Goal: Task Accomplishment & Management: Use online tool/utility

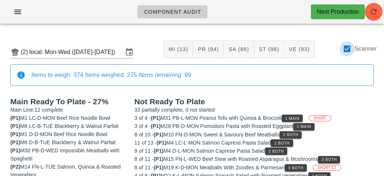
click at [350, 46] on div at bounding box center [347, 48] width 13 height 13
checkbox input "false"
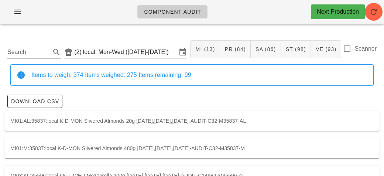
click at [19, 51] on input "Search" at bounding box center [28, 52] width 42 height 12
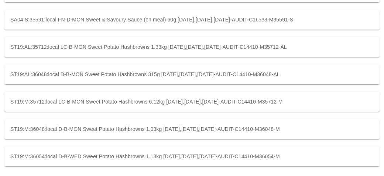
click at [329, 130] on div "ST19:M:36048:local D-B-MON Sweet Potato Hashbrowns 1.03kg [DATE],[DATE],[DATE]-…" at bounding box center [191, 129] width 375 height 20
type input "ST19:M:36048:local"
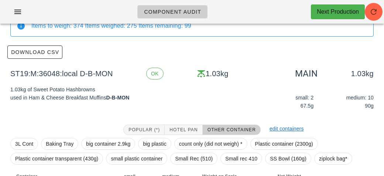
scroll to position [105, 0]
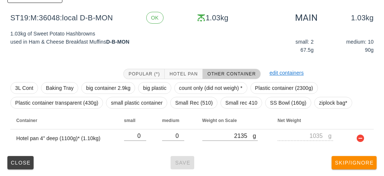
click at [182, 163] on div "Close Save Skip/Ignore" at bounding box center [191, 162] width 375 height 19
click at [18, 167] on button "Close" at bounding box center [20, 162] width 26 height 13
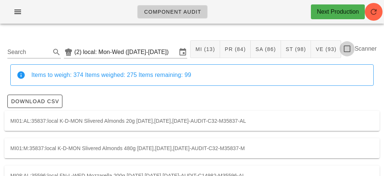
click at [352, 48] on div at bounding box center [347, 48] width 13 height 13
checkbox input "true"
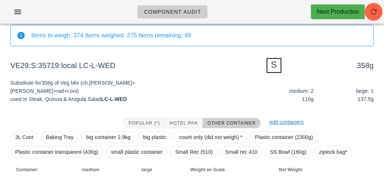
scroll to position [89, 0]
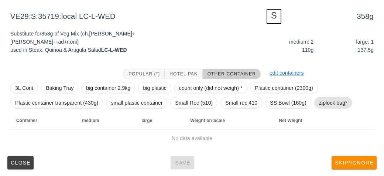
click at [321, 103] on span "ziplock bag*" at bounding box center [333, 102] width 28 height 11
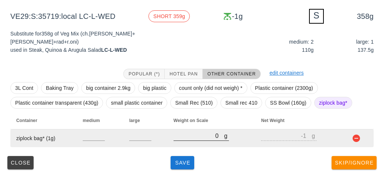
click at [182, 144] on div at bounding box center [201, 144] width 55 height 5
click at [188, 138] on input "0" at bounding box center [199, 136] width 51 height 10
type input "40"
type input "39"
type input "400"
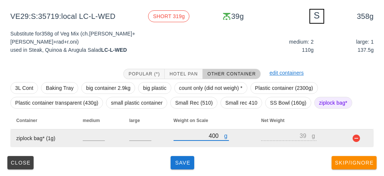
type input "399"
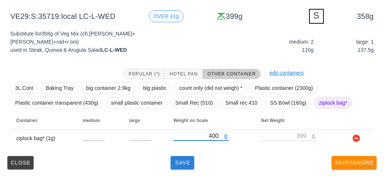
type input "400"
click at [180, 163] on span "Save" at bounding box center [183, 163] width 18 height 6
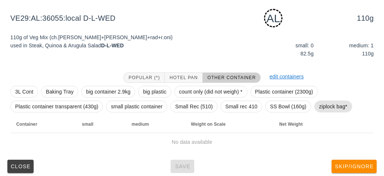
click at [332, 107] on span "ziplock bag*" at bounding box center [333, 106] width 28 height 11
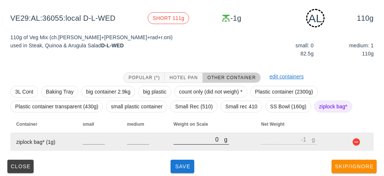
click at [176, 149] on div at bounding box center [201, 148] width 55 height 5
click at [182, 141] on input "0" at bounding box center [199, 139] width 51 height 10
type input "10"
type input "9"
type input "170"
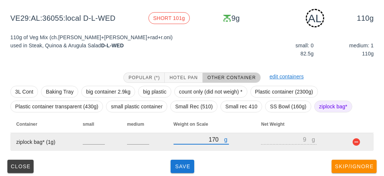
type input "169"
type input "170"
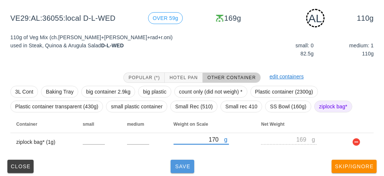
click at [180, 161] on button "Save" at bounding box center [183, 166] width 24 height 13
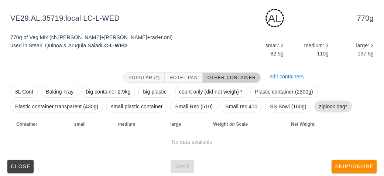
click at [340, 106] on span "ziplock bag*" at bounding box center [333, 106] width 28 height 11
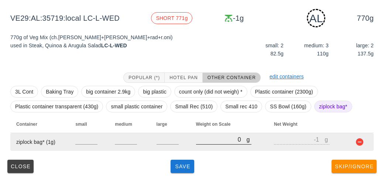
click at [201, 143] on input "0" at bounding box center [221, 139] width 51 height 10
type input "80"
type input "79"
type input "800"
type input "799"
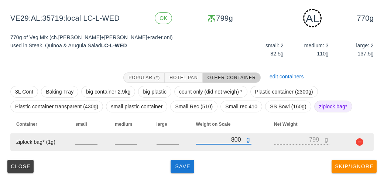
scroll to position [92, 0]
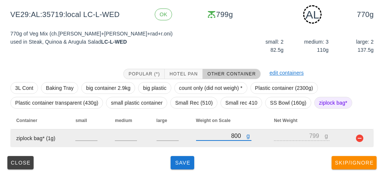
type input "800"
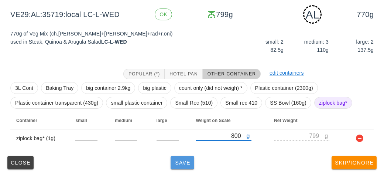
click at [178, 158] on button "Save" at bounding box center [183, 162] width 24 height 13
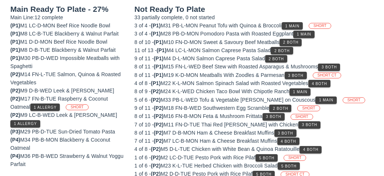
scroll to position [86, 0]
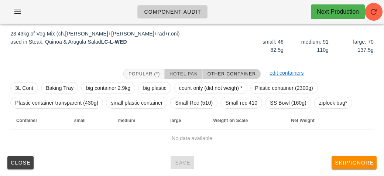
click at [192, 73] on span "Hotel Pan" at bounding box center [183, 73] width 28 height 5
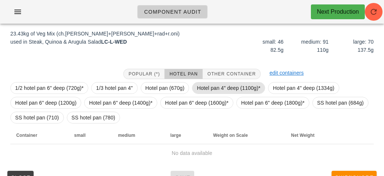
click at [204, 88] on span "Hotel pan 4" deep (1100g)*" at bounding box center [229, 87] width 64 height 11
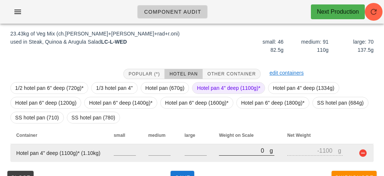
click at [234, 150] on input "0" at bounding box center [244, 151] width 51 height 10
type input "120"
type input "-980"
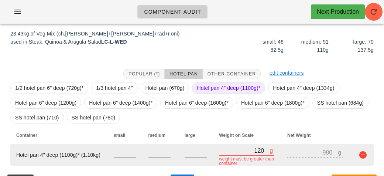
type input "1240"
type input "140"
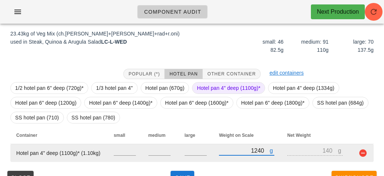
type input "12450"
type input "11350"
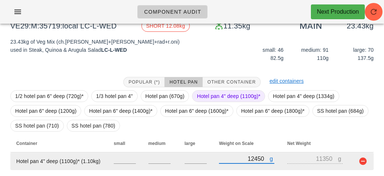
scroll to position [100, 0]
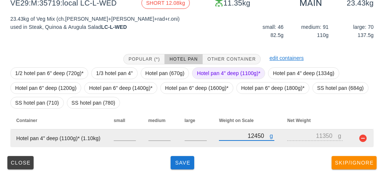
type input "12450"
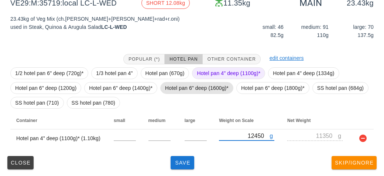
click at [185, 89] on span "Hotel pan 6" deep (1600g)*" at bounding box center [197, 87] width 64 height 11
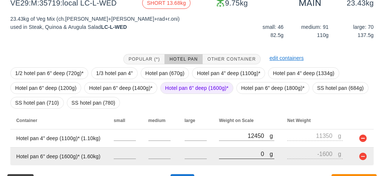
click at [233, 156] on input "0" at bounding box center [244, 154] width 51 height 10
type input "10"
type input "-1590"
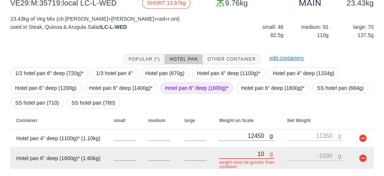
type input "140"
type input "-1460"
type input "1400"
type input "-200"
type input "14060"
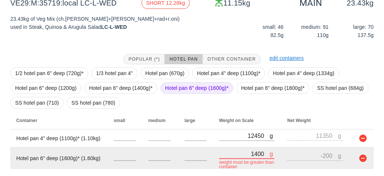
type input "12460"
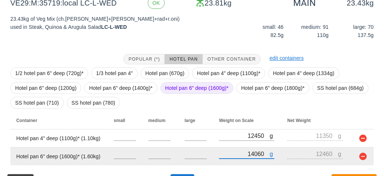
scroll to position [119, 0]
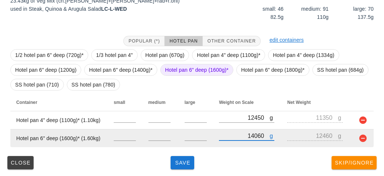
type input "14060"
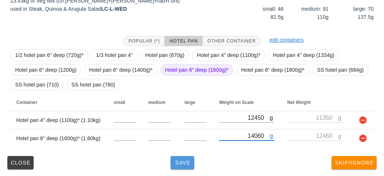
click at [183, 165] on span "Save" at bounding box center [183, 163] width 18 height 6
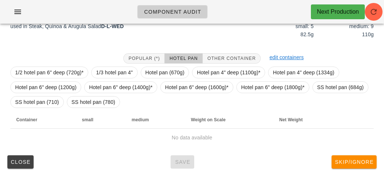
scroll to position [100, 0]
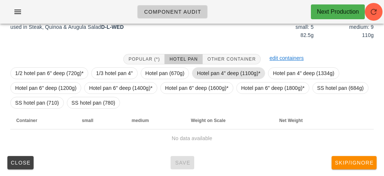
click at [199, 73] on span "Hotel pan 4" deep (1100g)*" at bounding box center [229, 73] width 64 height 11
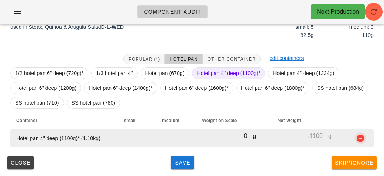
click at [362, 140] on button "button" at bounding box center [360, 138] width 9 height 9
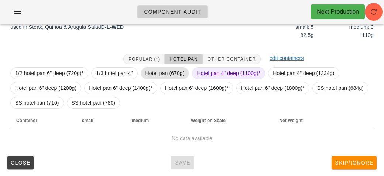
click at [165, 74] on span "Hotel pan (670g)" at bounding box center [165, 73] width 39 height 11
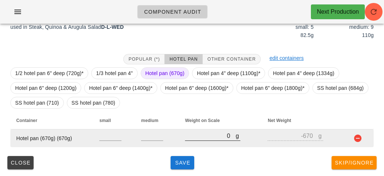
click at [215, 134] on input "0" at bounding box center [210, 136] width 51 height 10
type input "20"
type input "-650"
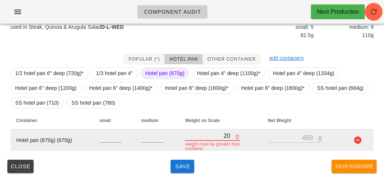
type input "250"
type input "-420"
type input "2520"
type input "1850"
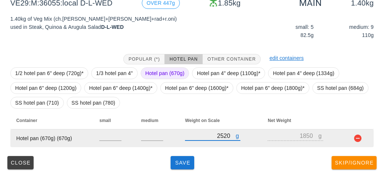
type input "2520"
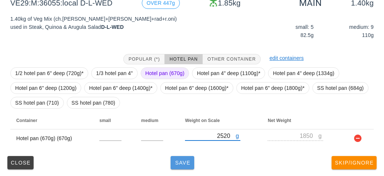
click at [173, 168] on button "Save" at bounding box center [183, 162] width 24 height 13
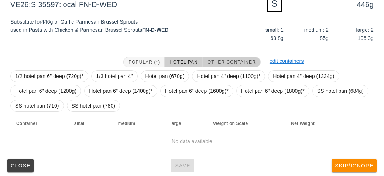
click at [226, 59] on button "Other Container" at bounding box center [232, 62] width 58 height 10
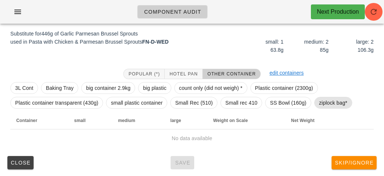
click at [323, 102] on span "ziplock bag*" at bounding box center [333, 102] width 28 height 11
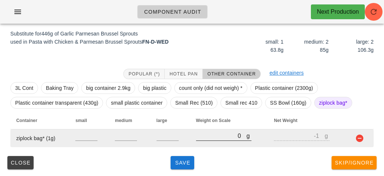
click at [215, 138] on input "0" at bounding box center [221, 136] width 51 height 10
type input "90"
type input "89"
type input "910"
type input "909"
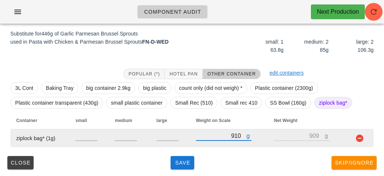
type input "910"
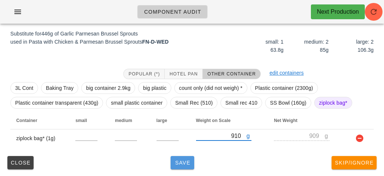
click at [179, 164] on span "Save" at bounding box center [183, 163] width 18 height 6
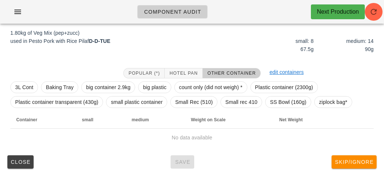
scroll to position [86, 0]
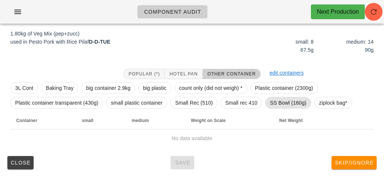
click at [277, 101] on span "SS Bowl (160g)" at bounding box center [288, 102] width 37 height 11
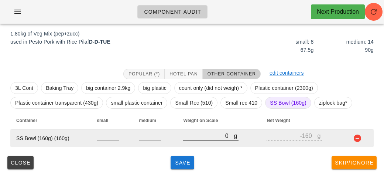
click at [198, 133] on input "0" at bounding box center [208, 136] width 51 height 10
type input "20"
type input "-140"
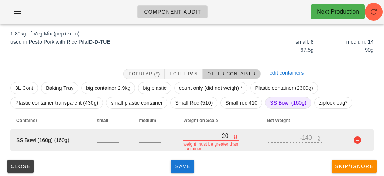
type input "200"
type input "40"
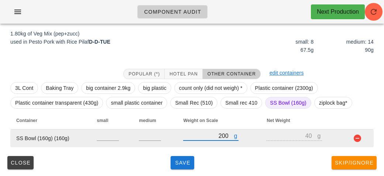
type input "2060"
type input "1900"
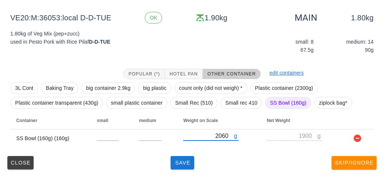
type input "2060"
click at [191, 172] on div "(2) local: Mon-Wed ([DATE]-[DATE]) MI (13) PR (84) SA (86) ST (98) VE (93) Scan…" at bounding box center [192, 60] width 384 height 233
click at [186, 167] on button "Save" at bounding box center [183, 162] width 24 height 13
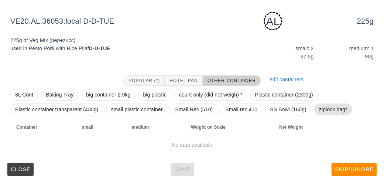
click at [324, 107] on span "ziplock bag*" at bounding box center [333, 109] width 28 height 11
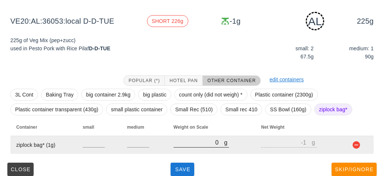
click at [197, 143] on input "0" at bounding box center [199, 142] width 51 height 10
type input "20"
type input "19"
type input "290"
type input "289"
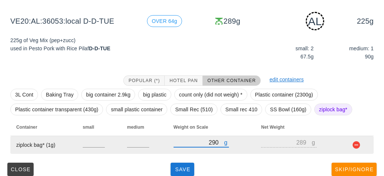
type input "290"
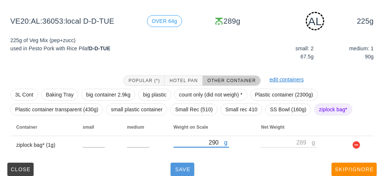
click at [172, 174] on button "Save" at bounding box center [183, 169] width 24 height 13
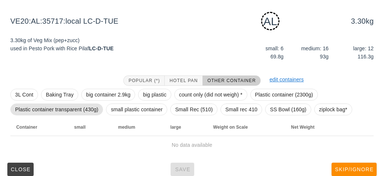
click at [34, 112] on span "Plastic container transparent (430g)" at bounding box center [56, 109] width 83 height 11
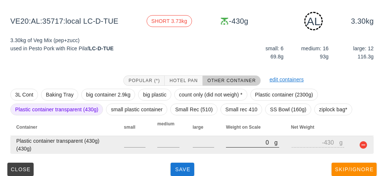
click at [229, 144] on input "0" at bounding box center [250, 142] width 48 height 10
type input "30"
type input "-400"
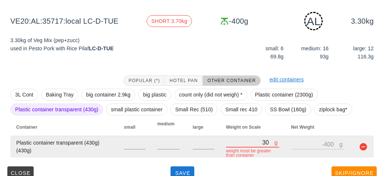
type input "370"
type input "-60"
type input "3760"
type input "3330"
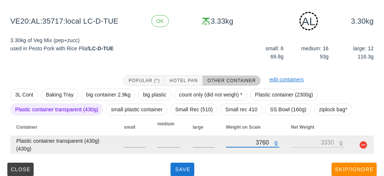
scroll to position [92, 0]
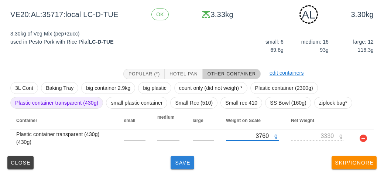
type input "3760"
click at [181, 163] on span "Save" at bounding box center [183, 163] width 18 height 6
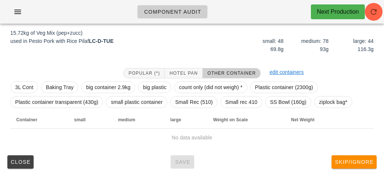
scroll to position [86, 0]
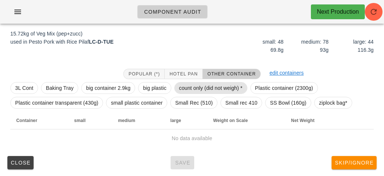
click at [191, 82] on span "count only (did not weigh) *" at bounding box center [211, 87] width 64 height 11
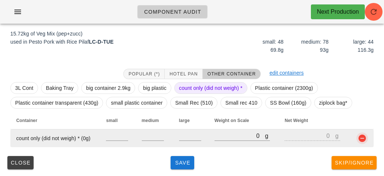
click at [361, 139] on button "button" at bounding box center [362, 138] width 9 height 9
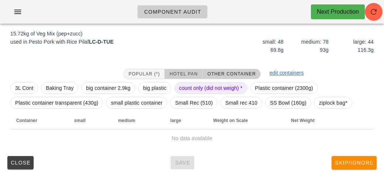
click at [182, 69] on button "Hotel Pan" at bounding box center [184, 74] width 38 height 10
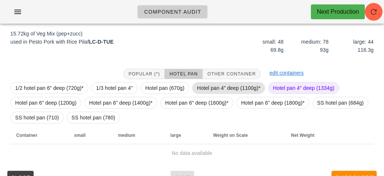
click at [204, 83] on span "Hotel pan 4" deep (1100g)*" at bounding box center [229, 87] width 64 height 11
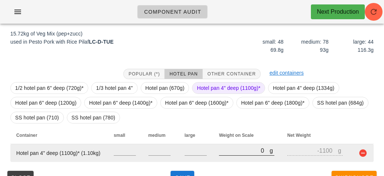
click at [244, 151] on input "0" at bounding box center [244, 151] width 51 height 10
type input "90"
type input "-1010"
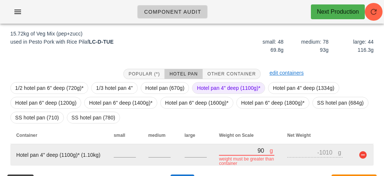
type input "920"
type input "-180"
type input "9280"
type input "8180"
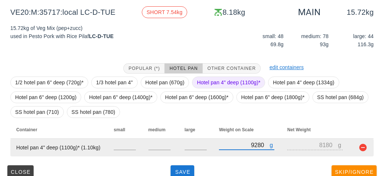
scroll to position [92, 0]
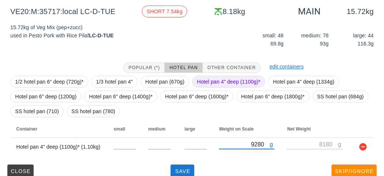
type input "9280"
click at [209, 76] on span "Hotel pan 4" deep (1100g)*" at bounding box center [229, 81] width 64 height 11
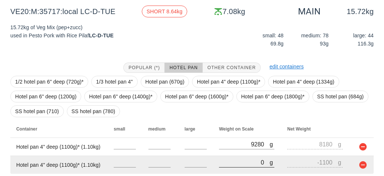
click at [236, 165] on input "0" at bounding box center [244, 162] width 51 height 10
type input "90"
type input "-1010"
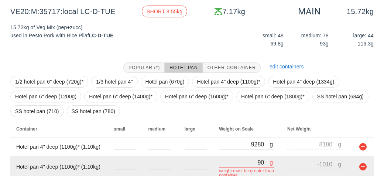
type input "970"
type input "-130"
type input "9710"
type input "8610"
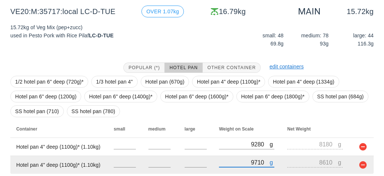
scroll to position [119, 0]
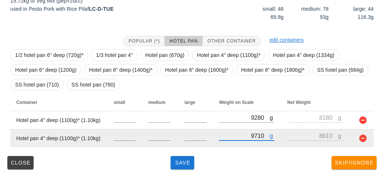
type input "9710"
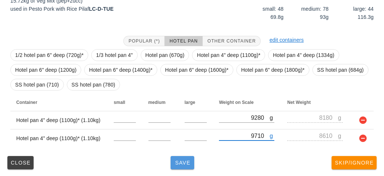
click at [174, 163] on span "Save" at bounding box center [183, 163] width 18 height 6
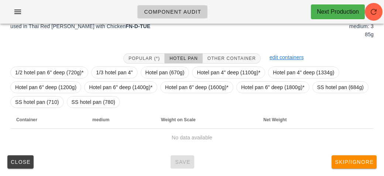
scroll to position [103, 0]
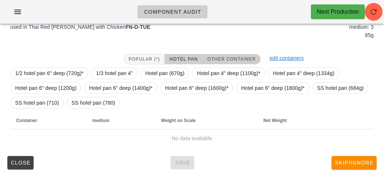
click at [236, 57] on span "Other Container" at bounding box center [231, 59] width 49 height 5
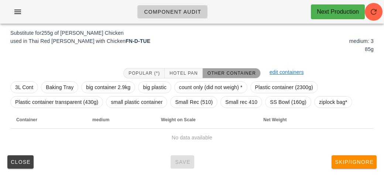
scroll to position [89, 0]
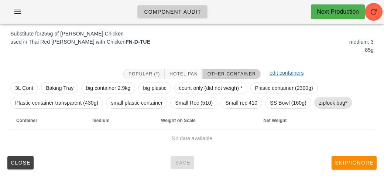
click at [326, 105] on span "ziplock bag*" at bounding box center [333, 102] width 28 height 11
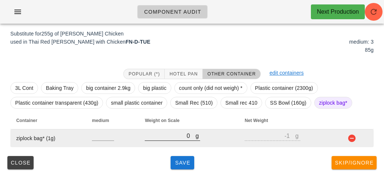
click at [165, 137] on input "0" at bounding box center [170, 136] width 51 height 10
type input "30"
type input "29"
type input "330"
type input "329"
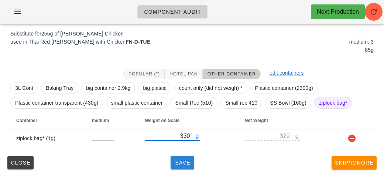
type input "330"
click at [178, 162] on span "Save" at bounding box center [183, 163] width 18 height 6
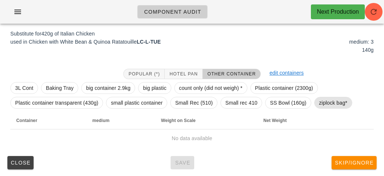
click at [348, 100] on span "ziplock bag*" at bounding box center [333, 103] width 38 height 12
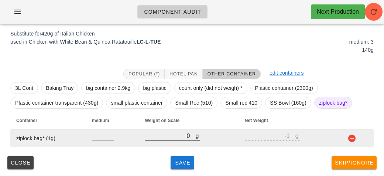
click at [166, 134] on input "0" at bounding box center [170, 136] width 51 height 10
type input "20"
type input "19"
type input "240"
type input "239"
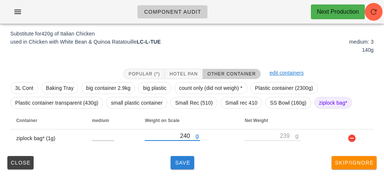
type input "240"
click at [182, 163] on span "Save" at bounding box center [183, 163] width 18 height 6
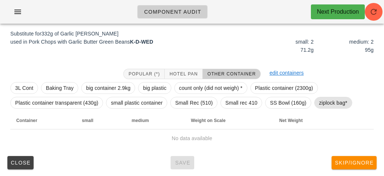
click at [329, 105] on span "ziplock bag*" at bounding box center [333, 102] width 28 height 11
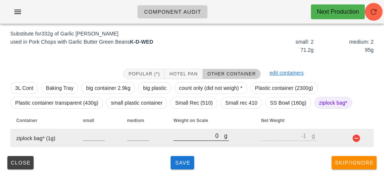
click at [188, 140] on input "0" at bounding box center [199, 136] width 51 height 10
type input "50"
type input "49"
type input "580"
type input "579"
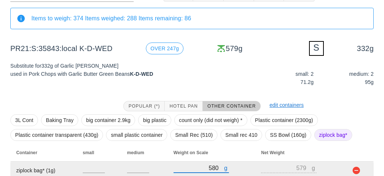
scroll to position [89, 0]
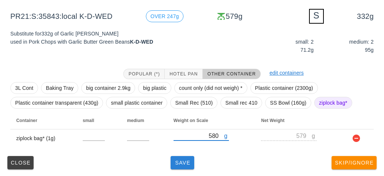
type input "580"
click at [176, 168] on button "Save" at bounding box center [183, 162] width 24 height 13
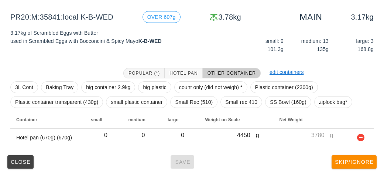
scroll to position [86, 0]
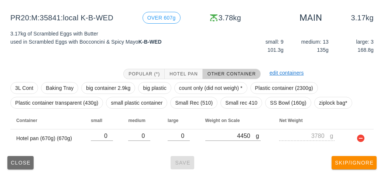
click at [19, 160] on span "Close" at bounding box center [20, 163] width 20 height 6
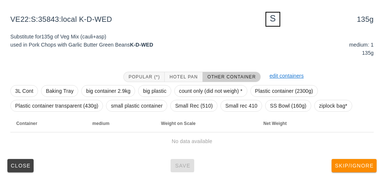
scroll to position [87, 0]
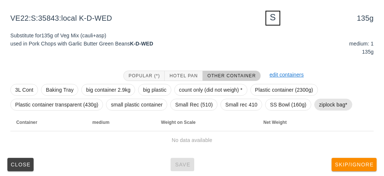
click at [324, 107] on span "ziplock bag*" at bounding box center [333, 104] width 28 height 11
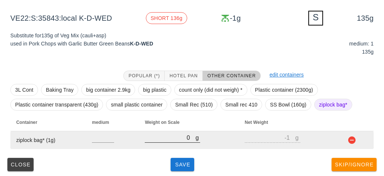
click at [171, 145] on div at bounding box center [172, 146] width 55 height 5
click at [167, 140] on input "0" at bounding box center [170, 138] width 51 height 10
type input "20"
type input "19"
type input "260"
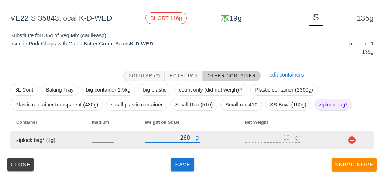
type input "259"
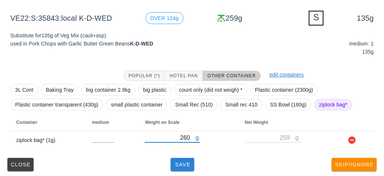
type input "260"
click at [188, 159] on button "Save" at bounding box center [183, 164] width 24 height 13
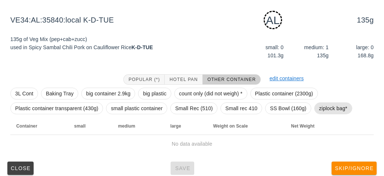
click at [340, 103] on span "ziplock bag*" at bounding box center [333, 108] width 28 height 11
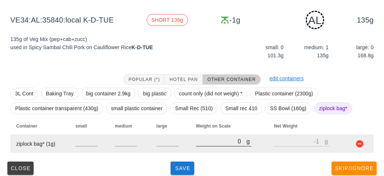
click at [209, 144] on input "0" at bounding box center [221, 141] width 51 height 10
type input "10"
type input "9"
type input "190"
type input "189"
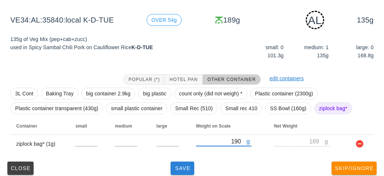
type input "190"
click at [177, 168] on span "Save" at bounding box center [183, 168] width 18 height 6
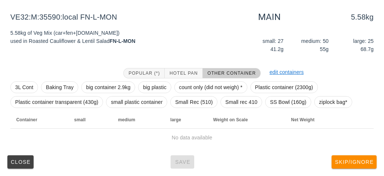
scroll to position [86, 0]
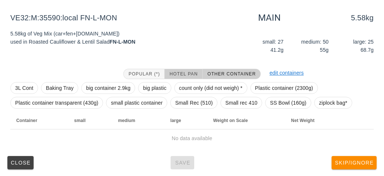
click at [180, 69] on button "Hotel Pan" at bounding box center [184, 74] width 38 height 10
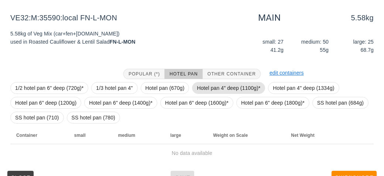
click at [206, 89] on span "Hotel pan 4" deep (1100g)*" at bounding box center [229, 87] width 64 height 11
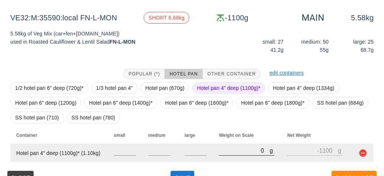
click at [226, 147] on input "0" at bounding box center [244, 151] width 51 height 10
type input "60"
type input "-1040"
type input "660"
type input "-440"
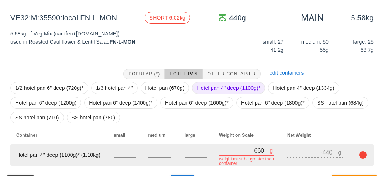
type input "6640"
type input "5540"
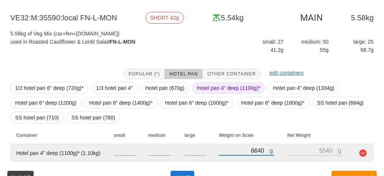
scroll to position [100, 0]
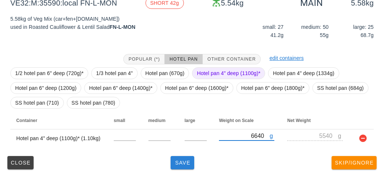
type input "6640"
click at [180, 164] on span "Save" at bounding box center [183, 163] width 18 height 6
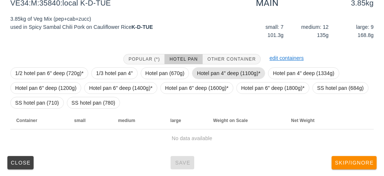
click at [204, 69] on span "Hotel pan 4" deep (1100g)*" at bounding box center [229, 73] width 64 height 11
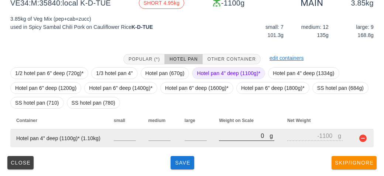
click at [239, 132] on input "0" at bounding box center [244, 136] width 51 height 10
type input "50"
type input "-1050"
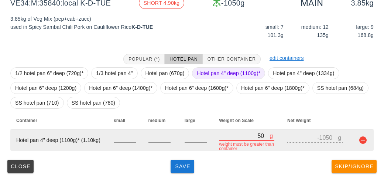
type input "520"
type input "-580"
type input "5250"
type input "4150"
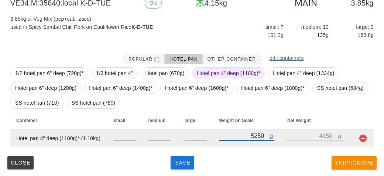
type input "5250"
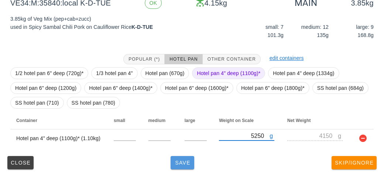
click at [185, 161] on span "Save" at bounding box center [183, 163] width 18 height 6
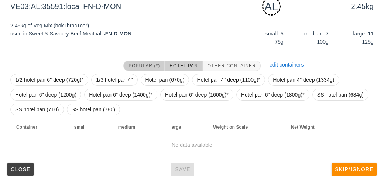
click at [132, 64] on span "Popular (*)" at bounding box center [144, 65] width 32 height 5
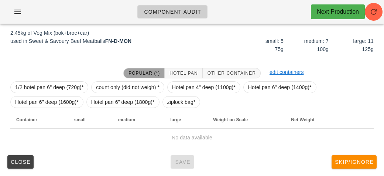
scroll to position [92, 0]
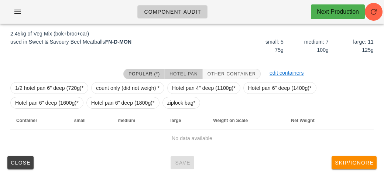
click at [176, 73] on span "Hotel Pan" at bounding box center [183, 73] width 28 height 5
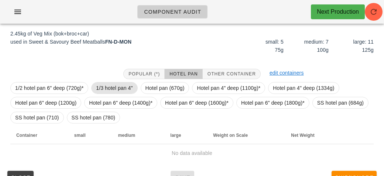
click at [104, 84] on span "1/3 hotel pan 4"" at bounding box center [114, 87] width 37 height 11
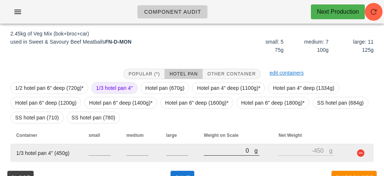
click at [212, 148] on input "0" at bounding box center [229, 151] width 51 height 10
type input "130"
type input "-320"
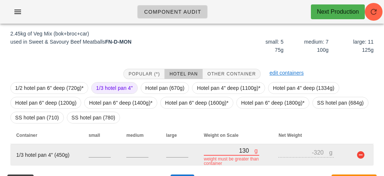
type input "1380"
type input "930"
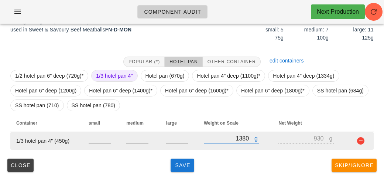
scroll to position [107, 0]
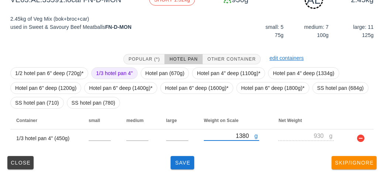
type input "1380"
click at [107, 72] on span "1/3 hotel pan 4"" at bounding box center [114, 73] width 37 height 11
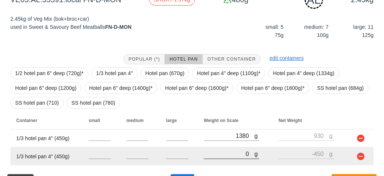
click at [220, 162] on div at bounding box center [231, 162] width 55 height 5
click at [225, 152] on input "0" at bounding box center [229, 154] width 51 height 10
type input "10"
type input "-440"
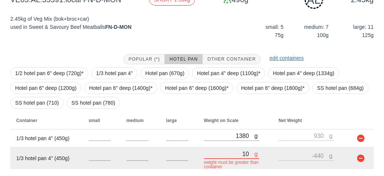
type input "180"
type input "-270"
type input "1860"
type input "1410"
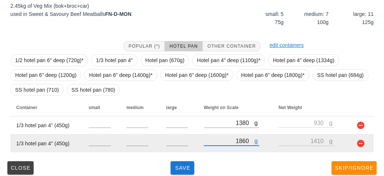
scroll to position [125, 0]
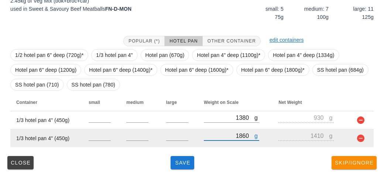
type input "1860"
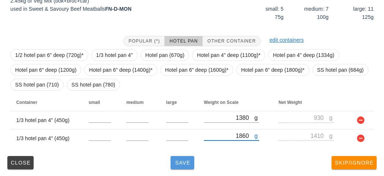
click at [177, 162] on span "Save" at bounding box center [183, 163] width 18 height 6
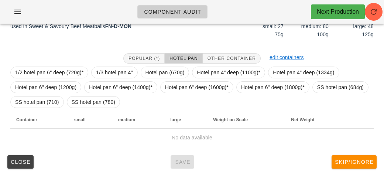
scroll to position [100, 0]
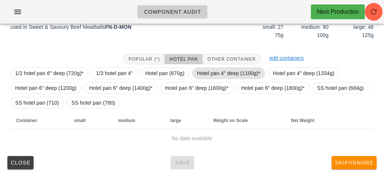
click at [218, 69] on span "Hotel pan 4" deep (1100g)*" at bounding box center [229, 73] width 64 height 11
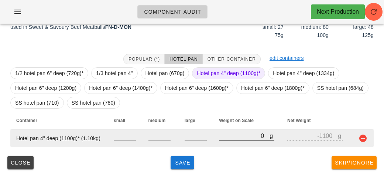
click at [240, 137] on input "0" at bounding box center [244, 136] width 51 height 10
type input "50"
type input "-1050"
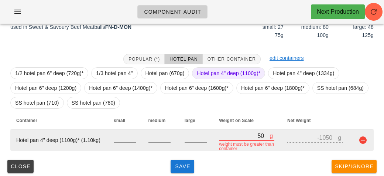
type input "580"
type input "-520"
type input "5810"
type input "4710"
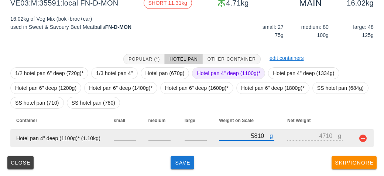
type input "5810"
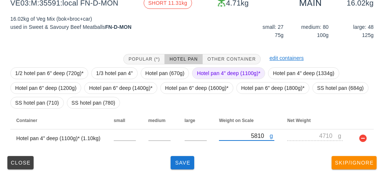
click at [214, 71] on span "Hotel pan 4" deep (1100g)*" at bounding box center [229, 73] width 64 height 11
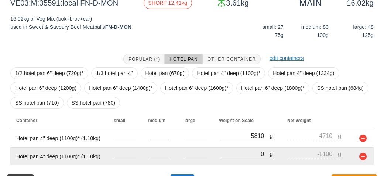
click at [238, 158] on input "0" at bounding box center [244, 154] width 51 height 10
type input "60"
type input "-1040"
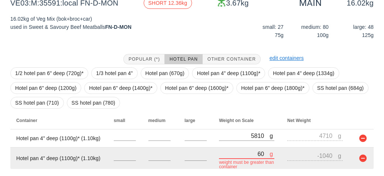
type input "630"
type input "-470"
type input "6340"
type input "5240"
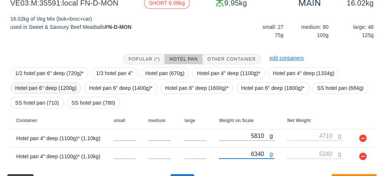
type input "6340"
click at [45, 84] on span "Hotel pan 6" deep (1200g)" at bounding box center [45, 87] width 61 height 11
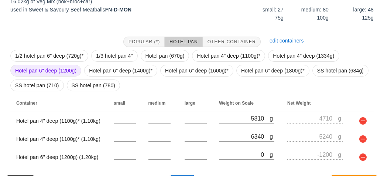
scroll to position [137, 0]
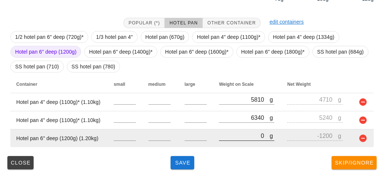
click at [241, 134] on input "0" at bounding box center [244, 136] width 51 height 10
type input "70"
type input "-1130"
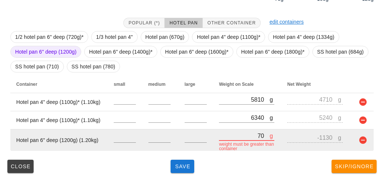
type input "780"
type input "-420"
type input "7830"
type input "6630"
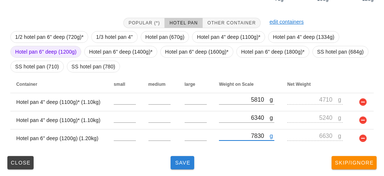
type input "7830"
click at [177, 167] on button "Save" at bounding box center [183, 162] width 24 height 13
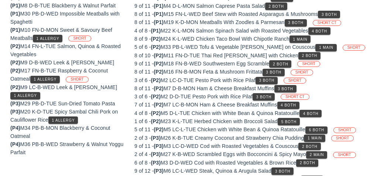
scroll to position [100, 0]
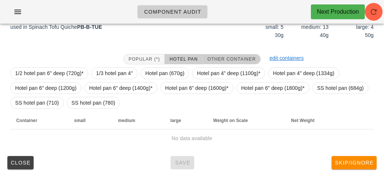
click at [227, 55] on button "Other Container" at bounding box center [232, 59] width 58 height 10
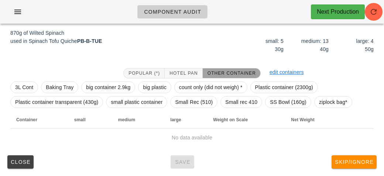
scroll to position [86, 0]
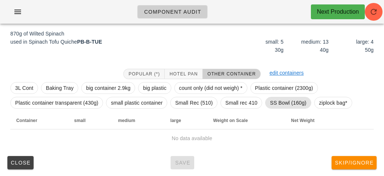
click at [278, 100] on span "SS Bowl (160g)" at bounding box center [288, 102] width 37 height 11
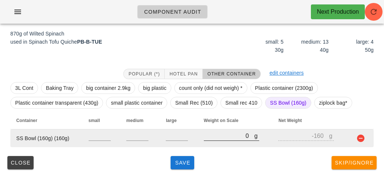
click at [230, 131] on input "0" at bounding box center [229, 136] width 51 height 10
type input "10"
type input "-150"
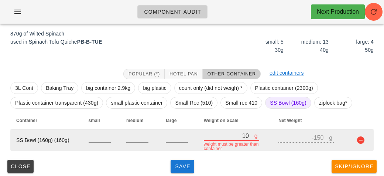
type input "110"
type input "-50"
type input "1110"
type input "950"
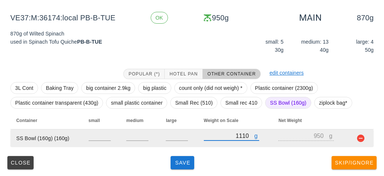
type input "1110"
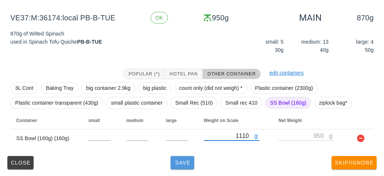
click at [193, 161] on button "Save" at bounding box center [183, 162] width 24 height 13
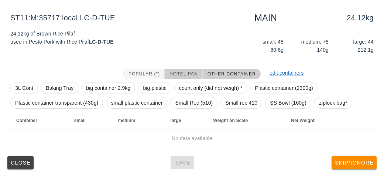
click at [174, 69] on button "Hotel Pan" at bounding box center [184, 74] width 38 height 10
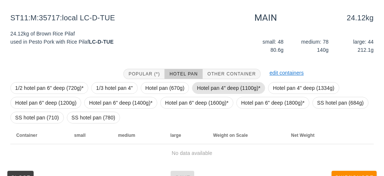
click at [202, 86] on span "Hotel pan 4" deep (1100g)*" at bounding box center [229, 87] width 64 height 11
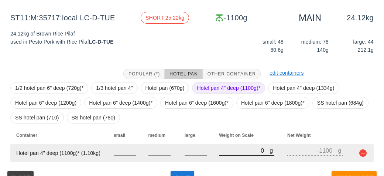
click at [232, 152] on input "0" at bounding box center [244, 151] width 51 height 10
type input "70"
type input "-1030"
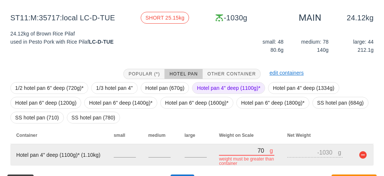
type input "720"
type input "-380"
type input "7260"
type input "6160"
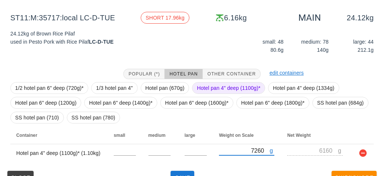
type input "7260"
click at [217, 88] on span "Hotel pan 4" deep (1100g)*" at bounding box center [229, 87] width 64 height 11
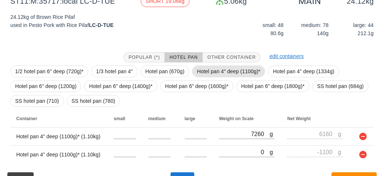
scroll to position [119, 0]
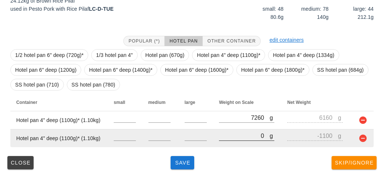
click at [228, 136] on input "0" at bounding box center [244, 136] width 51 height 10
type input "80"
type input "-1020"
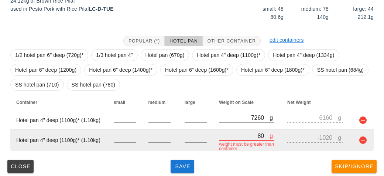
type input "860"
type input "-240"
type input "8600"
type input "7500"
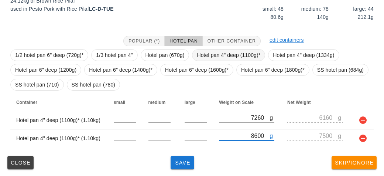
type input "8600"
click at [206, 54] on span "Hotel pan 4" deep (1100g)*" at bounding box center [229, 54] width 64 height 11
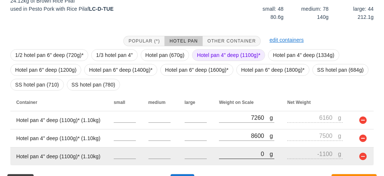
click at [227, 155] on input "0" at bounding box center [244, 154] width 51 height 10
type input "10"
type input "-1090"
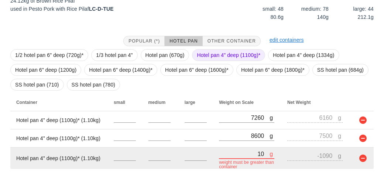
type input "110"
type input "-990"
type input "1120"
type input "20"
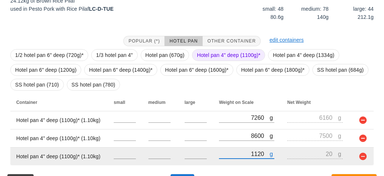
type input "11280"
type input "10180"
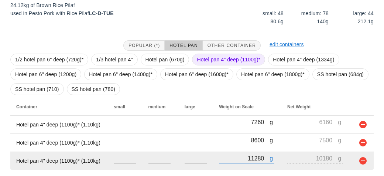
scroll to position [137, 0]
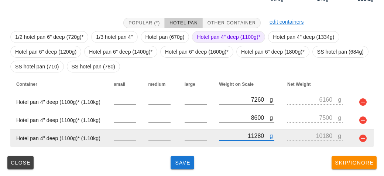
type input "11280"
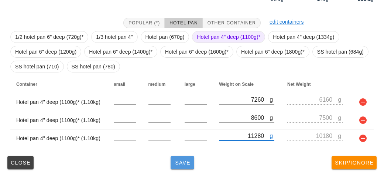
click at [179, 165] on span "Save" at bounding box center [183, 163] width 18 height 6
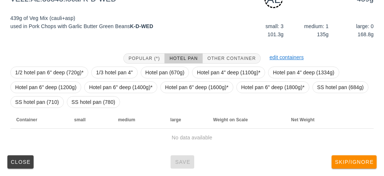
scroll to position [107, 0]
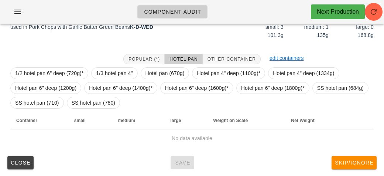
click at [231, 48] on div "Popular (*) Hotel Pan Other Container edit containers 1/2 hotel pan 6" deep (72…" at bounding box center [191, 100] width 375 height 105
click at [218, 54] on button "Other Container" at bounding box center [232, 59] width 58 height 10
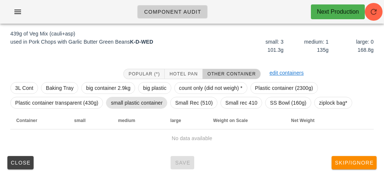
click at [123, 99] on span "small plastic container" at bounding box center [137, 102] width 52 height 11
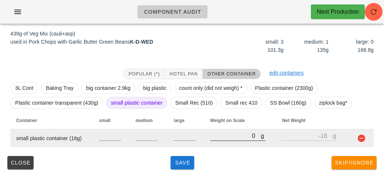
click at [211, 134] on input "0" at bounding box center [235, 136] width 51 height 10
type input "50"
type input "34"
type input "550"
type input "534"
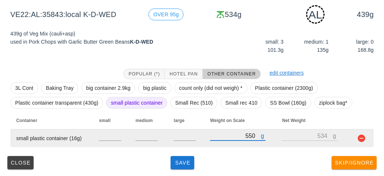
type input "550"
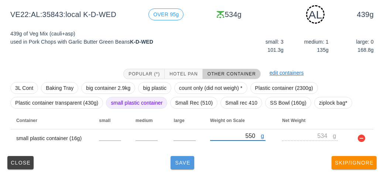
click at [184, 163] on span "Save" at bounding box center [183, 163] width 18 height 6
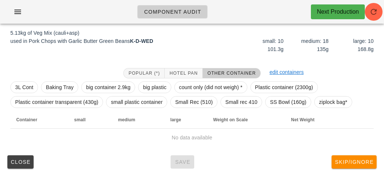
scroll to position [86, 0]
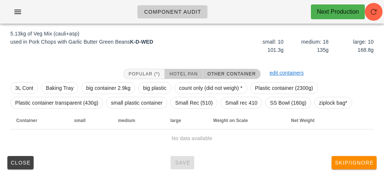
click at [173, 69] on button "Hotel Pan" at bounding box center [184, 74] width 38 height 10
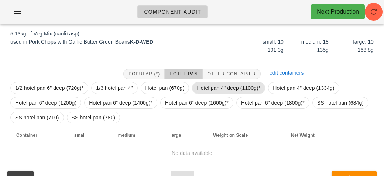
click at [205, 86] on span "Hotel pan 4" deep (1100g)*" at bounding box center [229, 87] width 64 height 11
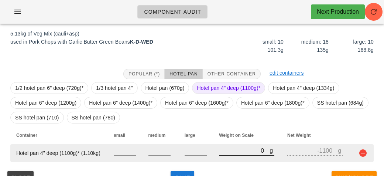
click at [236, 153] on input "0" at bounding box center [244, 151] width 51 height 10
type input "60"
type input "-1040"
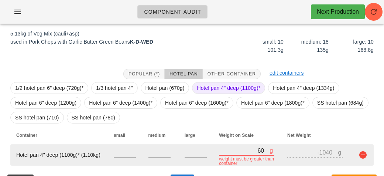
type input "600"
type input "-500"
type input "6080"
type input "4980"
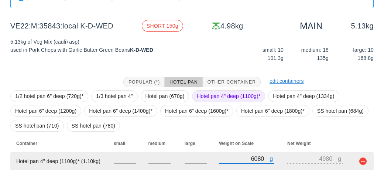
scroll to position [100, 0]
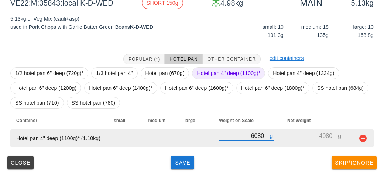
type input "6080"
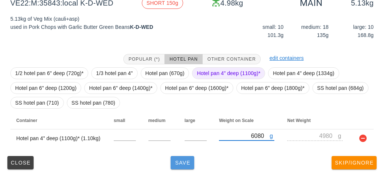
click at [177, 165] on span "Save" at bounding box center [183, 163] width 18 height 6
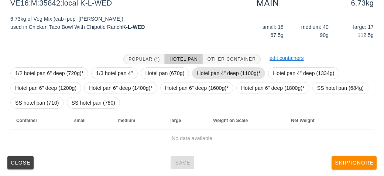
click at [219, 73] on span "Hotel pan 4" deep (1100g)*" at bounding box center [229, 73] width 64 height 11
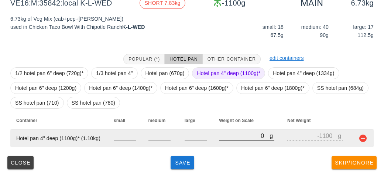
click at [226, 133] on input "0" at bounding box center [244, 136] width 51 height 10
type input "70"
type input "-1030"
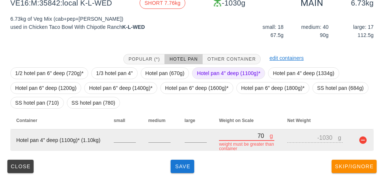
type input "790"
type input "-310"
type input "7960"
type input "6860"
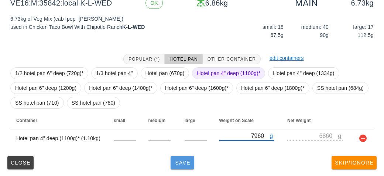
click at [182, 168] on button "Save" at bounding box center [183, 162] width 24 height 13
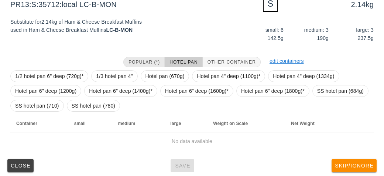
click at [135, 58] on button "Popular (*)" at bounding box center [143, 62] width 41 height 10
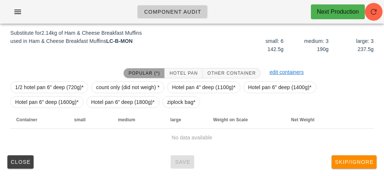
scroll to position [89, 0]
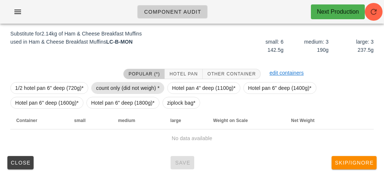
click at [119, 82] on span "count only (did not weigh) *" at bounding box center [128, 87] width 64 height 11
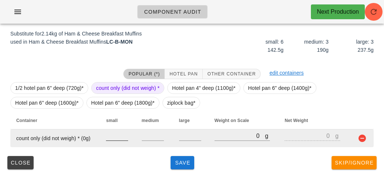
click at [112, 135] on input "number" at bounding box center [117, 136] width 22 height 10
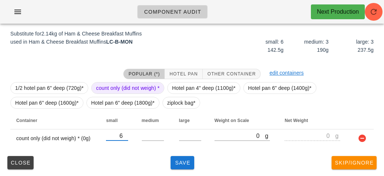
click at [119, 88] on span "count only (did not weigh) *" at bounding box center [128, 87] width 64 height 11
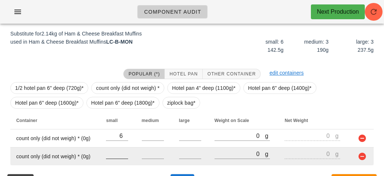
click at [115, 152] on input "number" at bounding box center [117, 154] width 22 height 10
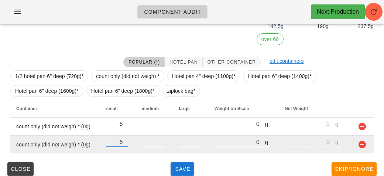
scroll to position [119, 0]
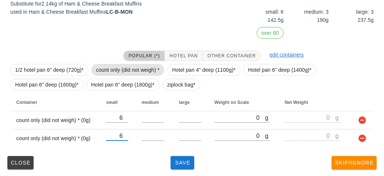
click at [97, 69] on span "count only (did not weigh) *" at bounding box center [128, 69] width 64 height 11
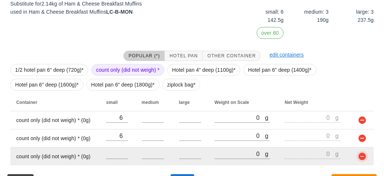
click at [359, 158] on button "button" at bounding box center [362, 156] width 9 height 9
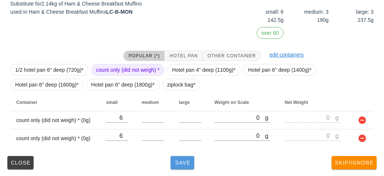
click at [183, 163] on span "Save" at bounding box center [183, 163] width 18 height 6
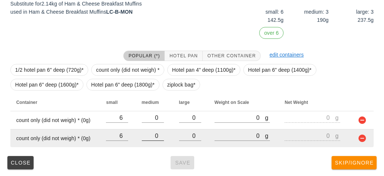
click at [159, 134] on input "0" at bounding box center [153, 136] width 22 height 10
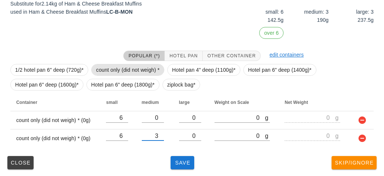
click at [110, 65] on span "count only (did not weigh) *" at bounding box center [128, 69] width 64 height 11
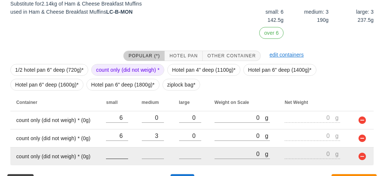
click at [120, 156] on input "number" at bounding box center [117, 154] width 22 height 10
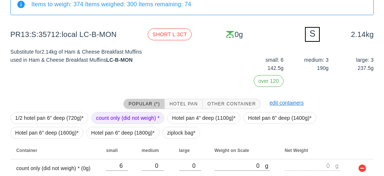
scroll to position [137, 0]
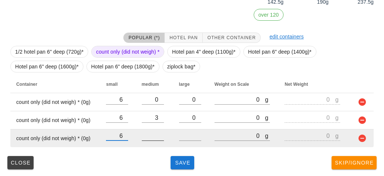
click at [151, 138] on input "number" at bounding box center [153, 136] width 22 height 10
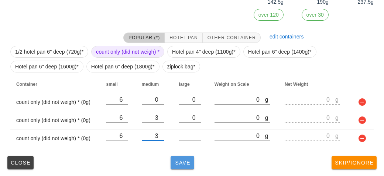
click at [182, 166] on button "Save" at bounding box center [183, 162] width 24 height 13
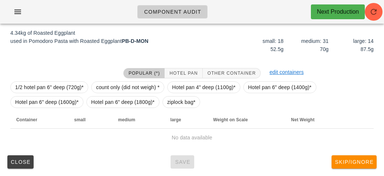
scroll to position [86, 0]
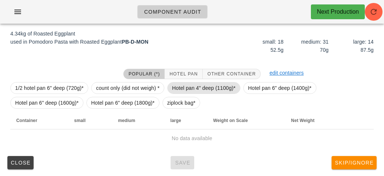
click at [192, 82] on span "Hotel pan 4" deep (1100g)*" at bounding box center [204, 87] width 64 height 11
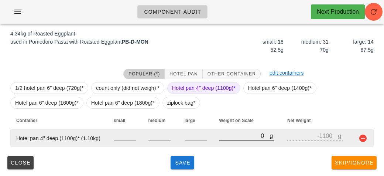
click at [224, 136] on input "0" at bounding box center [244, 136] width 51 height 10
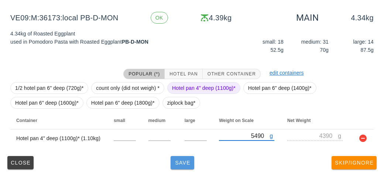
click at [182, 166] on button "Save" at bounding box center [183, 162] width 24 height 13
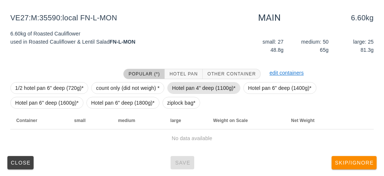
click at [197, 86] on span "Hotel pan 4" deep (1100g)*" at bounding box center [204, 87] width 64 height 11
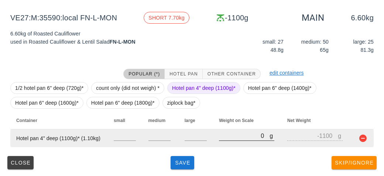
click at [223, 138] on input "0" at bounding box center [244, 136] width 51 height 10
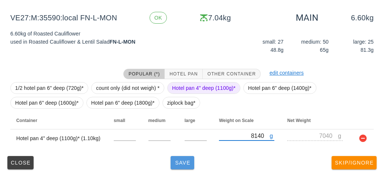
click at [181, 160] on span "Save" at bounding box center [183, 163] width 18 height 6
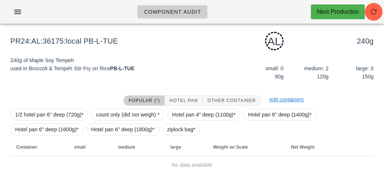
scroll to position [64, 0]
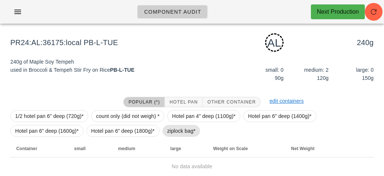
click at [168, 128] on span "ziplock bag*" at bounding box center [181, 130] width 28 height 11
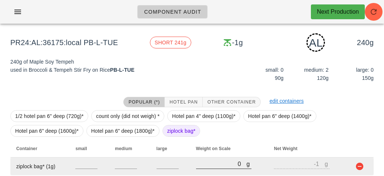
click at [215, 166] on input "0" at bounding box center [221, 164] width 51 height 10
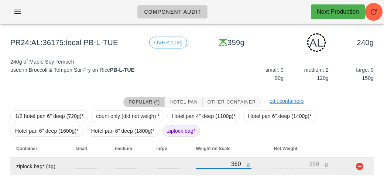
scroll to position [92, 0]
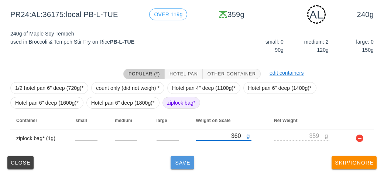
click at [180, 165] on span "Save" at bounding box center [183, 163] width 18 height 6
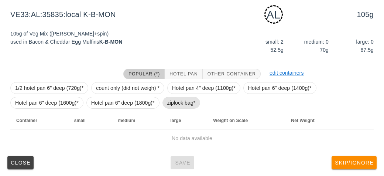
click at [173, 103] on span "ziplock bag*" at bounding box center [181, 102] width 28 height 11
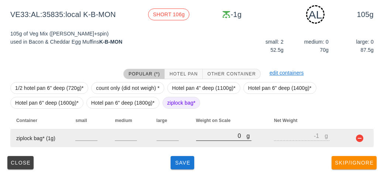
click at [202, 137] on input "0" at bounding box center [221, 136] width 51 height 10
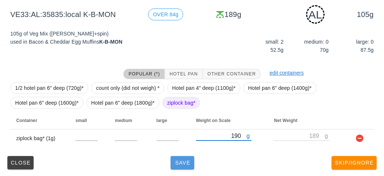
click at [187, 166] on button "Save" at bounding box center [183, 162] width 24 height 13
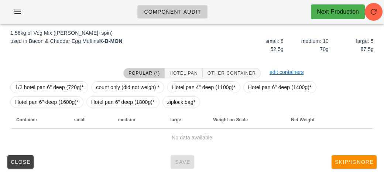
scroll to position [86, 0]
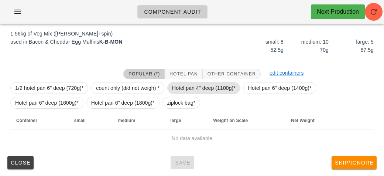
click at [189, 85] on span "Hotel pan 4" deep (1100g)*" at bounding box center [204, 87] width 64 height 11
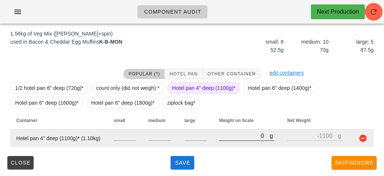
click at [220, 136] on input "0" at bounding box center [244, 136] width 51 height 10
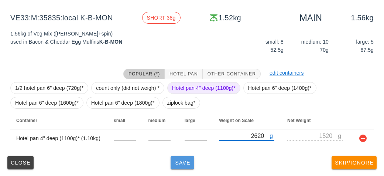
click at [179, 161] on span "Save" at bounding box center [183, 163] width 18 height 6
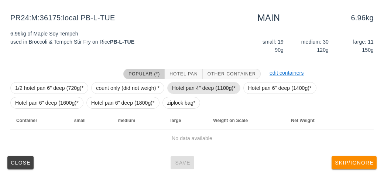
click at [190, 85] on span "Hotel pan 4" deep (1100g)*" at bounding box center [204, 87] width 64 height 11
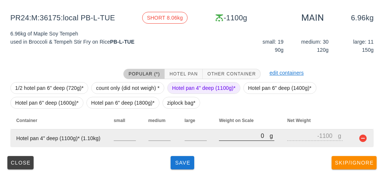
click at [228, 135] on input "0" at bounding box center [244, 136] width 51 height 10
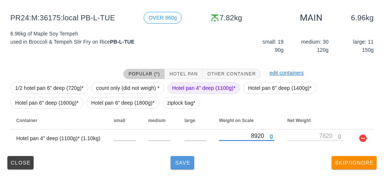
click at [187, 166] on button "Save" at bounding box center [183, 162] width 24 height 13
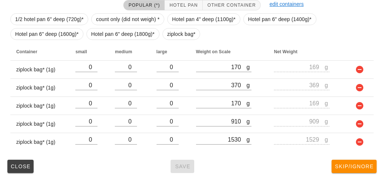
scroll to position [161, 0]
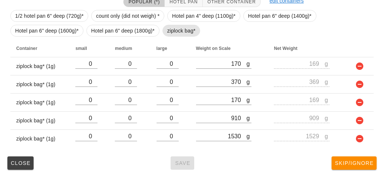
click at [167, 32] on span "ziplock bag*" at bounding box center [181, 30] width 28 height 11
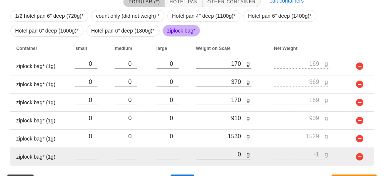
click at [208, 150] on input "0" at bounding box center [221, 154] width 51 height 10
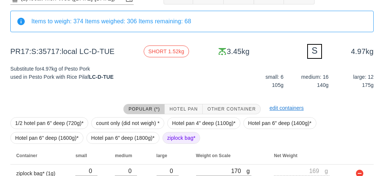
scroll to position [179, 0]
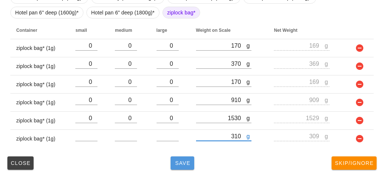
click at [180, 163] on span "Save" at bounding box center [183, 163] width 18 height 6
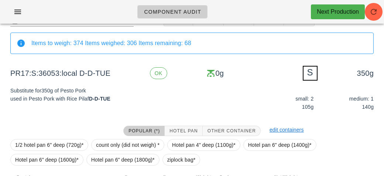
scroll to position [89, 0]
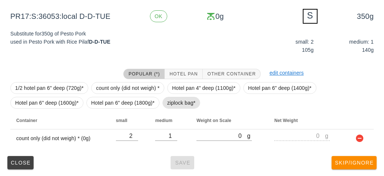
click at [169, 100] on span "ziplock bag*" at bounding box center [181, 102] width 28 height 11
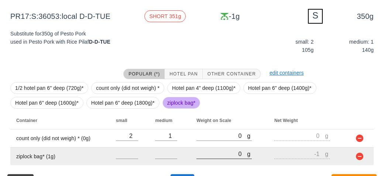
click at [214, 152] on input "0" at bounding box center [222, 154] width 51 height 10
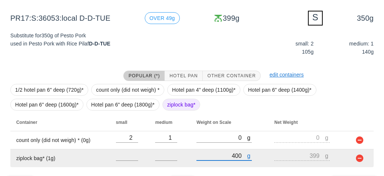
scroll to position [107, 0]
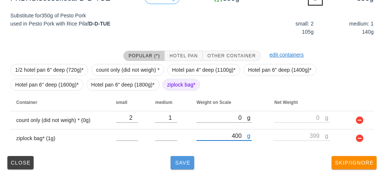
click at [182, 166] on button "Save" at bounding box center [183, 162] width 24 height 13
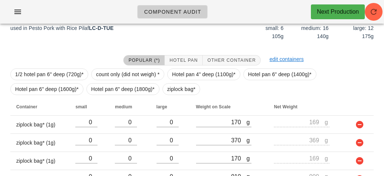
scroll to position [102, 0]
click at [181, 56] on button "Hotel Pan" at bounding box center [184, 60] width 38 height 10
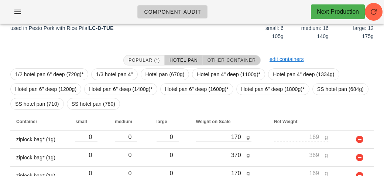
click at [219, 57] on button "Other Container" at bounding box center [232, 60] width 58 height 10
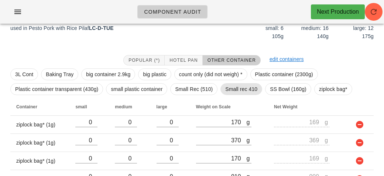
click at [233, 89] on span "Small rec 410" at bounding box center [241, 88] width 32 height 11
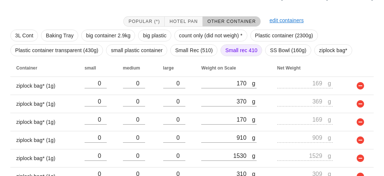
scroll to position [197, 0]
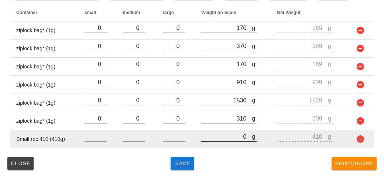
click at [219, 137] on input "0" at bounding box center [226, 136] width 51 height 10
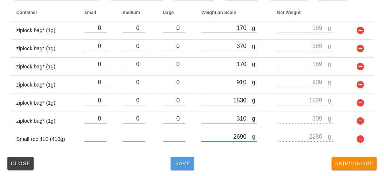
click at [177, 157] on button "Save" at bounding box center [183, 163] width 24 height 13
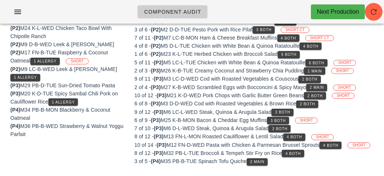
scroll to position [191, 0]
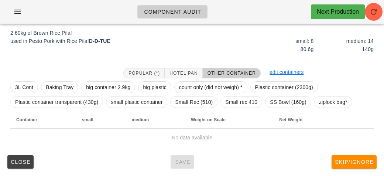
scroll to position [86, 0]
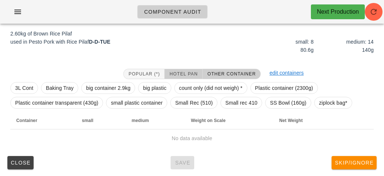
click at [180, 69] on button "Hotel Pan" at bounding box center [184, 74] width 38 height 10
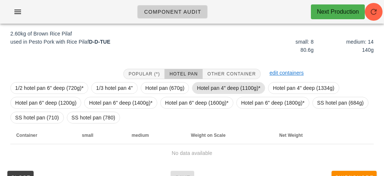
click at [206, 85] on span "Hotel pan 4" deep (1100g)*" at bounding box center [229, 87] width 64 height 11
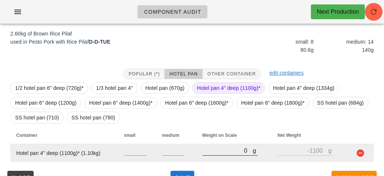
click at [221, 153] on input "0" at bounding box center [227, 151] width 51 height 10
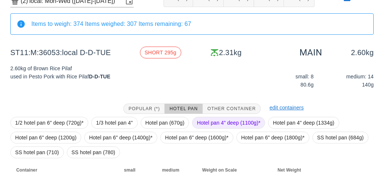
scroll to position [100, 0]
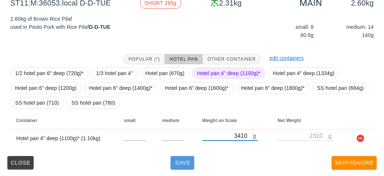
click at [189, 168] on button "Save" at bounding box center [183, 162] width 24 height 13
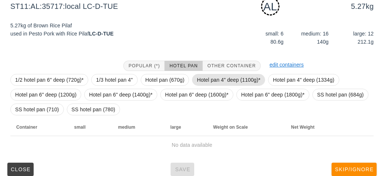
click at [199, 81] on span "Hotel pan 4" deep (1100g)*" at bounding box center [229, 79] width 64 height 11
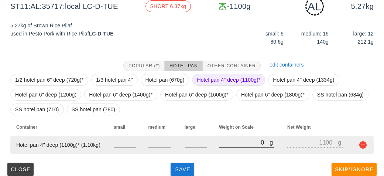
click at [232, 141] on input "0" at bounding box center [244, 142] width 51 height 10
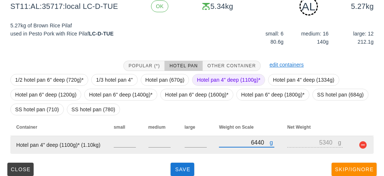
scroll to position [107, 0]
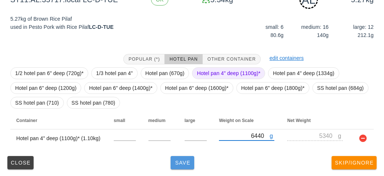
click at [180, 161] on span "Save" at bounding box center [183, 163] width 18 height 6
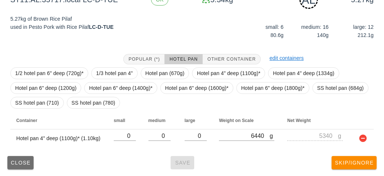
click at [21, 167] on button "Close" at bounding box center [20, 162] width 26 height 13
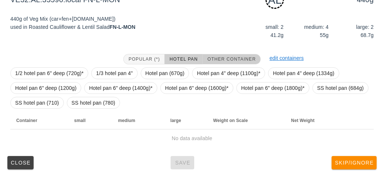
click at [214, 54] on button "Other Container" at bounding box center [232, 59] width 58 height 10
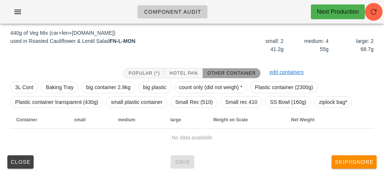
scroll to position [92, 0]
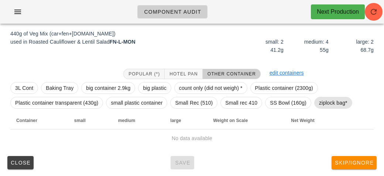
click at [326, 107] on span "ziplock bag*" at bounding box center [333, 102] width 28 height 11
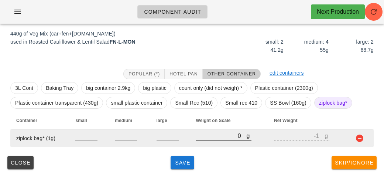
click at [216, 135] on input "0" at bounding box center [221, 136] width 51 height 10
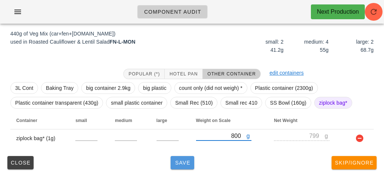
click at [178, 161] on span "Save" at bounding box center [183, 163] width 18 height 6
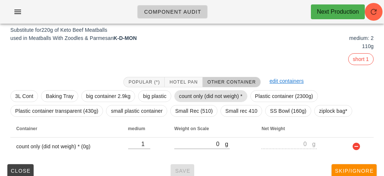
click at [197, 90] on span "count only (did not weigh) *" at bounding box center [211, 95] width 64 height 11
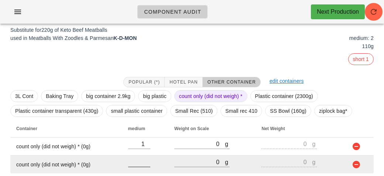
click at [134, 164] on input "number" at bounding box center [139, 162] width 22 height 10
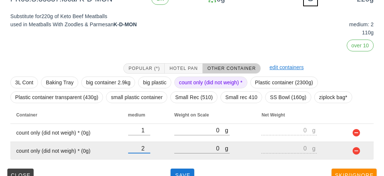
scroll to position [119, 0]
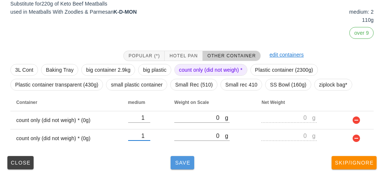
click at [183, 166] on button "Save" at bounding box center [183, 162] width 24 height 13
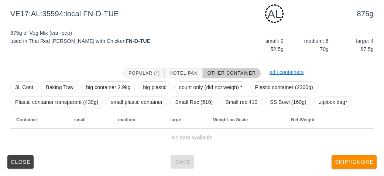
scroll to position [92, 0]
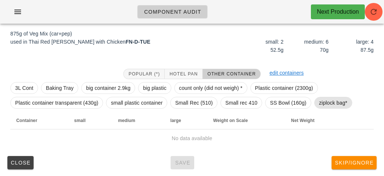
click at [328, 100] on span "ziplock bag*" at bounding box center [333, 102] width 28 height 11
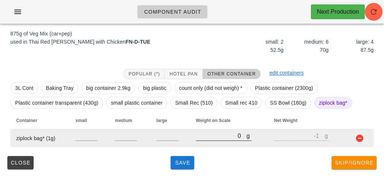
click at [204, 138] on input "0" at bounding box center [221, 136] width 51 height 10
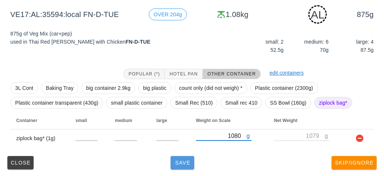
click at [189, 168] on button "Save" at bounding box center [183, 162] width 24 height 13
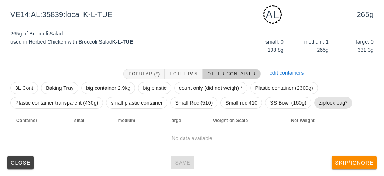
click at [330, 103] on span "ziplock bag*" at bounding box center [333, 102] width 28 height 11
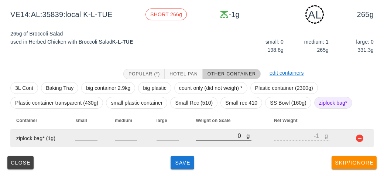
click at [215, 138] on input "0" at bounding box center [221, 136] width 51 height 10
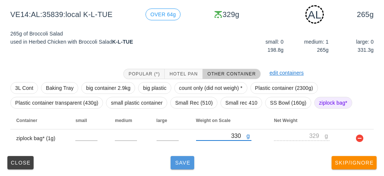
click at [179, 166] on button "Save" at bounding box center [183, 162] width 24 height 13
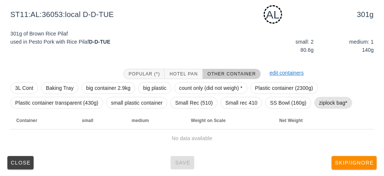
click at [329, 103] on span "ziplock bag*" at bounding box center [333, 102] width 28 height 11
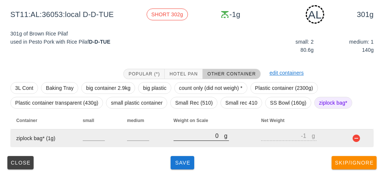
click at [188, 138] on input "0" at bounding box center [199, 136] width 51 height 10
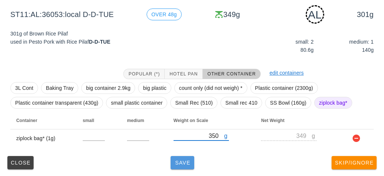
click at [178, 165] on span "Save" at bounding box center [183, 163] width 18 height 6
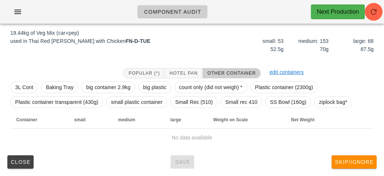
scroll to position [86, 0]
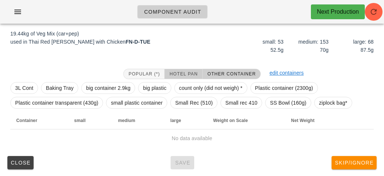
click at [184, 72] on span "Hotel Pan" at bounding box center [183, 73] width 28 height 5
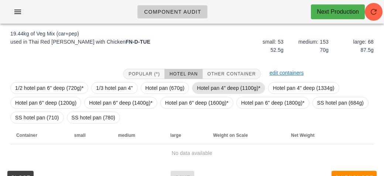
click at [205, 88] on span "Hotel pan 4" deep (1100g)*" at bounding box center [229, 87] width 64 height 11
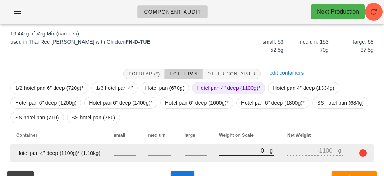
click at [227, 153] on input "0" at bounding box center [244, 151] width 51 height 10
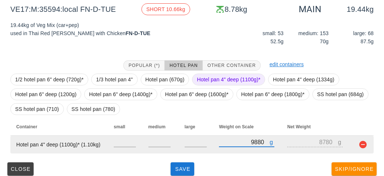
scroll to position [100, 0]
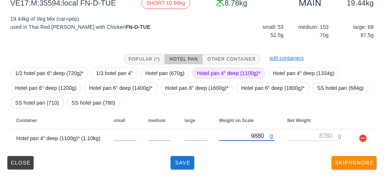
click at [205, 72] on span "Hotel pan 4" deep (1100g)*" at bounding box center [229, 73] width 64 height 11
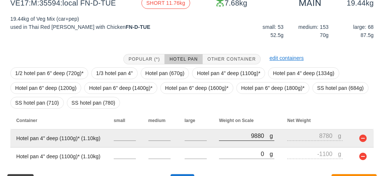
click at [225, 146] on div at bounding box center [246, 144] width 55 height 5
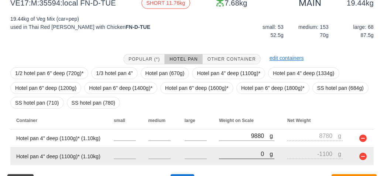
click at [219, 156] on input "0" at bounding box center [244, 154] width 51 height 10
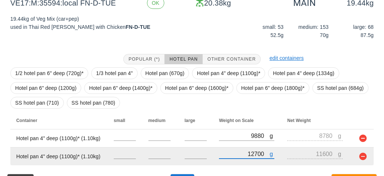
scroll to position [119, 0]
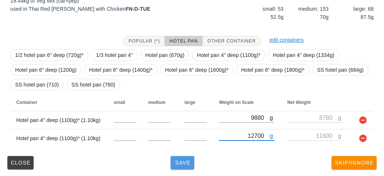
click at [179, 167] on button "Save" at bounding box center [183, 162] width 24 height 13
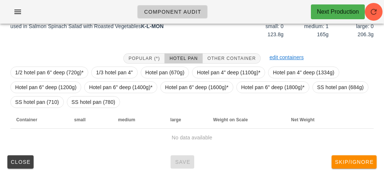
scroll to position [107, 0]
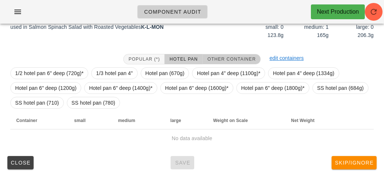
click at [223, 57] on span "Other Container" at bounding box center [231, 59] width 49 height 5
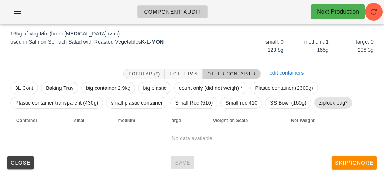
click at [329, 101] on span "ziplock bag*" at bounding box center [333, 102] width 28 height 11
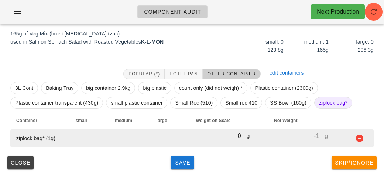
click at [192, 135] on td "g 0" at bounding box center [229, 138] width 78 height 18
click at [207, 138] on input "0" at bounding box center [221, 136] width 51 height 10
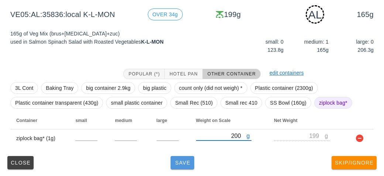
click at [181, 156] on button "Save" at bounding box center [183, 162] width 24 height 13
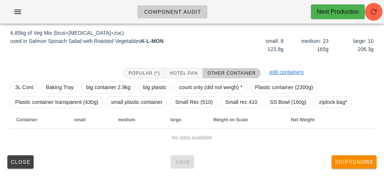
scroll to position [86, 0]
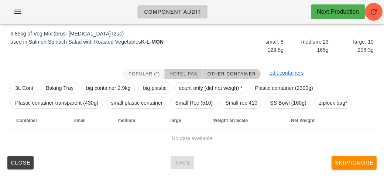
click at [180, 74] on span "Hotel Pan" at bounding box center [183, 73] width 28 height 5
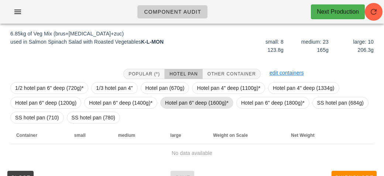
click at [197, 102] on span "Hotel pan 6" deep (1600g)*" at bounding box center [197, 102] width 64 height 11
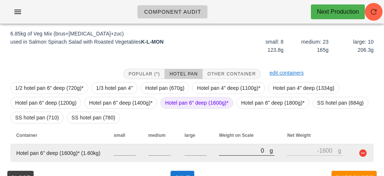
click at [227, 149] on input "0" at bounding box center [244, 151] width 51 height 10
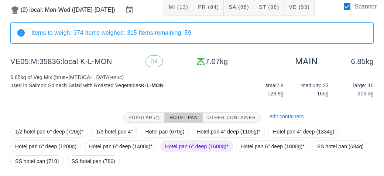
scroll to position [100, 0]
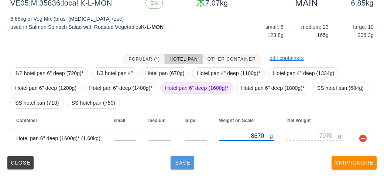
click at [184, 166] on button "Save" at bounding box center [183, 162] width 24 height 13
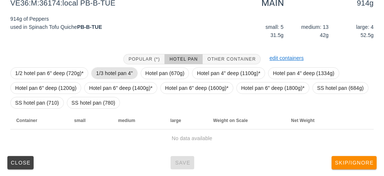
click at [112, 68] on span "1/3 hotel pan 4"" at bounding box center [114, 73] width 37 height 11
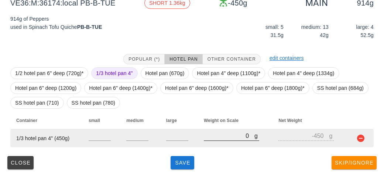
click at [218, 137] on input "0" at bounding box center [229, 136] width 51 height 10
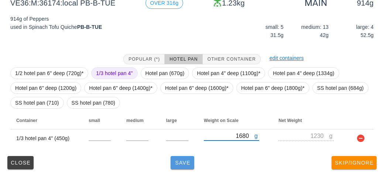
click at [193, 163] on button "Save" at bounding box center [183, 162] width 24 height 13
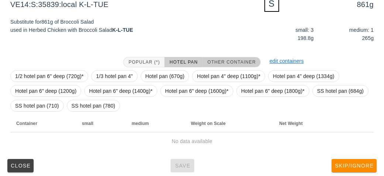
click at [226, 57] on button "Other Container" at bounding box center [232, 62] width 58 height 10
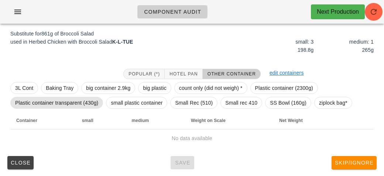
click at [62, 104] on span "Plastic container transparent (430g)" at bounding box center [56, 102] width 83 height 11
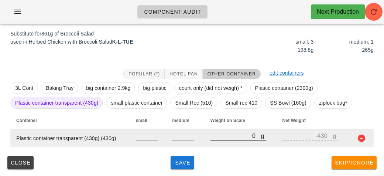
click at [221, 136] on input "0" at bounding box center [236, 136] width 51 height 10
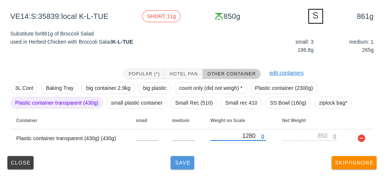
click at [182, 164] on span "Save" at bounding box center [183, 163] width 18 height 6
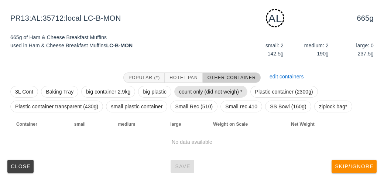
click at [181, 96] on span "count only (did not weigh) *" at bounding box center [211, 91] width 64 height 11
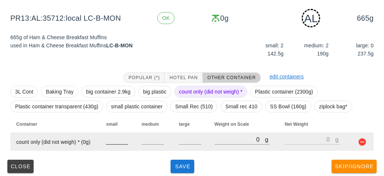
click at [119, 141] on input "number" at bounding box center [117, 139] width 22 height 10
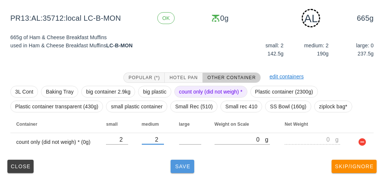
click at [178, 171] on button "Save" at bounding box center [183, 166] width 24 height 13
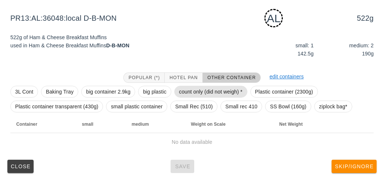
click at [191, 96] on span "count only (did not weigh) *" at bounding box center [211, 91] width 64 height 11
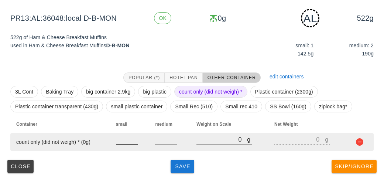
click at [125, 142] on input "number" at bounding box center [127, 139] width 22 height 10
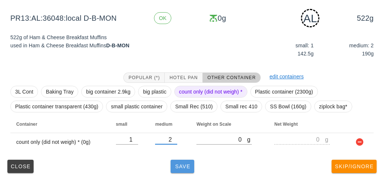
click at [181, 169] on button "Save" at bounding box center [183, 166] width 24 height 13
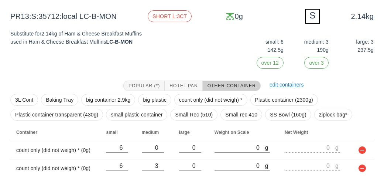
scroll to position [137, 0]
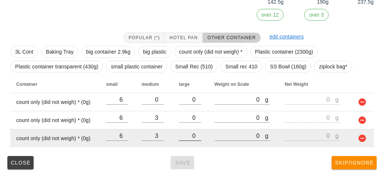
click at [184, 135] on input "0" at bounding box center [190, 136] width 22 height 10
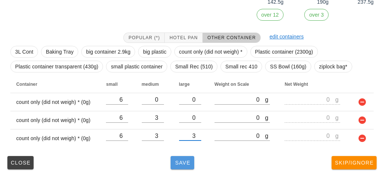
click at [179, 160] on span "Save" at bounding box center [183, 163] width 18 height 6
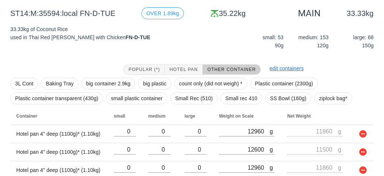
scroll to position [122, 0]
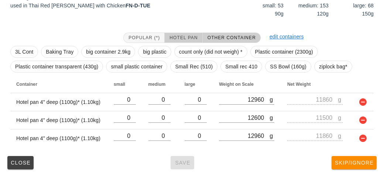
click at [181, 38] on span "Hotel Pan" at bounding box center [183, 37] width 28 height 5
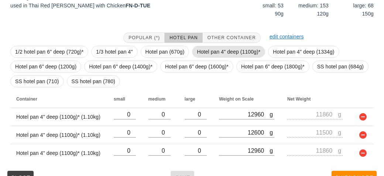
click at [211, 48] on span "Hotel pan 4" deep (1100g)*" at bounding box center [229, 51] width 64 height 11
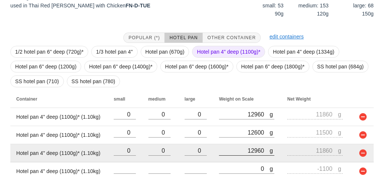
click at [230, 160] on div at bounding box center [246, 159] width 55 height 5
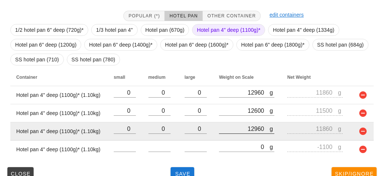
scroll to position [154, 0]
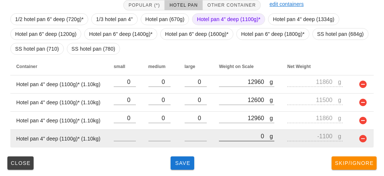
click at [236, 140] on div "g 0" at bounding box center [246, 136] width 55 height 10
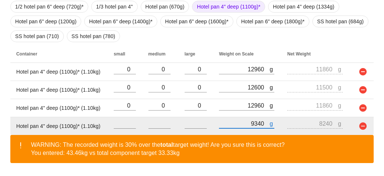
scroll to position [188, 0]
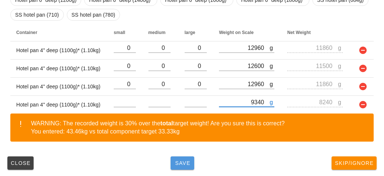
click at [185, 161] on span "Save" at bounding box center [183, 163] width 18 height 6
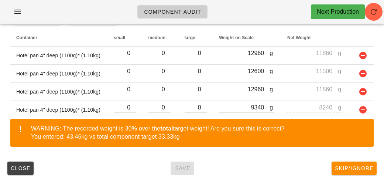
scroll to position [188, 0]
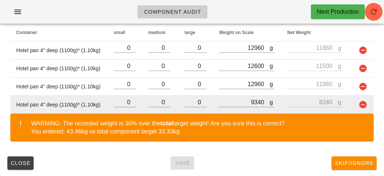
click at [370, 99] on td at bounding box center [362, 105] width 24 height 18
click at [360, 103] on button "button" at bounding box center [363, 104] width 9 height 9
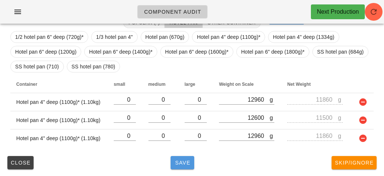
click at [171, 166] on button "Save" at bounding box center [183, 162] width 24 height 13
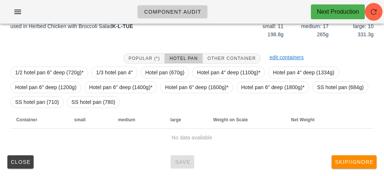
scroll to position [100, 0]
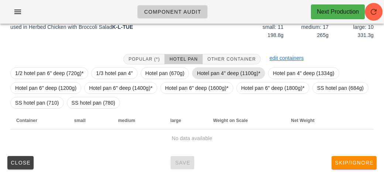
click at [210, 70] on span "Hotel pan 4" deep (1100g)*" at bounding box center [229, 73] width 64 height 11
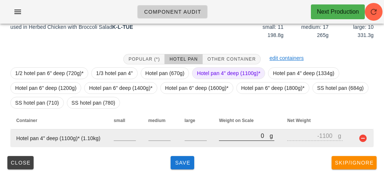
click at [233, 138] on input "0" at bounding box center [244, 136] width 51 height 10
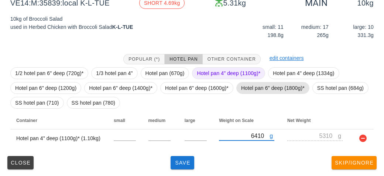
click at [262, 82] on span "Hotel pan 6" deep (1800g)*" at bounding box center [273, 87] width 64 height 11
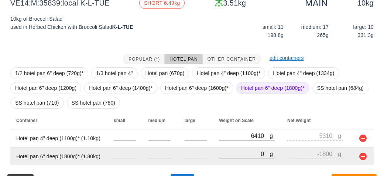
click at [228, 157] on input "0" at bounding box center [244, 154] width 51 height 10
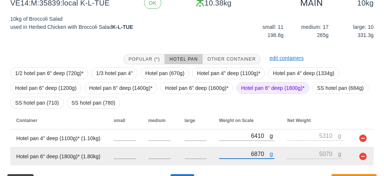
scroll to position [119, 0]
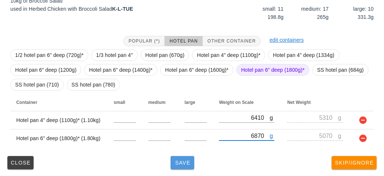
click at [191, 164] on span "Save" at bounding box center [183, 163] width 18 height 6
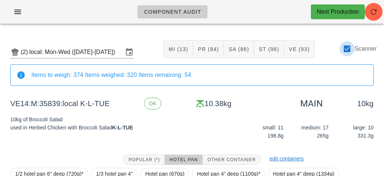
click at [349, 54] on div at bounding box center [347, 48] width 13 height 13
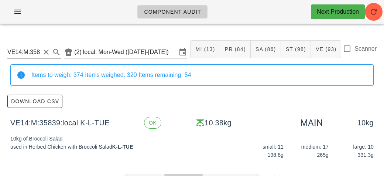
click at [28, 54] on input "VE14:M:35839:local" at bounding box center [23, 52] width 33 height 12
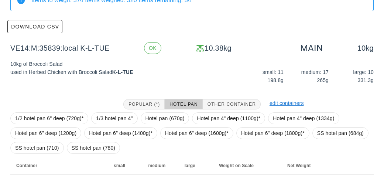
scroll to position [138, 0]
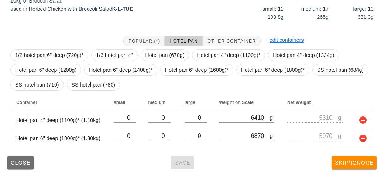
click at [18, 160] on span "Close" at bounding box center [20, 163] width 20 height 6
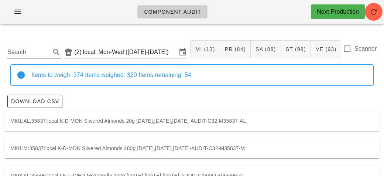
click at [35, 51] on input "Search" at bounding box center [28, 52] width 42 height 12
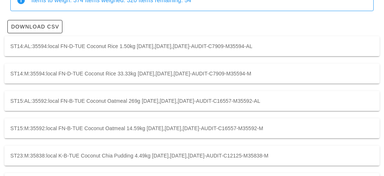
scroll to position [80, 0]
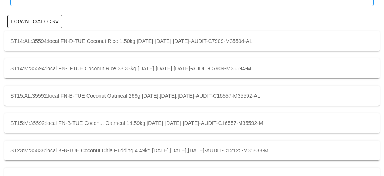
click at [36, 41] on div "ST14:AL:35594:local FN-D-TUE Coconut Rice 1.50kg [DATE],[DATE],[DATE]-AUDIT-C79…" at bounding box center [191, 41] width 375 height 20
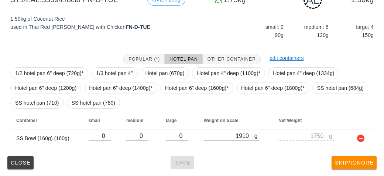
scroll to position [80, 0]
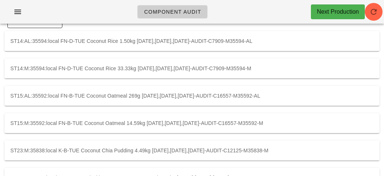
click at [88, 63] on div "ST14:M:35594:local FN-D-TUE Coconut Rice 33.33kg [DATE],[DATE],[DATE]-AUDIT-C79…" at bounding box center [191, 68] width 375 height 20
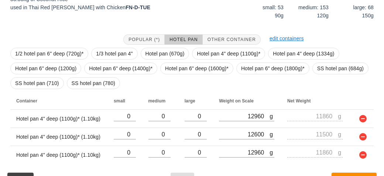
scroll to position [156, 0]
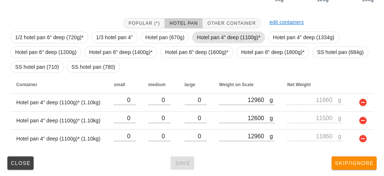
click at [202, 34] on span "Hotel pan 4" deep (1100g)*" at bounding box center [229, 37] width 64 height 11
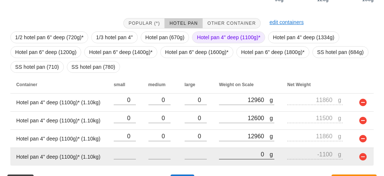
click at [238, 150] on input "0" at bounding box center [244, 154] width 51 height 10
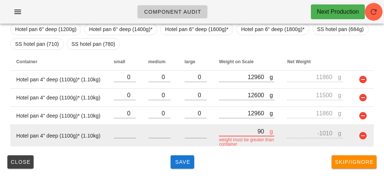
scroll to position [178, 0]
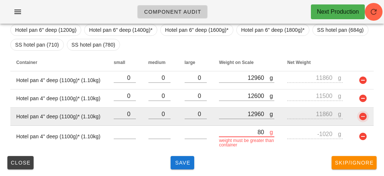
click at [365, 115] on button "button" at bounding box center [363, 116] width 9 height 9
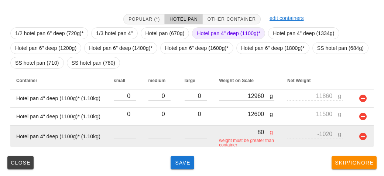
click at [360, 132] on button "button" at bounding box center [363, 136] width 9 height 9
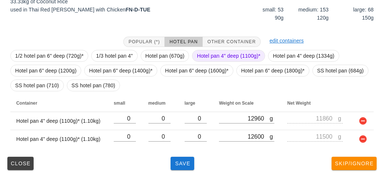
scroll to position [138, 0]
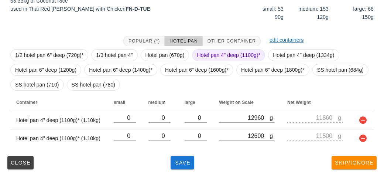
click at [230, 54] on span "Hotel pan 4" deep (1100g)*" at bounding box center [229, 54] width 64 height 11
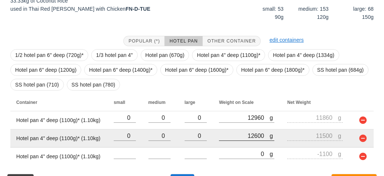
click at [249, 146] on div at bounding box center [246, 144] width 55 height 5
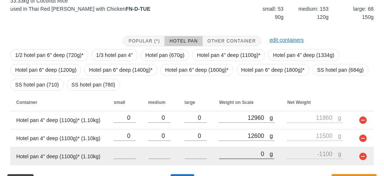
click at [249, 153] on input "0" at bounding box center [244, 154] width 51 height 10
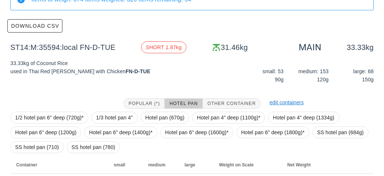
scroll to position [156, 0]
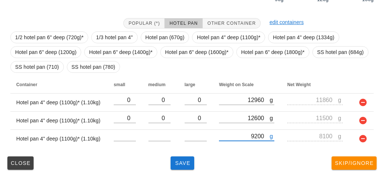
click at [261, 156] on div "Close Save Skip/Ignore" at bounding box center [191, 162] width 375 height 19
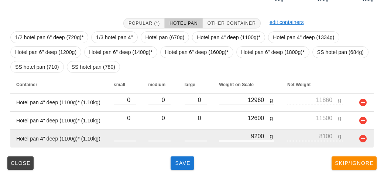
click at [261, 134] on input "9200" at bounding box center [244, 136] width 51 height 10
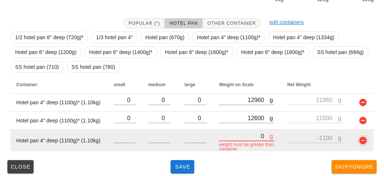
click at [359, 141] on button "button" at bounding box center [363, 140] width 9 height 9
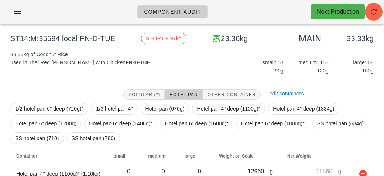
scroll to position [138, 0]
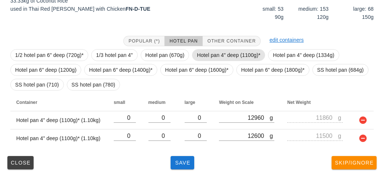
click at [239, 55] on span "Hotel pan 4" deep (1100g)*" at bounding box center [229, 54] width 64 height 11
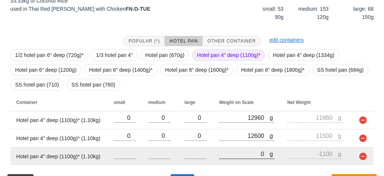
click at [253, 152] on input "0" at bounding box center [244, 154] width 51 height 10
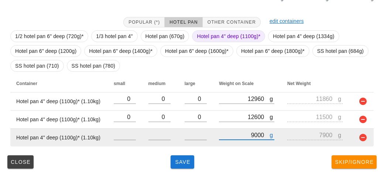
scroll to position [156, 0]
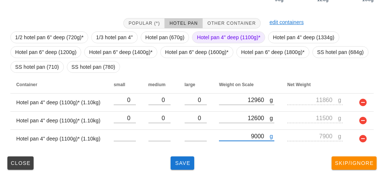
click at [202, 35] on span "Hotel pan 4" deep (1100g)*" at bounding box center [229, 37] width 64 height 11
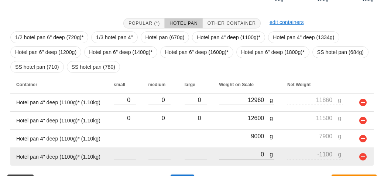
click at [240, 152] on input "0" at bounding box center [244, 154] width 51 height 10
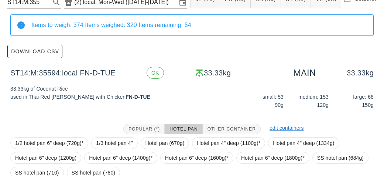
scroll to position [174, 0]
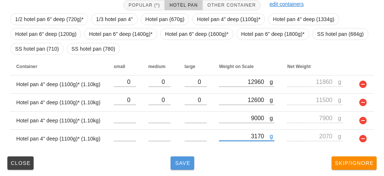
click at [180, 161] on span "Save" at bounding box center [183, 163] width 18 height 6
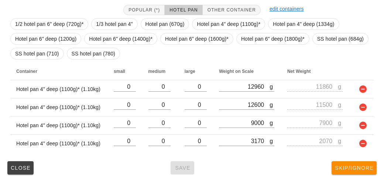
scroll to position [174, 0]
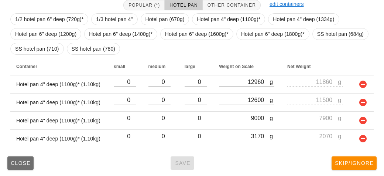
click at [17, 168] on button "Close" at bounding box center [20, 162] width 26 height 13
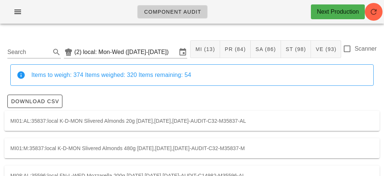
scroll to position [1, 0]
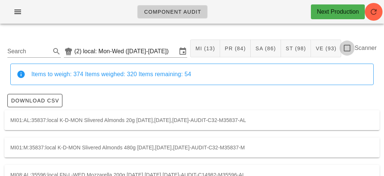
click at [352, 46] on div at bounding box center [347, 48] width 13 height 13
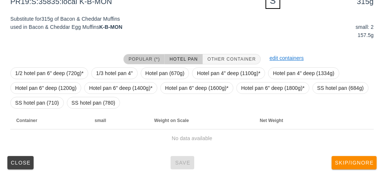
click at [143, 54] on button "Popular (*)" at bounding box center [143, 59] width 41 height 10
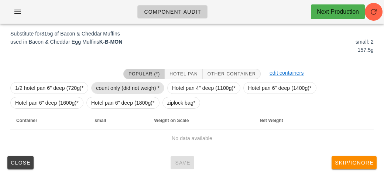
click at [105, 82] on span "count only (did not weigh) *" at bounding box center [128, 87] width 64 height 11
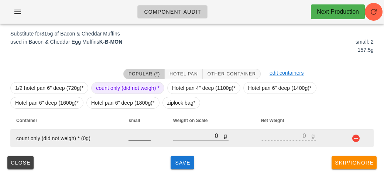
click at [142, 144] on div at bounding box center [140, 144] width 22 height 5
click at [135, 137] on input "number" at bounding box center [140, 136] width 22 height 10
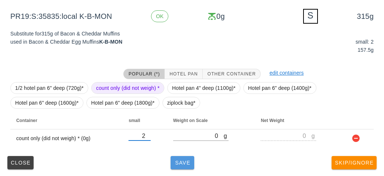
click at [175, 160] on span "Save" at bounding box center [183, 163] width 18 height 6
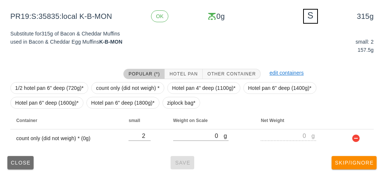
click at [18, 168] on button "Close" at bounding box center [20, 162] width 26 height 13
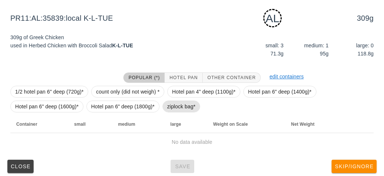
click at [174, 105] on span "ziplock bag*" at bounding box center [181, 106] width 28 height 11
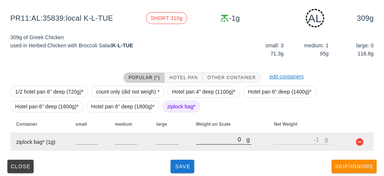
click at [202, 141] on input "0" at bounding box center [221, 139] width 51 height 10
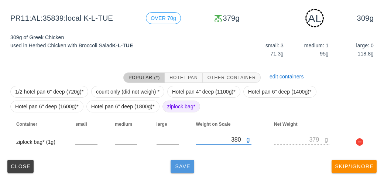
click at [178, 162] on button "Save" at bounding box center [183, 166] width 24 height 13
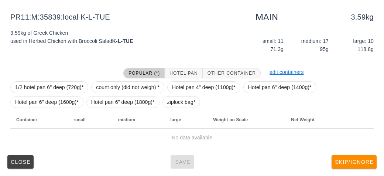
scroll to position [86, 0]
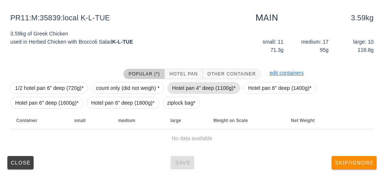
click at [198, 90] on span "Hotel pan 4" deep (1100g)*" at bounding box center [204, 87] width 64 height 11
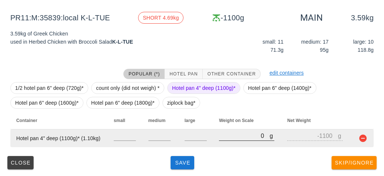
click at [229, 133] on input "0" at bounding box center [244, 136] width 51 height 10
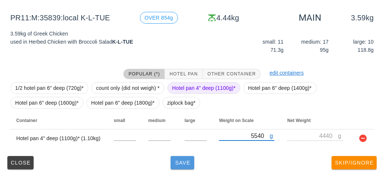
click at [193, 161] on button "Save" at bounding box center [183, 162] width 24 height 13
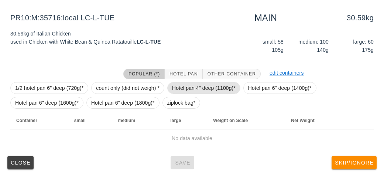
click at [176, 83] on span "Hotel pan 4" deep (1100g)*" at bounding box center [204, 87] width 64 height 11
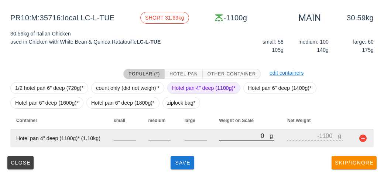
click at [226, 136] on input "0" at bounding box center [244, 136] width 51 height 10
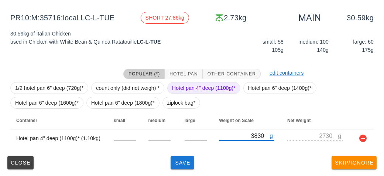
click at [199, 88] on span "Hotel pan 4" deep (1100g)*" at bounding box center [204, 87] width 64 height 11
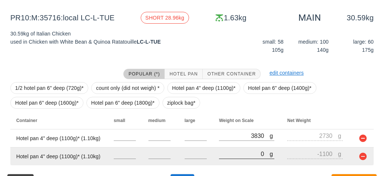
click at [236, 154] on input "0" at bounding box center [244, 154] width 51 height 10
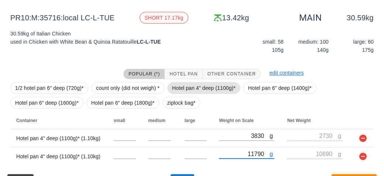
click at [181, 86] on span "Hotel pan 4" deep (1100g)*" at bounding box center [204, 87] width 64 height 11
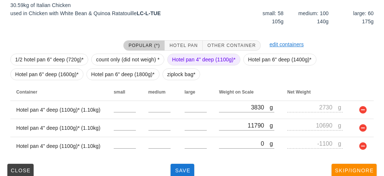
scroll to position [122, 0]
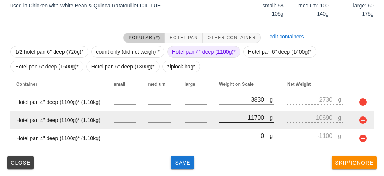
click at [230, 127] on div at bounding box center [246, 126] width 55 height 5
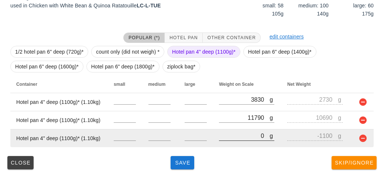
click at [238, 138] on input "0" at bounding box center [244, 136] width 51 height 10
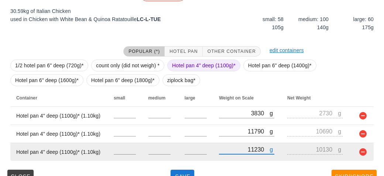
scroll to position [110, 0]
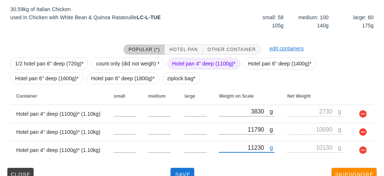
click at [184, 59] on span "Hotel pan 4" deep (1100g)*" at bounding box center [204, 63] width 64 height 11
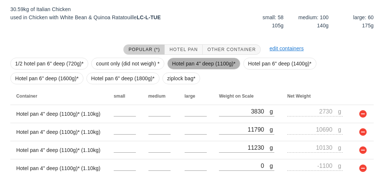
scroll to position [140, 0]
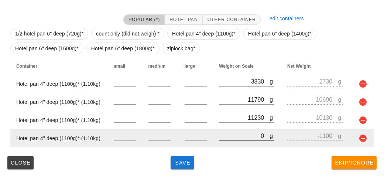
click at [231, 137] on input "0" at bounding box center [244, 136] width 51 height 10
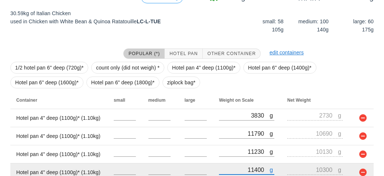
scroll to position [174, 0]
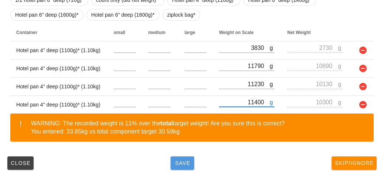
click at [184, 167] on button "Save" at bounding box center [183, 162] width 24 height 13
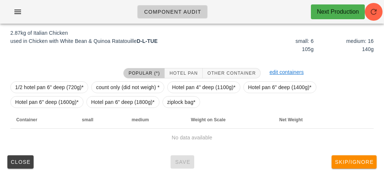
scroll to position [86, 0]
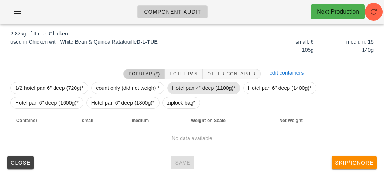
click at [185, 84] on span "Hotel pan 4" deep (1100g)*" at bounding box center [204, 87] width 64 height 11
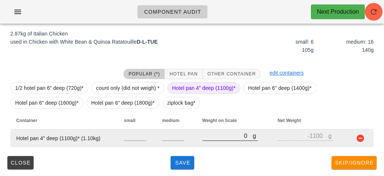
click at [213, 137] on input "0" at bounding box center [227, 136] width 51 height 10
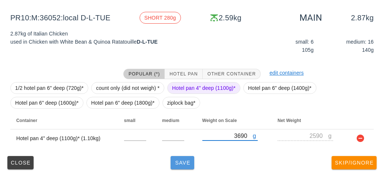
click at [180, 163] on span "Save" at bounding box center [183, 163] width 18 height 6
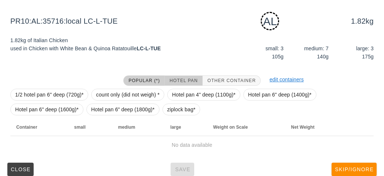
click at [183, 75] on button "Hotel Pan" at bounding box center [184, 80] width 38 height 10
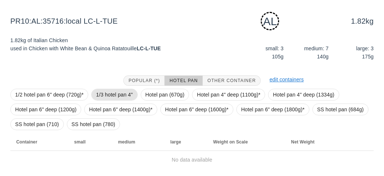
click at [103, 90] on span "1/3 hotel pan 4"" at bounding box center [114, 94] width 37 height 11
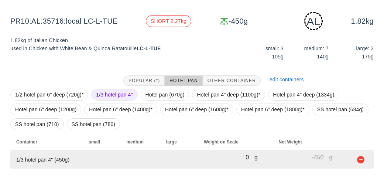
click at [211, 156] on input "0" at bounding box center [229, 157] width 51 height 10
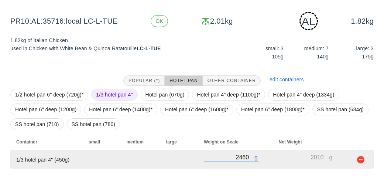
scroll to position [107, 0]
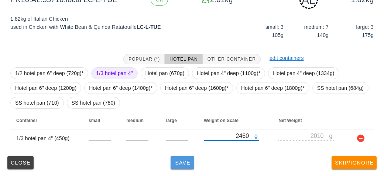
click at [184, 164] on span "Save" at bounding box center [183, 163] width 18 height 6
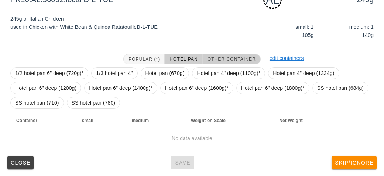
click at [216, 61] on button "Other Container" at bounding box center [232, 59] width 58 height 10
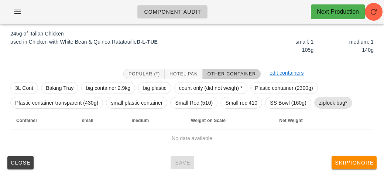
click at [322, 102] on span "ziplock bag*" at bounding box center [333, 102] width 28 height 11
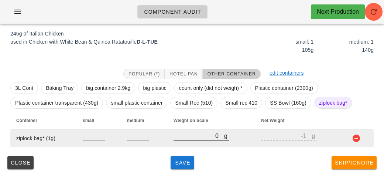
click at [199, 135] on input "0" at bounding box center [199, 136] width 51 height 10
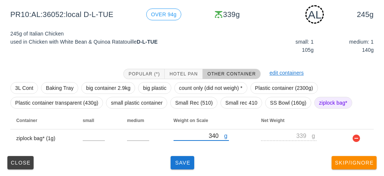
click at [181, 172] on div "(2) local: Mon-Wed ([DATE]-[DATE]) MI (13) PR (84) SA (86) ST (98) VE (93) Scan…" at bounding box center [192, 56] width 384 height 239
click at [182, 161] on span "Save" at bounding box center [183, 163] width 18 height 6
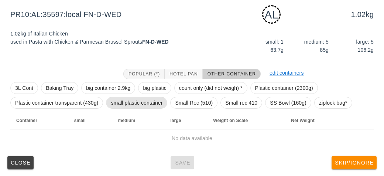
click at [122, 99] on span "small plastic container" at bounding box center [137, 102] width 52 height 11
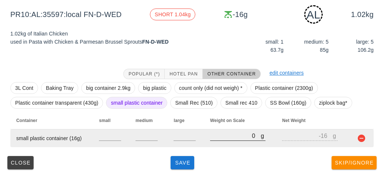
click at [213, 139] on input "0" at bounding box center [235, 136] width 51 height 10
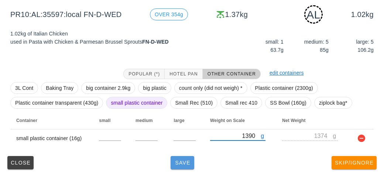
click at [179, 168] on button "Save" at bounding box center [183, 162] width 24 height 13
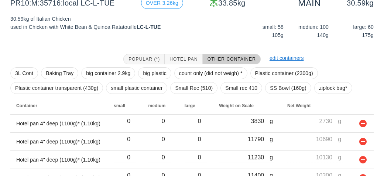
scroll to position [101, 0]
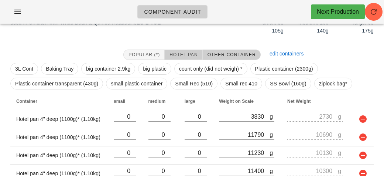
click at [175, 49] on button "Hotel Pan" at bounding box center [184, 54] width 38 height 10
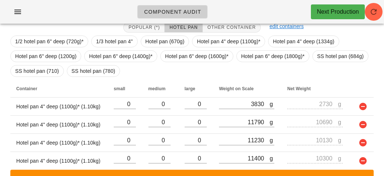
scroll to position [130, 0]
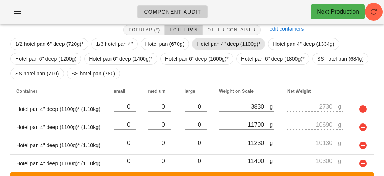
click at [194, 46] on span "Hotel pan 4" deep (1100g)*" at bounding box center [228, 44] width 73 height 12
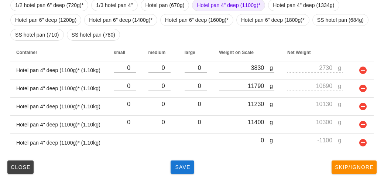
scroll to position [172, 0]
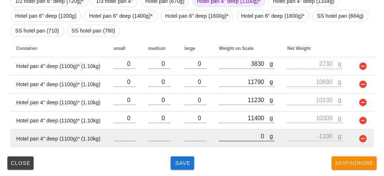
click at [238, 139] on input "0" at bounding box center [244, 136] width 51 height 10
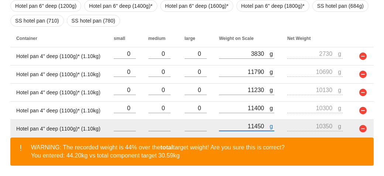
scroll to position [206, 0]
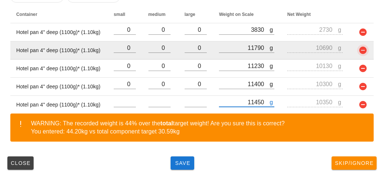
click at [361, 48] on button "button" at bounding box center [363, 50] width 9 height 9
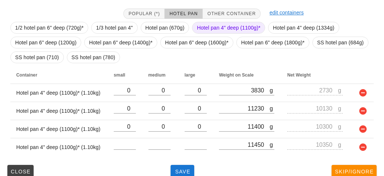
scroll to position [154, 0]
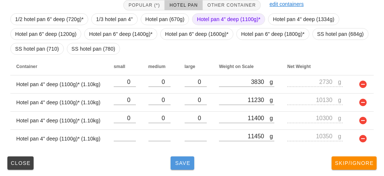
click at [176, 161] on span "Save" at bounding box center [183, 163] width 18 height 6
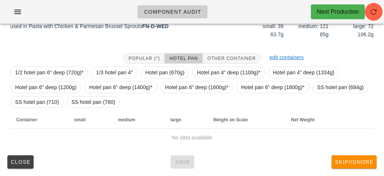
scroll to position [100, 0]
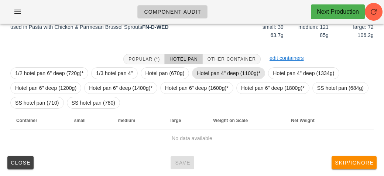
click at [206, 70] on span "Hotel pan 4" deep (1100g)*" at bounding box center [229, 73] width 64 height 11
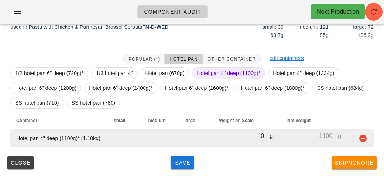
click at [229, 136] on input "0" at bounding box center [244, 136] width 51 height 10
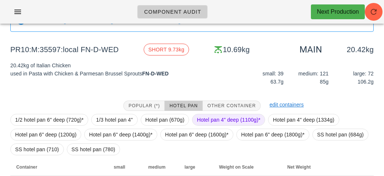
scroll to position [55, 0]
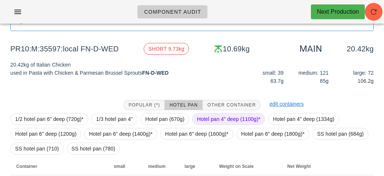
click at [212, 119] on span "Hotel pan 4" deep (1100g)*" at bounding box center [229, 118] width 64 height 11
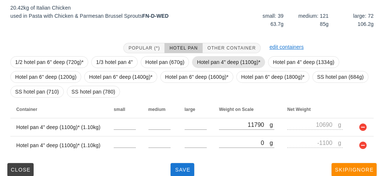
scroll to position [119, 0]
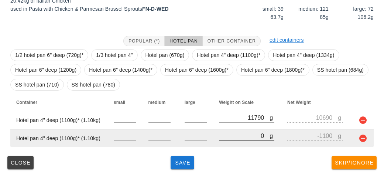
click at [230, 140] on input "0" at bounding box center [244, 136] width 51 height 10
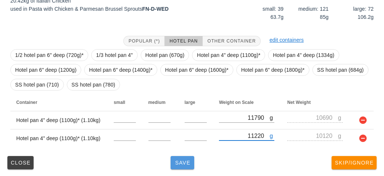
click at [189, 165] on button "Save" at bounding box center [183, 162] width 24 height 13
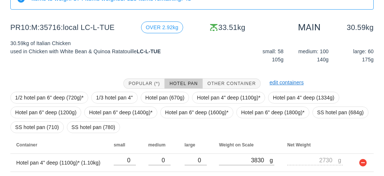
scroll to position [154, 0]
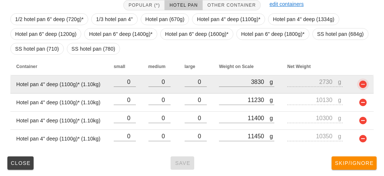
click at [365, 85] on button "button" at bounding box center [363, 84] width 9 height 9
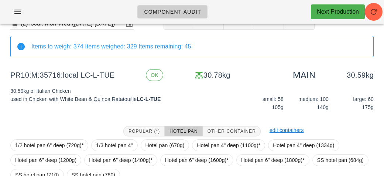
scroll to position [137, 0]
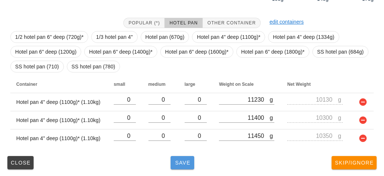
click at [190, 160] on span "Save" at bounding box center [183, 163] width 18 height 6
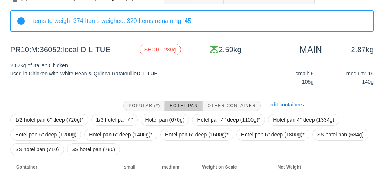
scroll to position [100, 0]
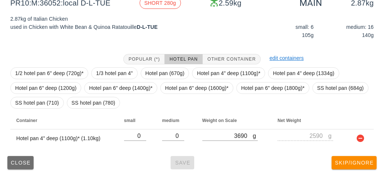
click at [17, 160] on span "Close" at bounding box center [20, 163] width 20 height 6
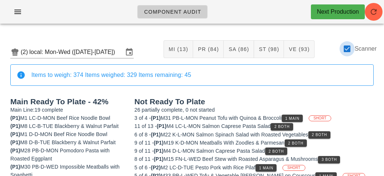
click at [346, 46] on div at bounding box center [347, 48] width 13 height 13
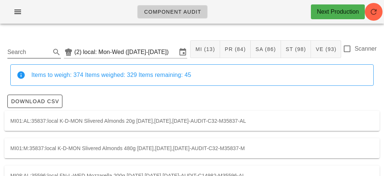
click at [29, 49] on input "Search" at bounding box center [28, 52] width 42 height 12
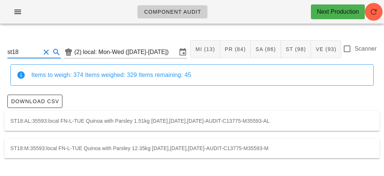
click at [233, 144] on div "ST18:M:35593:local FN-L-TUE Quinoa with Parsley 12.35kg [DATE],[DATE],[DATE]-AU…" at bounding box center [191, 148] width 375 height 20
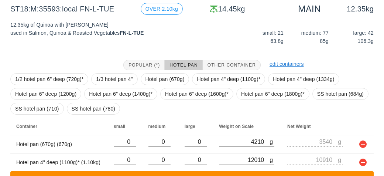
scroll to position [172, 0]
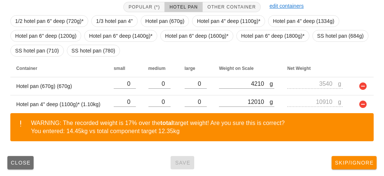
click at [23, 166] on button "Close" at bounding box center [20, 162] width 26 height 13
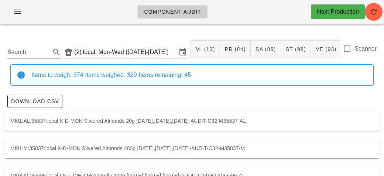
click at [46, 51] on input "Search" at bounding box center [28, 52] width 42 height 12
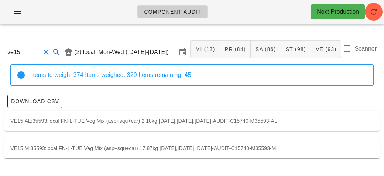
click at [236, 149] on div "VE15:M:35593:local FN-L-TUE Veg Mix (asp+squ+car) 17.87kg [DATE],[DATE],[DATE]-…" at bounding box center [191, 148] width 375 height 20
click at [26, 51] on input "ve15" at bounding box center [23, 52] width 33 height 12
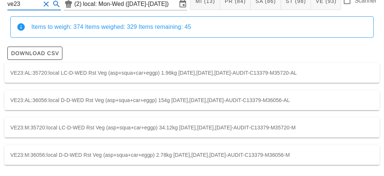
click at [140, 122] on div "VE23:M:35720:local LC-D-WED Rst Veg (asp+squa+car+eggp) 34.12kg [DATE],[DATE],[…" at bounding box center [191, 127] width 375 height 20
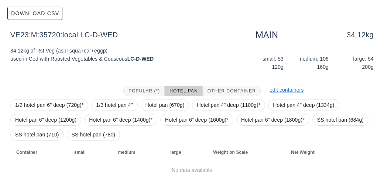
scroll to position [120, 0]
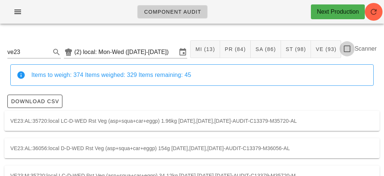
click at [351, 45] on div at bounding box center [347, 48] width 13 height 13
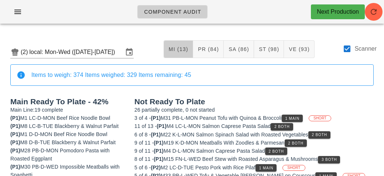
click at [177, 45] on button "MI (13)" at bounding box center [179, 49] width 30 height 18
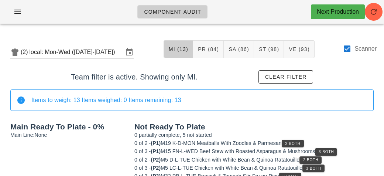
scroll to position [13, 0]
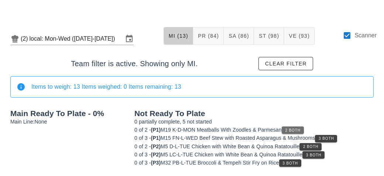
click at [299, 131] on span "2 Both" at bounding box center [293, 130] width 16 height 4
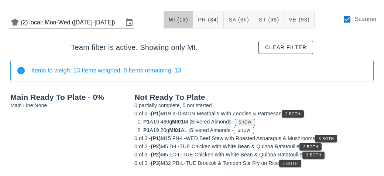
click at [252, 123] on span "Show" at bounding box center [245, 122] width 13 height 4
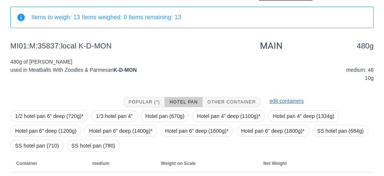
scroll to position [126, 0]
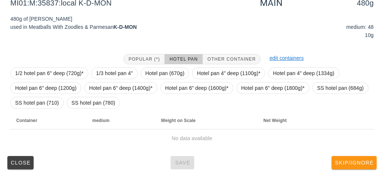
click at [345, 161] on span "Skip/Ignore" at bounding box center [354, 163] width 39 height 6
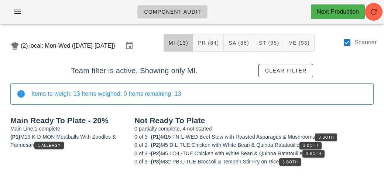
scroll to position [5, 0]
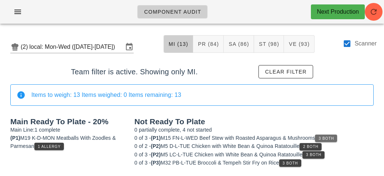
click at [332, 134] on button "3 Both" at bounding box center [326, 137] width 22 height 7
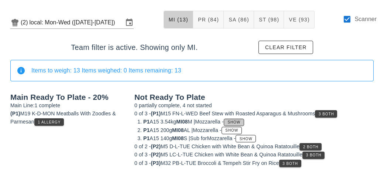
click at [244, 123] on button "Show" at bounding box center [234, 122] width 20 height 7
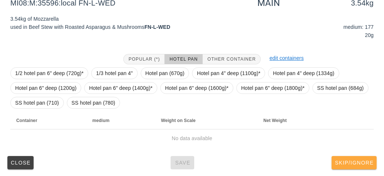
click at [349, 163] on span "Skip/Ignore" at bounding box center [354, 163] width 39 height 6
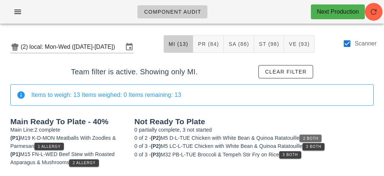
click at [316, 134] on button "2 Both" at bounding box center [311, 137] width 22 height 7
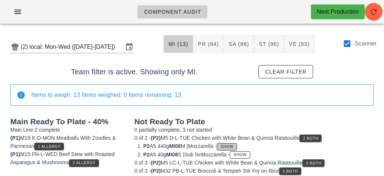
click at [230, 148] on button "Show" at bounding box center [227, 146] width 20 height 7
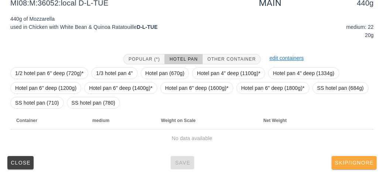
click at [351, 160] on span "Skip/Ignore" at bounding box center [354, 163] width 39 height 6
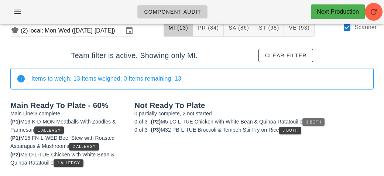
click at [325, 119] on button "3 Both" at bounding box center [314, 121] width 22 height 7
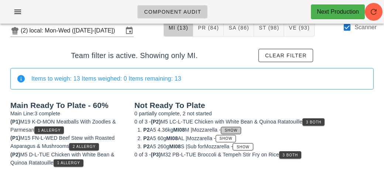
click at [238, 129] on span "Show" at bounding box center [231, 130] width 13 height 4
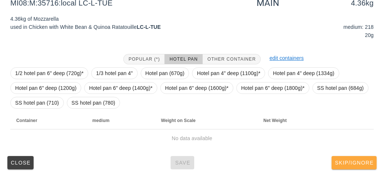
click at [363, 161] on span "Skip/Ignore" at bounding box center [354, 163] width 39 height 6
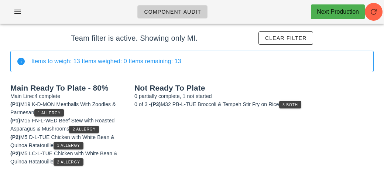
scroll to position [38, 0]
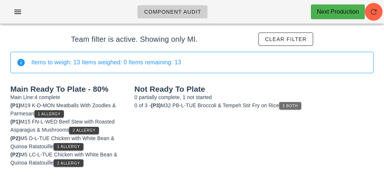
click at [301, 102] on button "3 Both" at bounding box center [290, 105] width 22 height 7
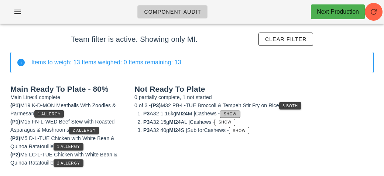
click at [237, 112] on span "Show" at bounding box center [229, 114] width 13 height 4
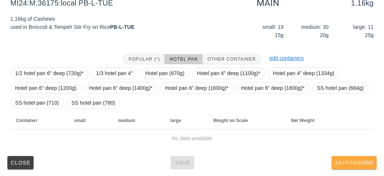
click at [364, 166] on button "Skip/Ignore" at bounding box center [354, 162] width 45 height 13
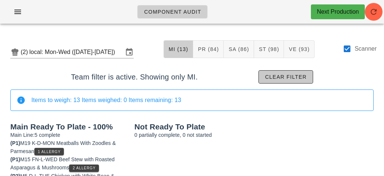
click at [300, 75] on span "Clear filter" at bounding box center [286, 77] width 42 height 6
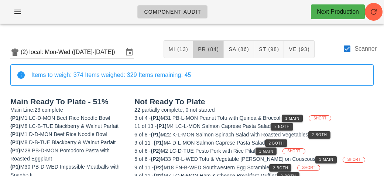
click at [205, 48] on span "PR (84)" at bounding box center [208, 49] width 21 height 6
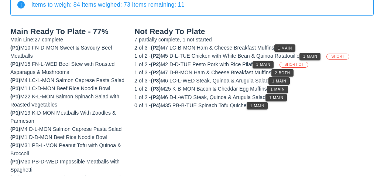
scroll to position [90, 0]
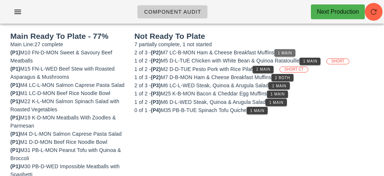
click at [288, 49] on button "1 Main" at bounding box center [284, 52] width 21 height 7
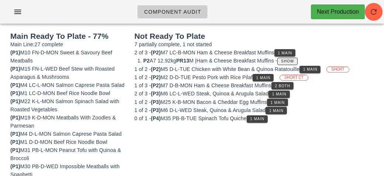
click at [294, 61] on span "Show" at bounding box center [287, 61] width 13 height 4
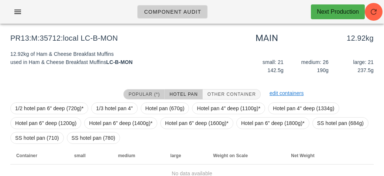
click at [144, 96] on button "Popular (*)" at bounding box center [143, 94] width 41 height 10
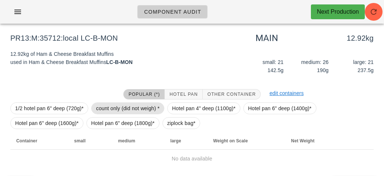
click at [128, 109] on span "count only (did not weigh) *" at bounding box center [128, 108] width 64 height 11
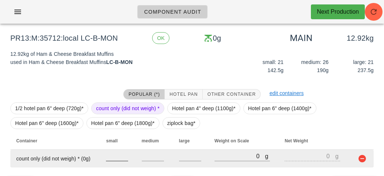
click at [114, 154] on input "number" at bounding box center [117, 156] width 22 height 10
click at [363, 156] on button "button" at bounding box center [362, 158] width 9 height 9
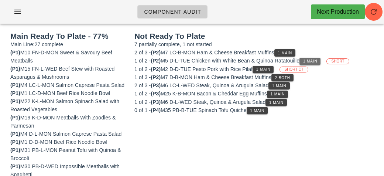
click at [312, 61] on span "1 Main" at bounding box center [310, 61] width 15 height 4
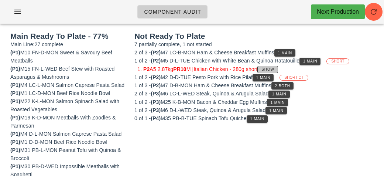
click at [274, 69] on span "Show" at bounding box center [267, 69] width 13 height 4
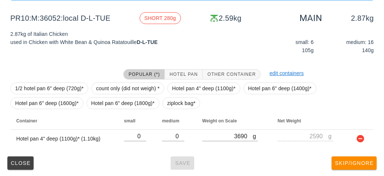
scroll to position [109, 0]
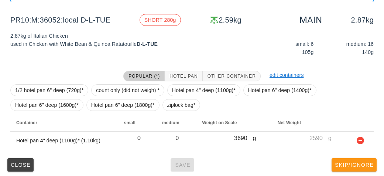
click at [358, 167] on span "Skip/Ignore" at bounding box center [354, 165] width 39 height 6
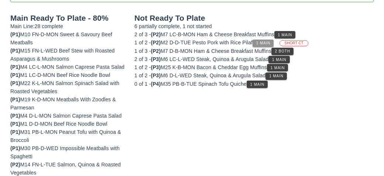
click at [269, 41] on span "1 Main" at bounding box center [263, 43] width 15 height 4
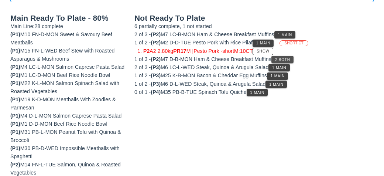
click at [286, 56] on button "2 Both" at bounding box center [282, 59] width 22 height 7
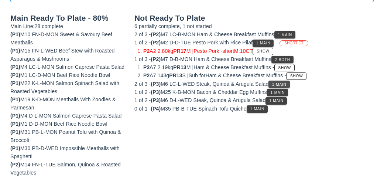
click at [285, 81] on button "1 Main" at bounding box center [279, 84] width 21 height 7
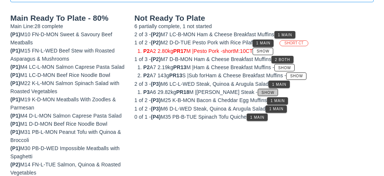
click at [264, 89] on button "Show" at bounding box center [268, 92] width 20 height 7
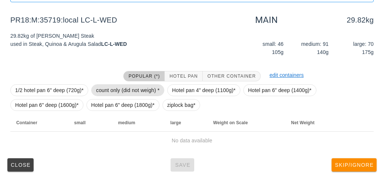
click at [129, 85] on span "count only (did not weigh) *" at bounding box center [128, 90] width 64 height 11
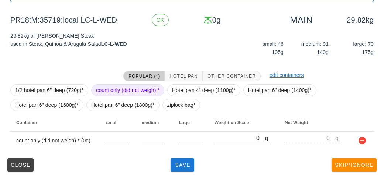
scroll to position [111, 0]
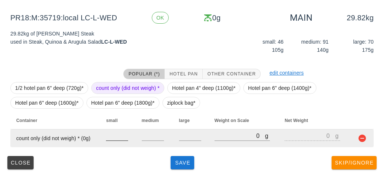
click at [120, 133] on input "number" at bounding box center [117, 136] width 22 height 10
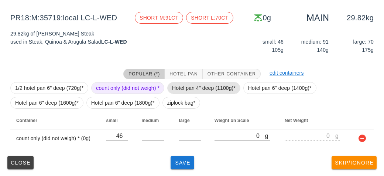
click at [234, 92] on span "Hotel pan 4" deep (1100g)*" at bounding box center [204, 87] width 64 height 11
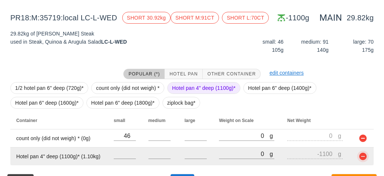
click at [364, 156] on button "button" at bounding box center [363, 156] width 9 height 9
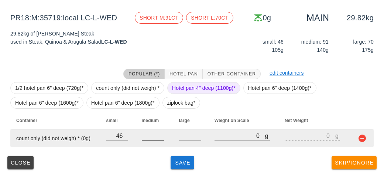
click at [158, 137] on input "number" at bounding box center [153, 136] width 22 height 10
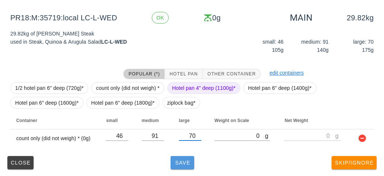
click at [186, 161] on span "Save" at bounding box center [183, 163] width 18 height 6
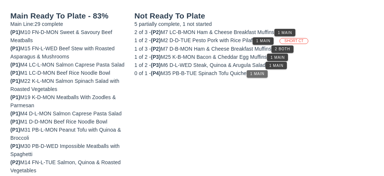
click at [259, 75] on button "1 Main" at bounding box center [257, 73] width 21 height 7
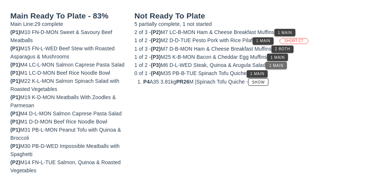
click at [284, 65] on span "1 Main" at bounding box center [276, 66] width 15 height 4
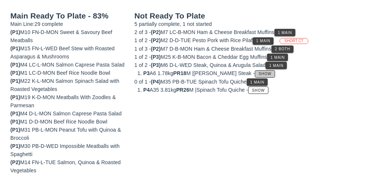
click at [259, 74] on span "Show" at bounding box center [265, 74] width 13 height 4
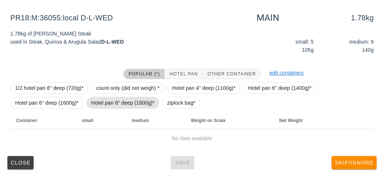
click at [131, 97] on span "Hotel pan 6" deep (1800g)*" at bounding box center [123, 102] width 64 height 11
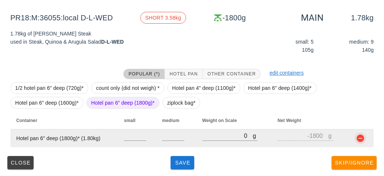
click at [360, 138] on button "button" at bounding box center [360, 138] width 9 height 9
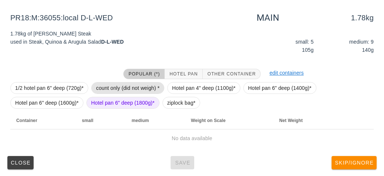
click at [144, 82] on span "count only (did not weigh) *" at bounding box center [128, 87] width 64 height 11
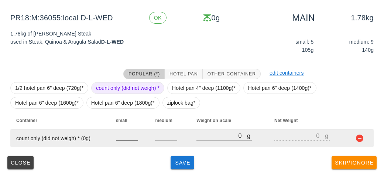
click at [126, 136] on input "number" at bounding box center [127, 136] width 22 height 10
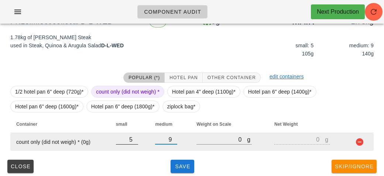
scroll to position [111, 0]
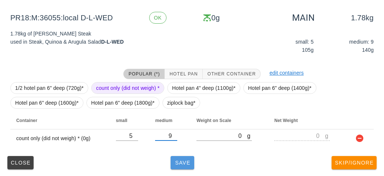
click at [186, 158] on button "Save" at bounding box center [183, 162] width 24 height 13
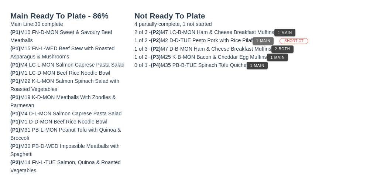
click at [264, 42] on span "1 Main" at bounding box center [263, 41] width 15 height 4
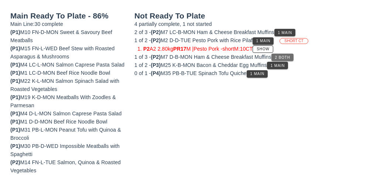
click at [286, 57] on span "2 Both" at bounding box center [283, 57] width 16 height 4
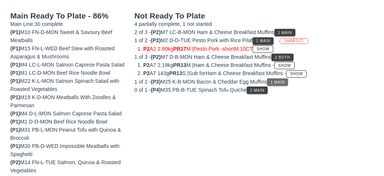
click at [284, 81] on span "1 Main" at bounding box center [277, 82] width 15 height 4
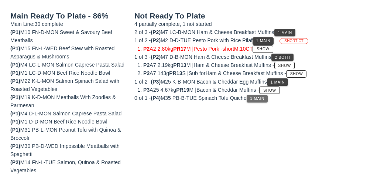
click at [263, 98] on span "1 Main" at bounding box center [257, 98] width 15 height 4
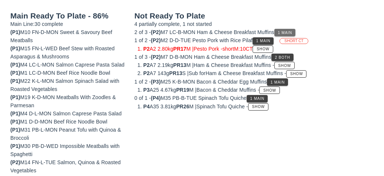
click at [286, 31] on span "1 Main" at bounding box center [285, 33] width 15 height 4
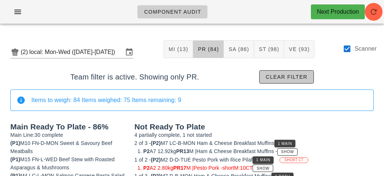
click at [301, 76] on span "Clear filter" at bounding box center [287, 77] width 42 height 6
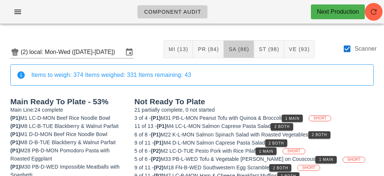
click at [239, 52] on button "SA (86)" at bounding box center [239, 49] width 30 height 18
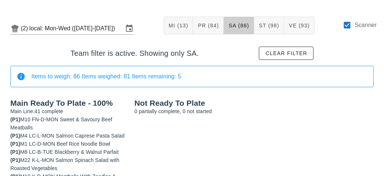
scroll to position [24, 0]
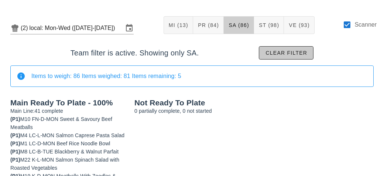
click at [299, 54] on span "Clear filter" at bounding box center [286, 53] width 42 height 6
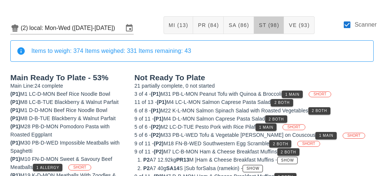
click at [273, 27] on span "ST (98)" at bounding box center [269, 25] width 21 height 6
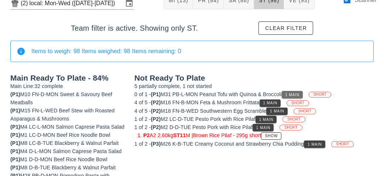
click at [300, 94] on span "1 Main" at bounding box center [292, 95] width 15 height 4
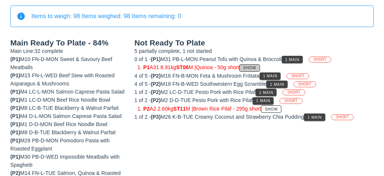
click at [255, 66] on span "Show" at bounding box center [249, 68] width 13 height 4
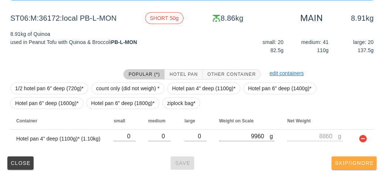
scroll to position [109, 0]
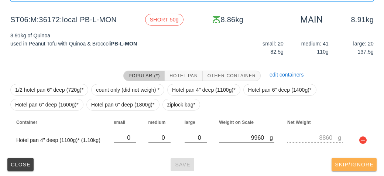
click at [366, 168] on button "Skip/Ignore" at bounding box center [354, 164] width 45 height 13
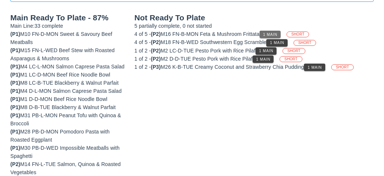
click at [273, 34] on span "1 Main" at bounding box center [270, 35] width 15 height 4
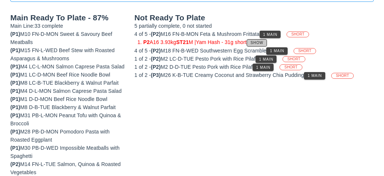
click at [262, 39] on button "Show" at bounding box center [257, 42] width 20 height 7
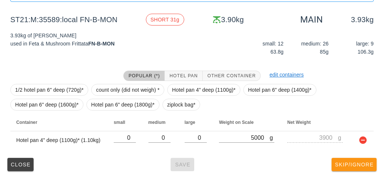
click at [366, 163] on span "Skip/Ignore" at bounding box center [354, 164] width 39 height 6
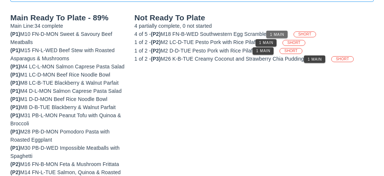
click at [277, 34] on span "1 Main" at bounding box center [277, 35] width 15 height 4
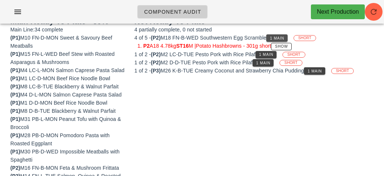
scroll to position [105, 0]
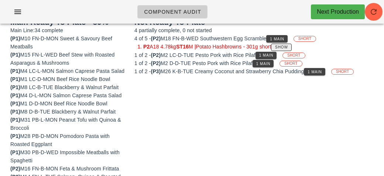
click at [291, 44] on button "Show" at bounding box center [281, 47] width 20 height 7
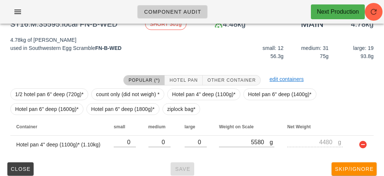
scroll to position [111, 0]
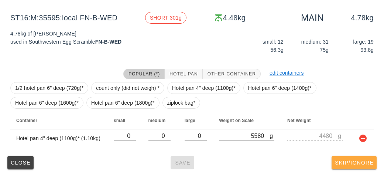
click at [361, 167] on button "Skip/Ignore" at bounding box center [354, 162] width 45 height 13
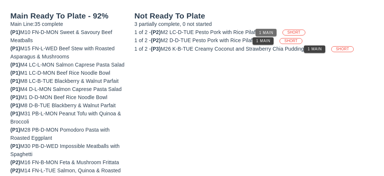
click at [275, 29] on button "1 Main" at bounding box center [266, 32] width 21 height 7
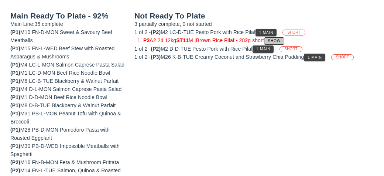
click at [281, 37] on button "Show" at bounding box center [274, 40] width 20 height 7
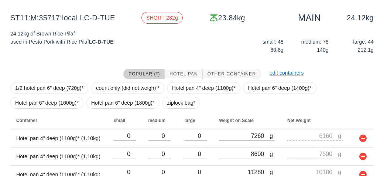
scroll to position [147, 0]
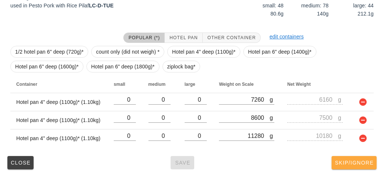
click at [358, 167] on button "Skip/Ignore" at bounding box center [354, 162] width 45 height 13
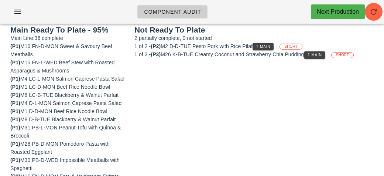
scroll to position [97, 0]
click at [268, 42] on button "1 Main" at bounding box center [263, 45] width 21 height 7
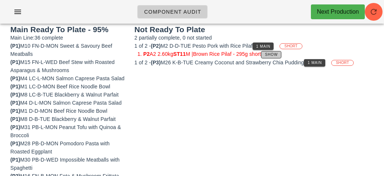
click at [278, 52] on span "Show" at bounding box center [271, 54] width 13 height 4
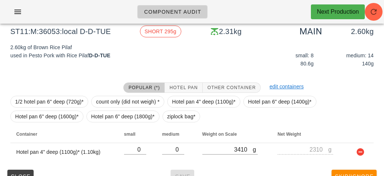
scroll to position [111, 0]
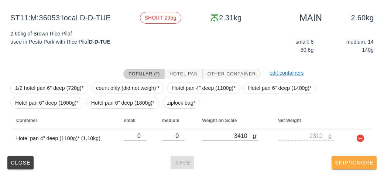
click at [358, 165] on button "Skip/Ignore" at bounding box center [354, 162] width 45 height 13
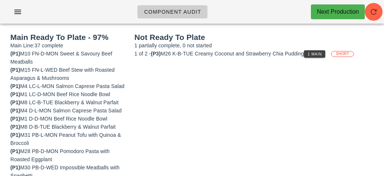
scroll to position [88, 0]
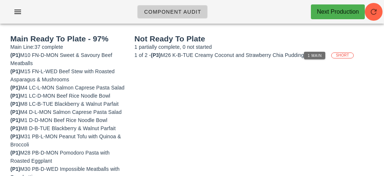
click at [319, 54] on span "1 Main" at bounding box center [314, 56] width 15 height 4
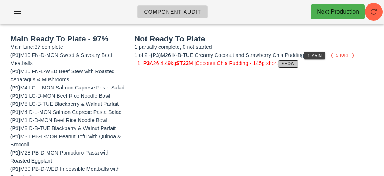
click at [292, 62] on span "Show" at bounding box center [287, 64] width 13 height 4
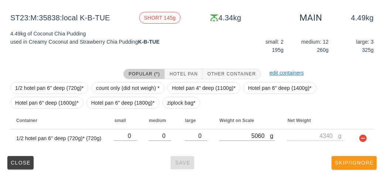
click at [359, 165] on button "Skip/Ignore" at bounding box center [354, 162] width 45 height 13
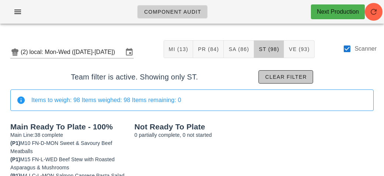
click at [296, 70] on button "Clear filter" at bounding box center [286, 76] width 55 height 13
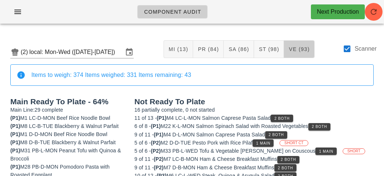
click at [305, 50] on span "VE (93)" at bounding box center [298, 49] width 21 height 6
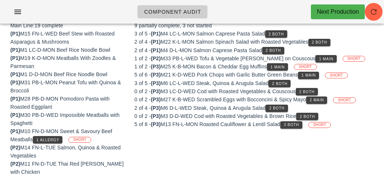
scroll to position [108, 0]
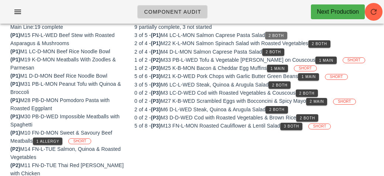
click at [279, 32] on button "2 Both" at bounding box center [276, 35] width 22 height 7
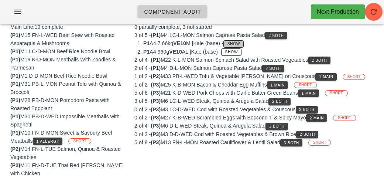
click at [241, 40] on button "Show" at bounding box center [233, 43] width 20 height 7
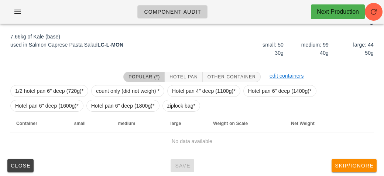
scroll to position [111, 0]
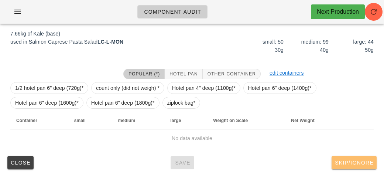
click at [360, 164] on span "Skip/Ignore" at bounding box center [354, 163] width 39 height 6
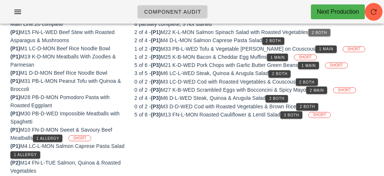
click at [326, 32] on span "2 Both" at bounding box center [320, 33] width 16 height 4
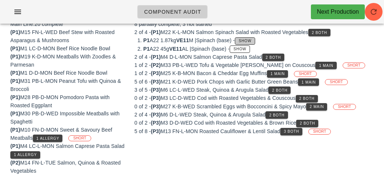
click at [252, 39] on span "Show" at bounding box center [245, 41] width 13 height 4
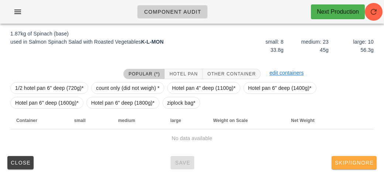
click at [359, 165] on span "Skip/Ignore" at bounding box center [354, 163] width 39 height 6
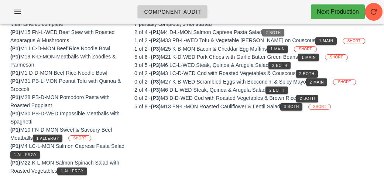
click at [281, 33] on span "2 Both" at bounding box center [274, 33] width 16 height 4
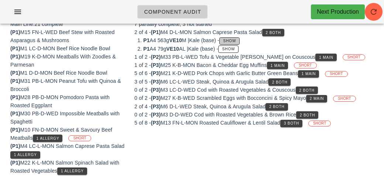
click at [236, 39] on span "Show" at bounding box center [229, 41] width 13 height 4
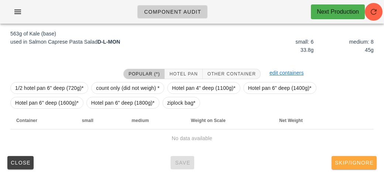
click at [362, 164] on span "Skip/Ignore" at bounding box center [354, 163] width 39 height 6
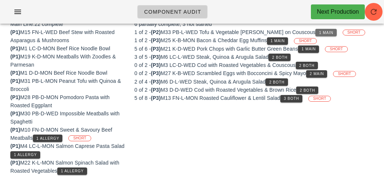
click at [315, 35] on button "1 Main" at bounding box center [325, 32] width 21 height 7
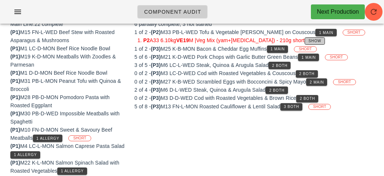
click at [308, 40] on span "Show" at bounding box center [314, 41] width 13 height 4
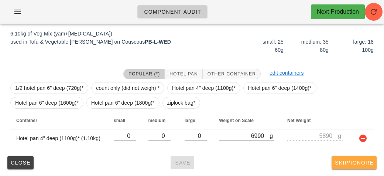
click at [361, 160] on span "Skip/Ignore" at bounding box center [354, 163] width 39 height 6
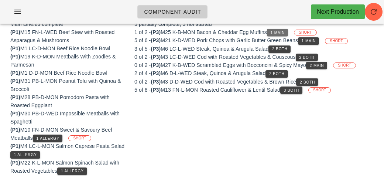
click at [284, 31] on span "1 Main" at bounding box center [277, 33] width 15 height 4
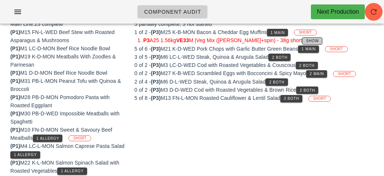
click at [306, 39] on span "Show" at bounding box center [312, 41] width 13 height 4
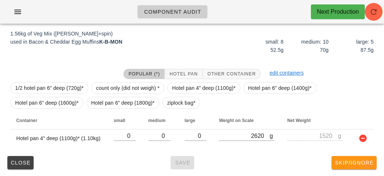
click at [360, 167] on button "Skip/Ignore" at bounding box center [354, 162] width 45 height 13
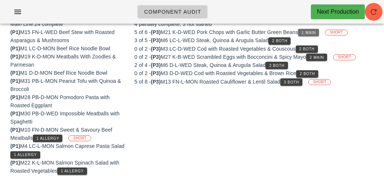
click at [309, 31] on span "1 Main" at bounding box center [308, 33] width 15 height 4
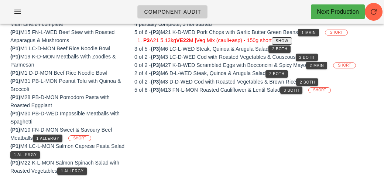
click at [288, 39] on span "Show" at bounding box center [282, 41] width 13 height 4
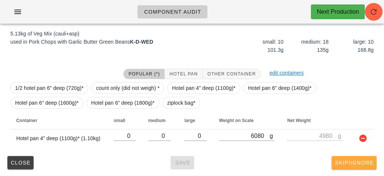
click at [360, 167] on button "Skip/Ignore" at bounding box center [354, 162] width 45 height 13
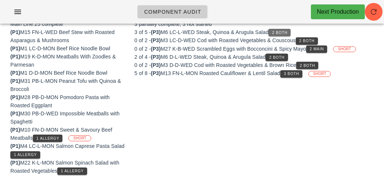
click at [287, 32] on span "2 Both" at bounding box center [280, 33] width 16 height 4
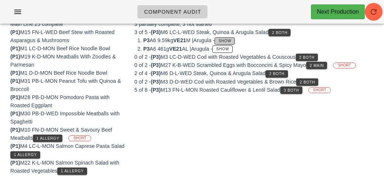
click at [232, 39] on span "Show" at bounding box center [224, 41] width 13 height 4
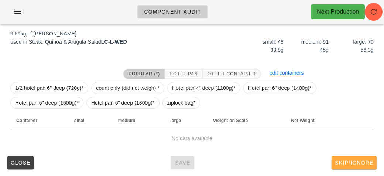
click at [362, 168] on button "Skip/Ignore" at bounding box center [354, 162] width 45 height 13
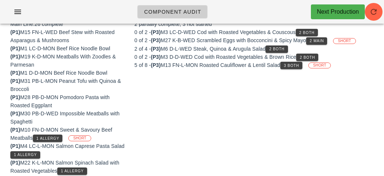
click at [311, 18] on div "Next Production" at bounding box center [338, 14] width 54 height 21
click at [315, 29] on button "2 Both" at bounding box center [307, 32] width 22 height 7
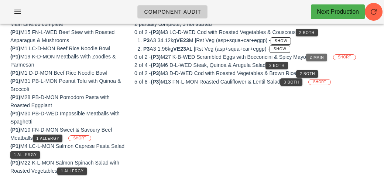
click at [322, 58] on button "2 Main" at bounding box center [316, 57] width 21 height 7
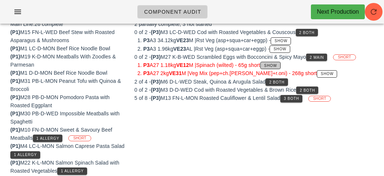
click at [280, 62] on button "Show" at bounding box center [270, 65] width 20 height 7
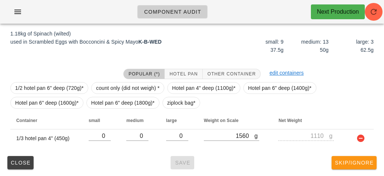
click at [356, 167] on button "Skip/Ignore" at bounding box center [354, 162] width 45 height 13
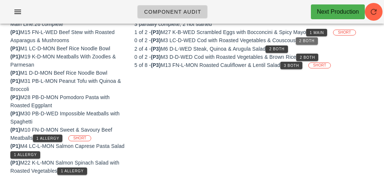
click at [313, 37] on button "2 Both" at bounding box center [307, 40] width 22 height 7
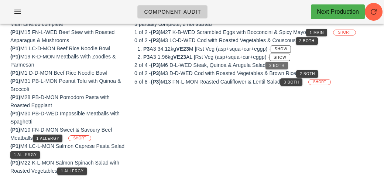
click at [284, 64] on span "2 Both" at bounding box center [277, 66] width 16 height 4
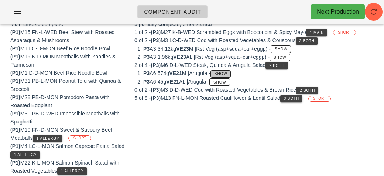
click at [228, 72] on span "Show" at bounding box center [220, 74] width 13 height 4
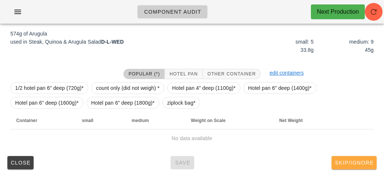
click at [361, 161] on span "Skip/Ignore" at bounding box center [354, 163] width 39 height 6
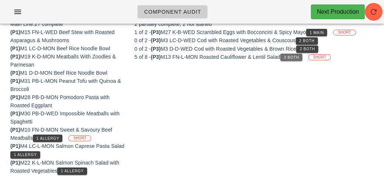
click at [299, 58] on span "3 Both" at bounding box center [292, 57] width 16 height 4
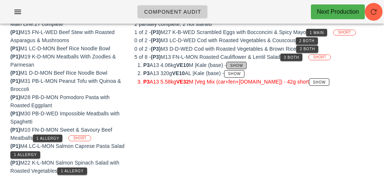
click at [243, 62] on button "Show" at bounding box center [236, 65] width 20 height 7
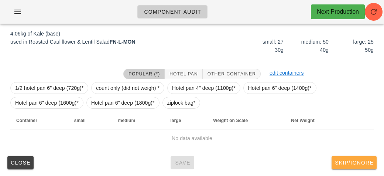
click at [364, 165] on button "Skip/Ignore" at bounding box center [354, 162] width 45 height 13
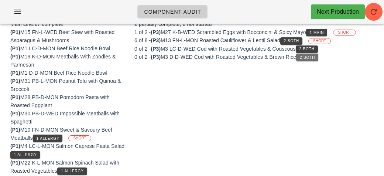
click at [317, 59] on button "2 Both" at bounding box center [307, 57] width 22 height 7
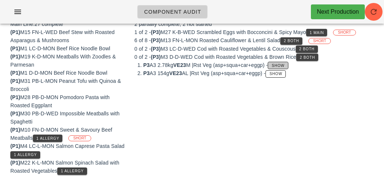
click at [285, 64] on span "Show" at bounding box center [277, 66] width 13 height 4
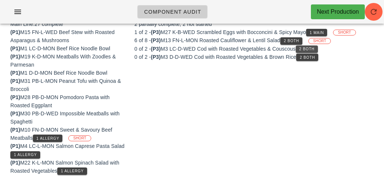
click at [314, 47] on span "2 Both" at bounding box center [307, 49] width 16 height 4
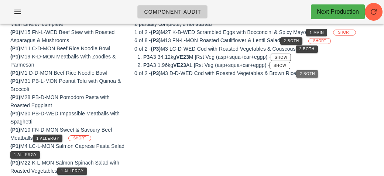
click at [310, 70] on button "2 Both" at bounding box center [307, 73] width 22 height 7
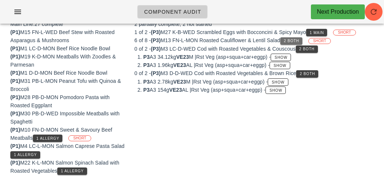
click at [297, 37] on button "2 Both" at bounding box center [291, 40] width 22 height 7
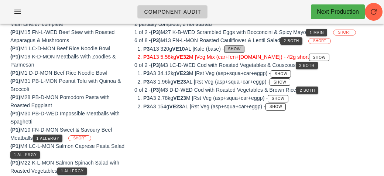
click at [245, 45] on button "Show" at bounding box center [234, 48] width 20 height 7
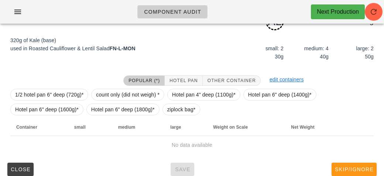
click at [365, 173] on button "Skip/Ignore" at bounding box center [354, 169] width 45 height 13
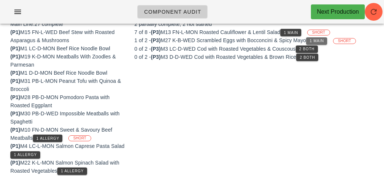
click at [324, 41] on span "1 Main" at bounding box center [317, 41] width 15 height 4
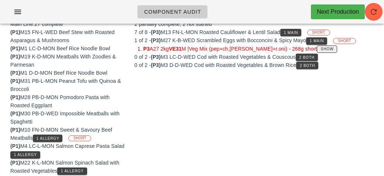
click at [317, 45] on button "Show" at bounding box center [327, 48] width 20 height 7
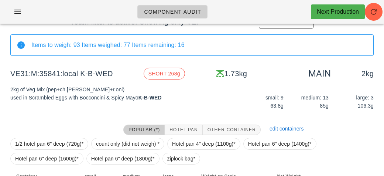
scroll to position [111, 0]
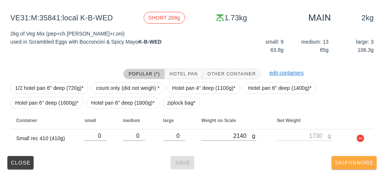
click at [360, 167] on button "Skip/Ignore" at bounding box center [354, 162] width 45 height 13
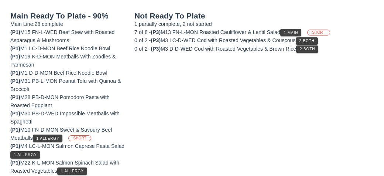
click at [291, 32] on span "1 Main" at bounding box center [291, 33] width 15 height 4
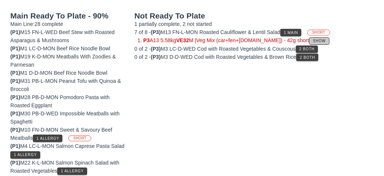
click at [309, 37] on button "Show" at bounding box center [319, 40] width 20 height 7
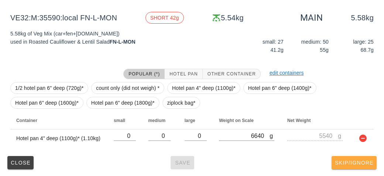
click at [365, 161] on span "Skip/Ignore" at bounding box center [354, 163] width 39 height 6
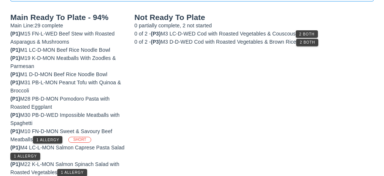
scroll to position [108, 0]
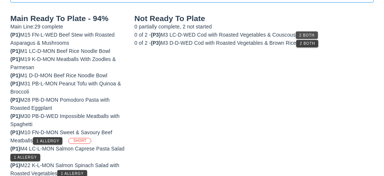
click at [311, 33] on span "2 Both" at bounding box center [307, 35] width 16 height 4
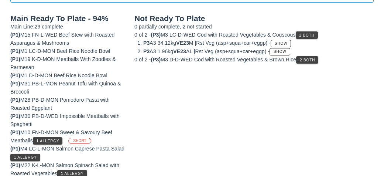
click at [310, 44] on li "P3 A3 34.12kg VE23 M | Rst Veg (asp+squa+car+eggp) - Show" at bounding box center [258, 43] width 230 height 8
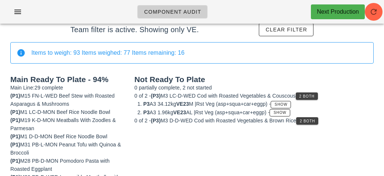
scroll to position [0, 0]
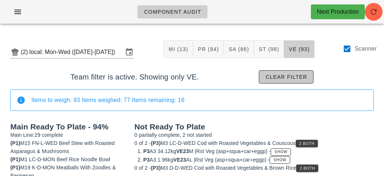
click at [300, 73] on button "Clear filter" at bounding box center [286, 76] width 55 height 13
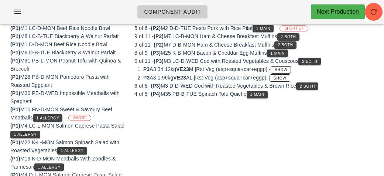
scroll to position [89, 0]
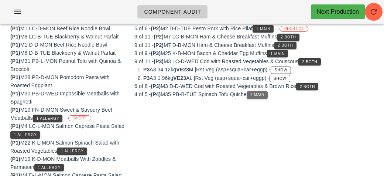
click at [267, 91] on button "1 Main" at bounding box center [257, 94] width 21 height 7
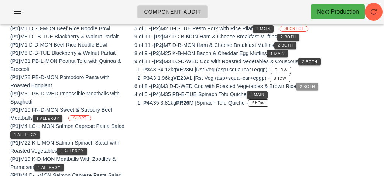
click at [312, 83] on button "2 Both" at bounding box center [307, 86] width 22 height 7
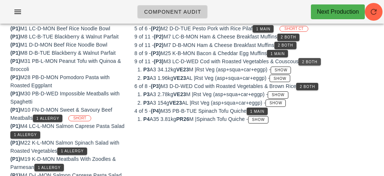
click at [317, 60] on span "2 Both" at bounding box center [310, 62] width 16 height 4
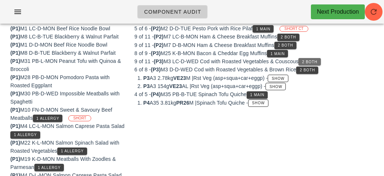
click at [315, 60] on span "2 Both" at bounding box center [310, 62] width 16 height 4
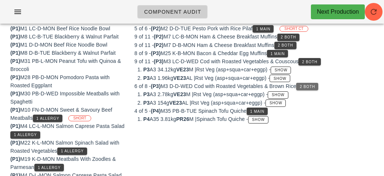
click at [318, 87] on button "2 Both" at bounding box center [307, 86] width 22 height 7
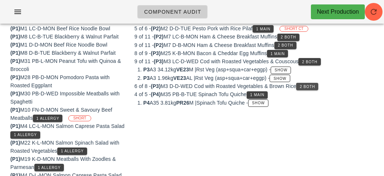
click at [318, 85] on button "2 Both" at bounding box center [307, 86] width 22 height 7
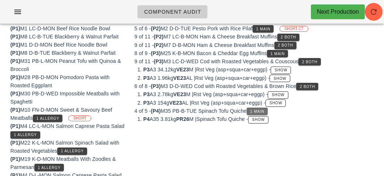
click at [264, 109] on span "1 Main" at bounding box center [257, 111] width 15 height 4
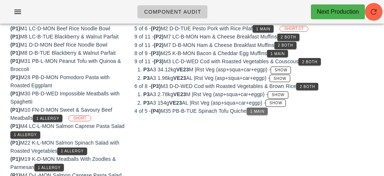
click at [265, 109] on span "1 Main" at bounding box center [257, 111] width 15 height 4
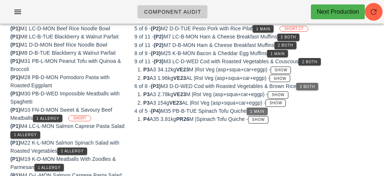
click at [315, 85] on span "2 Both" at bounding box center [308, 87] width 16 height 4
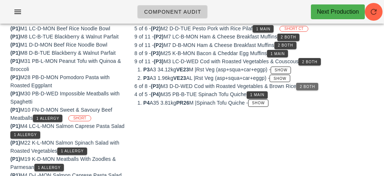
click at [315, 87] on span "2 Both" at bounding box center [308, 87] width 16 height 4
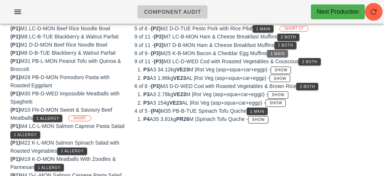
click at [285, 50] on button "1 Main" at bounding box center [277, 53] width 21 height 7
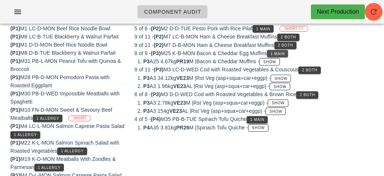
scroll to position [89, 0]
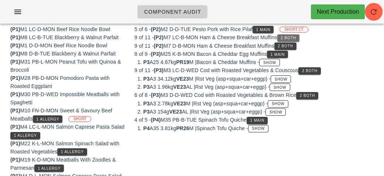
click at [299, 34] on button "2 Both" at bounding box center [288, 37] width 22 height 7
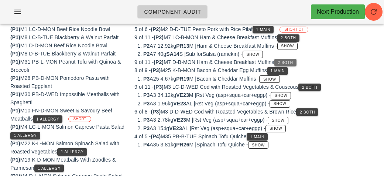
click at [293, 59] on button "2 Both" at bounding box center [285, 62] width 22 height 7
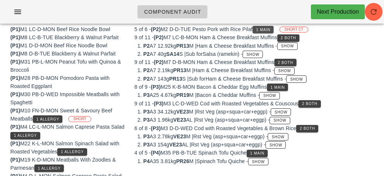
click at [271, 30] on span "1 Main" at bounding box center [263, 30] width 15 height 4
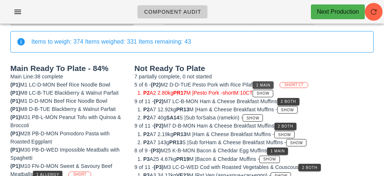
scroll to position [0, 0]
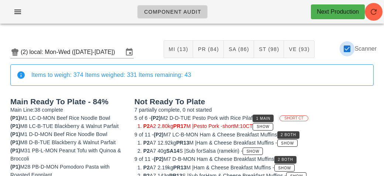
click at [346, 45] on div at bounding box center [347, 48] width 13 height 13
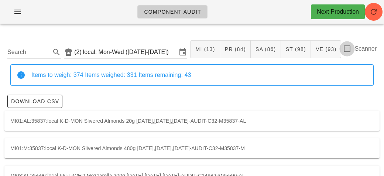
click at [344, 53] on div at bounding box center [347, 48] width 13 height 13
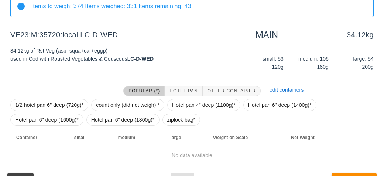
scroll to position [86, 0]
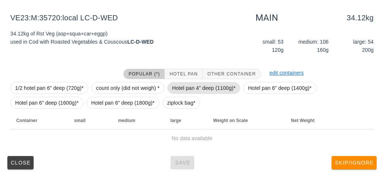
click at [194, 88] on span "Hotel pan 4" deep (1100g)*" at bounding box center [204, 87] width 64 height 11
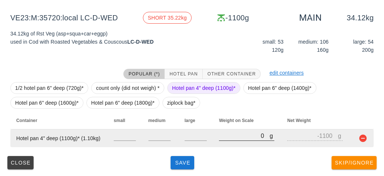
click at [228, 139] on input "0" at bounding box center [244, 136] width 51 height 10
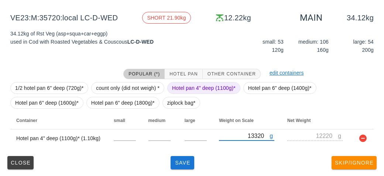
click at [191, 82] on span "Hotel pan 4" deep (1100g)*" at bounding box center [204, 87] width 64 height 11
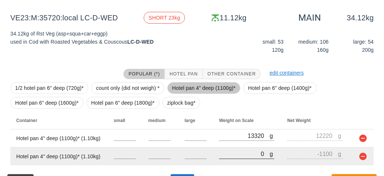
click at [240, 151] on input "0" at bounding box center [244, 154] width 51 height 10
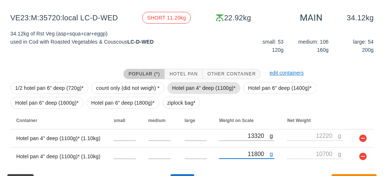
click at [197, 82] on span "Hotel pan 4" deep (1100g)*" at bounding box center [204, 87] width 64 height 11
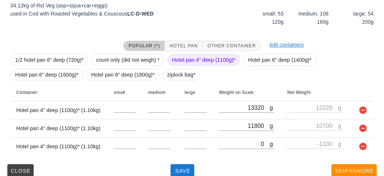
scroll to position [122, 0]
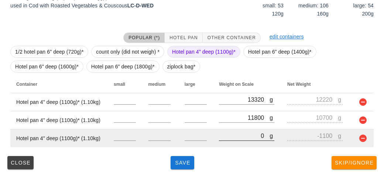
click at [226, 135] on input "0" at bounding box center [244, 136] width 51 height 10
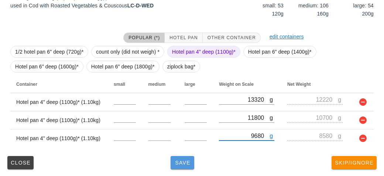
click at [181, 160] on span "Save" at bounding box center [183, 163] width 18 height 6
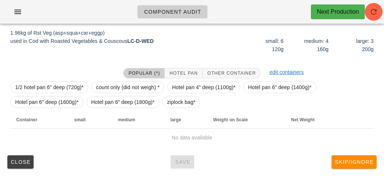
scroll to position [92, 0]
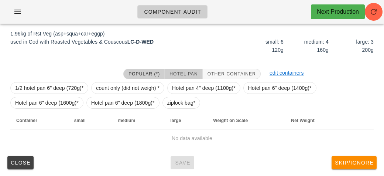
click at [187, 69] on button "Hotel Pan" at bounding box center [184, 74] width 38 height 10
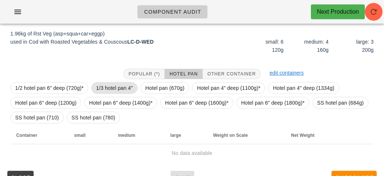
click at [108, 83] on span "1/3 hotel pan 4"" at bounding box center [114, 87] width 37 height 11
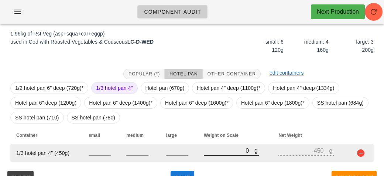
click at [222, 148] on input "0" at bounding box center [229, 151] width 51 height 10
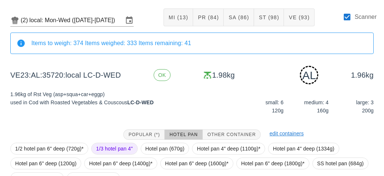
scroll to position [107, 0]
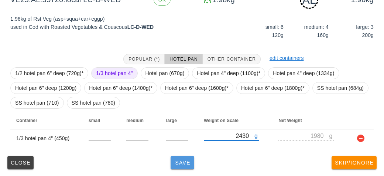
click at [183, 167] on button "Save" at bounding box center [183, 162] width 24 height 13
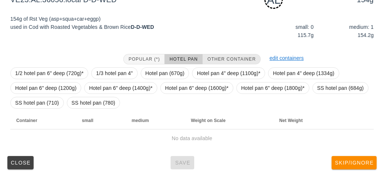
click at [218, 54] on button "Other Container" at bounding box center [232, 59] width 58 height 10
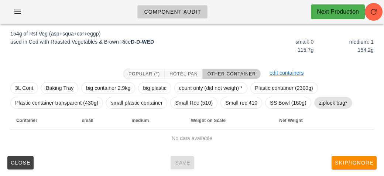
click at [328, 102] on span "ziplock bag*" at bounding box center [333, 102] width 28 height 11
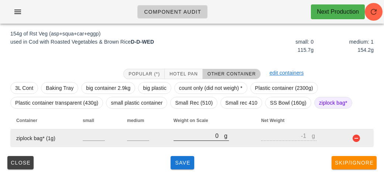
click at [192, 138] on input "0" at bounding box center [199, 136] width 51 height 10
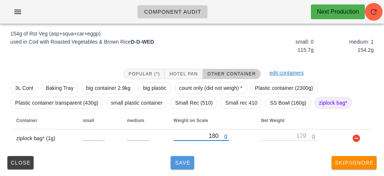
click at [183, 162] on span "Save" at bounding box center [183, 163] width 18 height 6
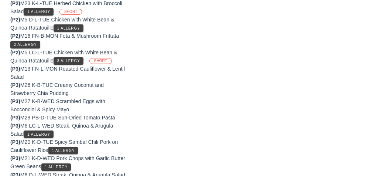
scroll to position [516, 0]
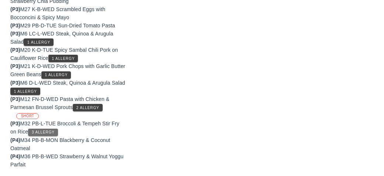
click at [40, 129] on button "3 Allergy" at bounding box center [43, 132] width 30 height 7
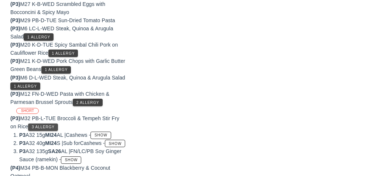
scroll to position [557, 0]
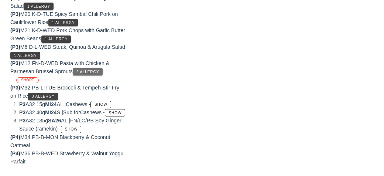
click at [83, 70] on span "2 Allergy" at bounding box center [87, 72] width 23 height 4
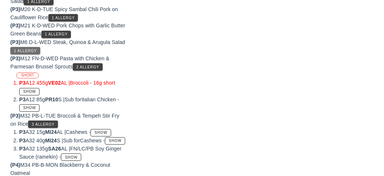
click at [34, 49] on span "1 Allergy" at bounding box center [25, 51] width 23 height 4
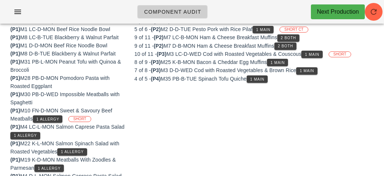
scroll to position [0, 0]
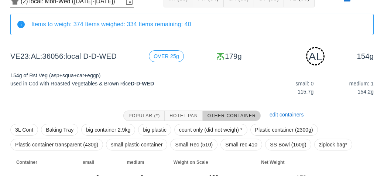
scroll to position [92, 0]
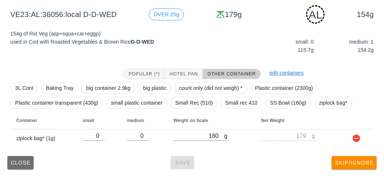
click at [12, 161] on span "Close" at bounding box center [20, 163] width 20 height 6
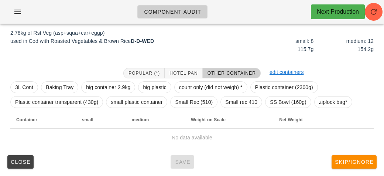
scroll to position [86, 0]
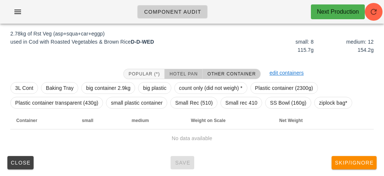
click at [178, 72] on span "Hotel Pan" at bounding box center [183, 73] width 28 height 5
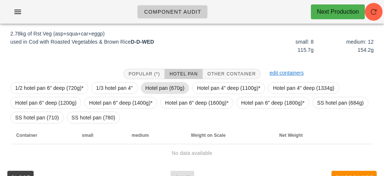
click at [160, 89] on span "Hotel pan (670g)" at bounding box center [165, 87] width 39 height 11
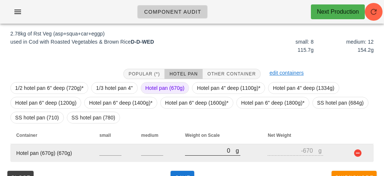
click at [202, 153] on input "0" at bounding box center [210, 151] width 51 height 10
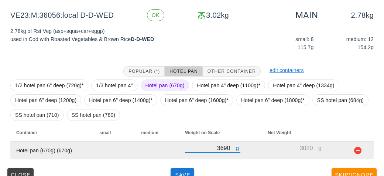
scroll to position [100, 0]
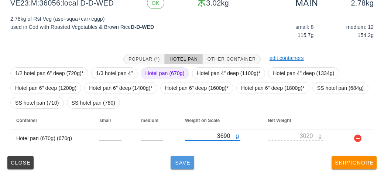
click at [179, 160] on span "Save" at bounding box center [183, 163] width 18 height 6
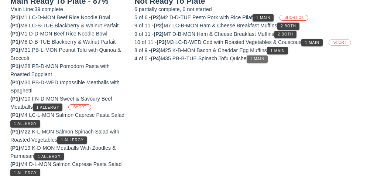
click at [252, 61] on button "1 Main" at bounding box center [257, 58] width 21 height 7
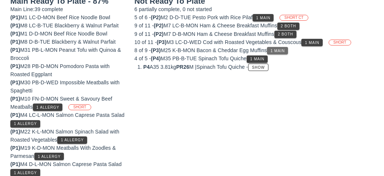
click at [280, 49] on span "1 Main" at bounding box center [277, 51] width 15 height 4
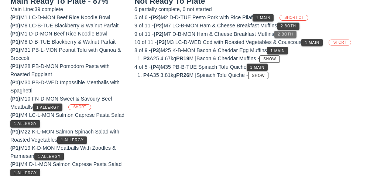
click at [297, 35] on button "2 Both" at bounding box center [285, 34] width 22 height 7
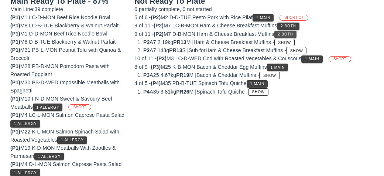
click at [284, 35] on span "2 Both" at bounding box center [285, 34] width 16 height 4
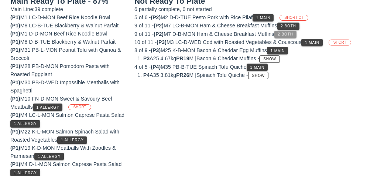
click at [286, 31] on button "2 Both" at bounding box center [285, 34] width 22 height 7
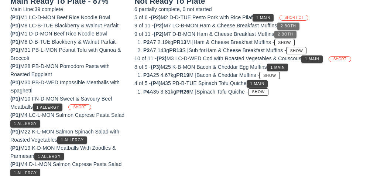
click at [286, 24] on span "2 Both" at bounding box center [288, 26] width 16 height 4
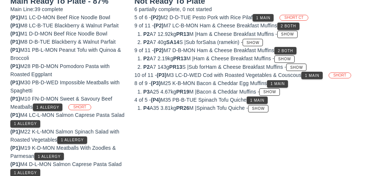
click at [251, 14] on div "5 of 6 - (P2) M2 D-D-TUE Pesto Pork with Rice Pilaf 1 Main SHORT CT" at bounding box center [253, 17] width 239 height 8
click at [257, 15] on button "1 Main" at bounding box center [263, 17] width 21 height 7
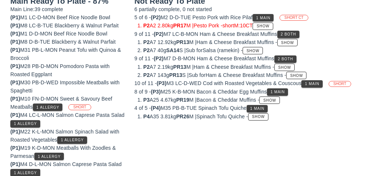
click at [33, 153] on div "(P1) M19 K-D-MON Meatballs With Zoodles & Parmesan 1 Allergy" at bounding box center [67, 152] width 115 height 16
click at [40, 10] on span "39 complete" at bounding box center [49, 9] width 28 height 6
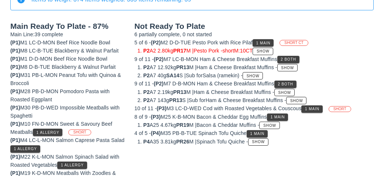
scroll to position [78, 0]
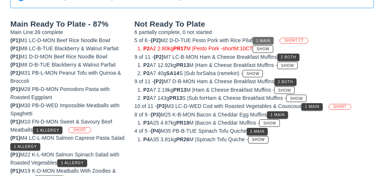
click at [264, 42] on span "1 Main" at bounding box center [263, 41] width 15 height 4
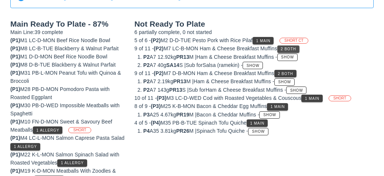
click at [288, 48] on span "2 Both" at bounding box center [288, 49] width 16 height 4
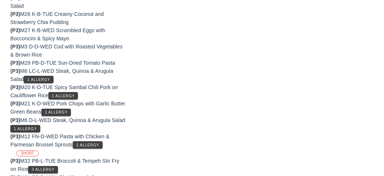
scroll to position [533, 0]
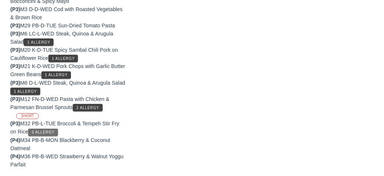
click at [36, 130] on span "3 Allergy" at bounding box center [42, 132] width 23 height 4
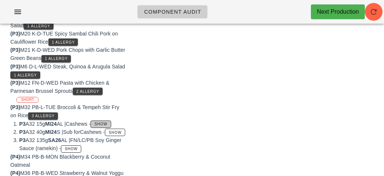
click at [102, 122] on span "Show" at bounding box center [100, 124] width 13 height 4
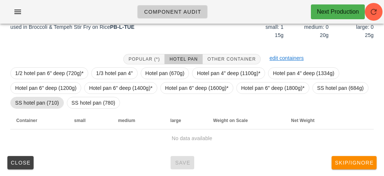
click at [42, 106] on span "SS hotel pan (710)" at bounding box center [37, 102] width 44 height 11
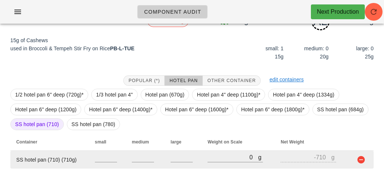
click at [43, 132] on div "1/2 hotel pan 6" deep (720g)* 1/3 hotel pan 4" Hotel pan (670g) Hotel pan 4" de…" at bounding box center [191, 109] width 363 height 47
click at [65, 154] on td "SS hotel pan (710) (710g)" at bounding box center [49, 160] width 79 height 18
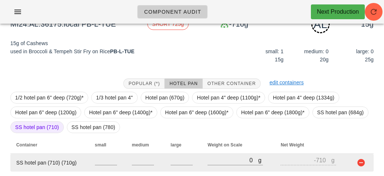
scroll to position [79, 0]
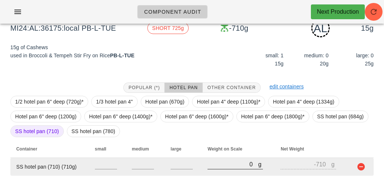
click at [235, 161] on input "0" at bounding box center [233, 164] width 51 height 10
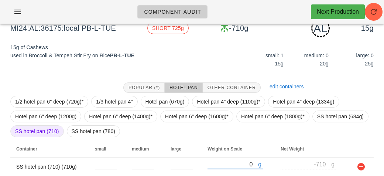
click at [191, 136] on div "1/2 hotel pan 6" deep (720g)* 1/3 hotel pan 4" Hotel pan (670g) Hotel pan 4" de…" at bounding box center [191, 116] width 363 height 47
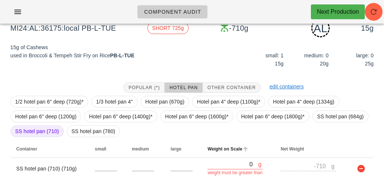
click at [219, 148] on span "Weight on Scale" at bounding box center [225, 148] width 35 height 5
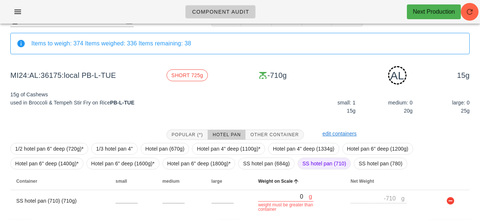
scroll to position [52, 0]
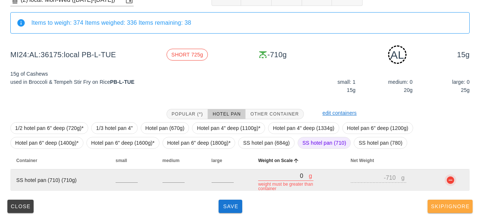
click at [384, 175] on button "button" at bounding box center [450, 180] width 9 height 9
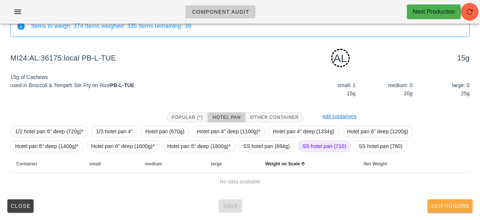
scroll to position [48, 0]
click at [384, 175] on td "No data available" at bounding box center [240, 182] width 460 height 18
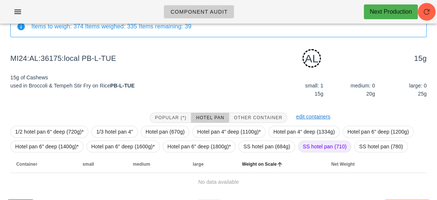
scroll to position [69, 0]
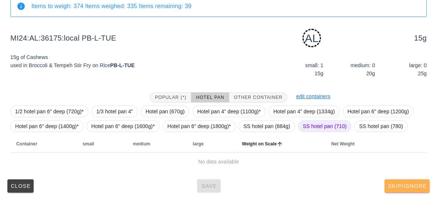
click at [384, 175] on span "Skip/Ignore" at bounding box center [406, 186] width 39 height 6
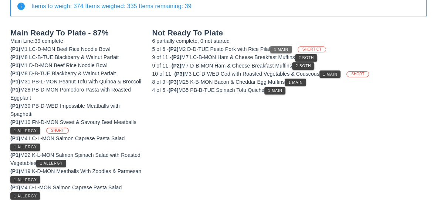
click at [283, 46] on button "1 Main" at bounding box center [280, 49] width 21 height 7
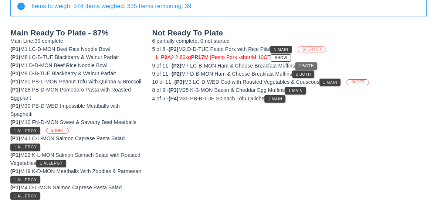
click at [312, 62] on button "2 Both" at bounding box center [306, 65] width 22 height 7
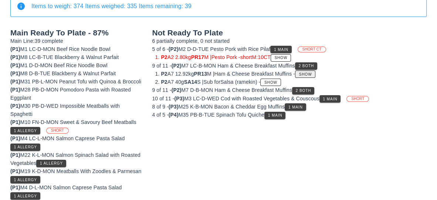
click at [312, 73] on span "Show" at bounding box center [304, 74] width 13 height 4
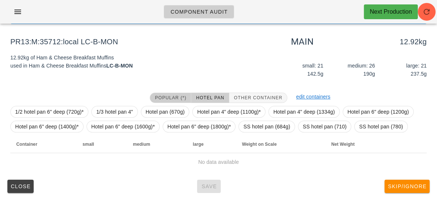
click at [159, 93] on button "Popular (*)" at bounding box center [170, 98] width 41 height 10
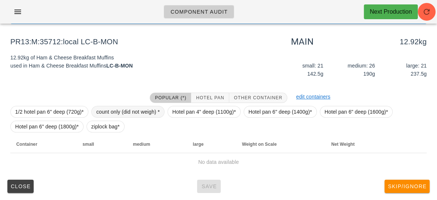
click at [109, 111] on span "count only (did not weigh) *" at bounding box center [128, 111] width 64 height 11
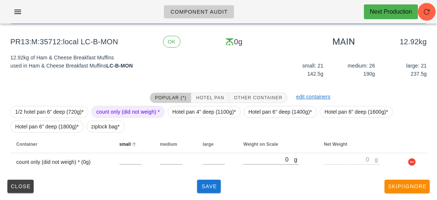
click at [124, 152] on th "small" at bounding box center [133, 145] width 41 height 18
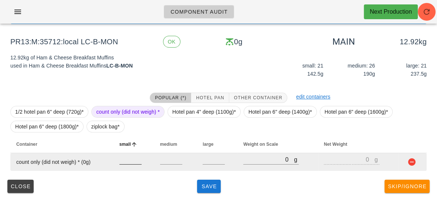
click at [126, 158] on input "number" at bounding box center [130, 160] width 22 height 10
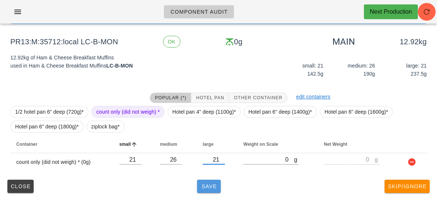
click at [210, 175] on span "Save" at bounding box center [209, 187] width 18 height 6
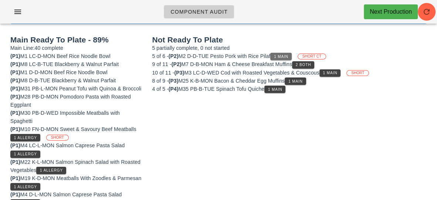
click at [284, 56] on span "1 Main" at bounding box center [280, 57] width 15 height 4
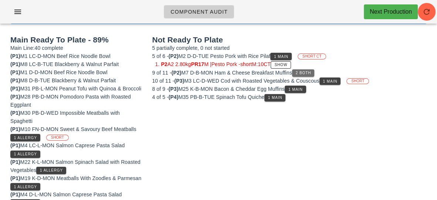
click at [310, 71] on span "2 Both" at bounding box center [303, 73] width 16 height 4
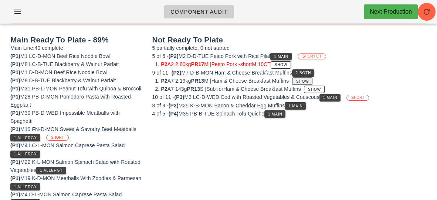
click at [309, 79] on span "Show" at bounding box center [302, 81] width 13 height 4
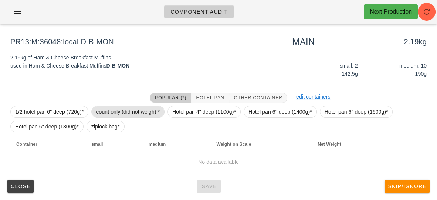
click at [125, 107] on span "count only (did not weigh) *" at bounding box center [128, 111] width 64 height 11
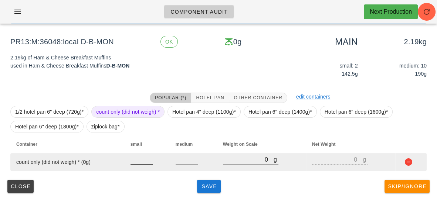
click at [143, 161] on input "number" at bounding box center [141, 160] width 22 height 10
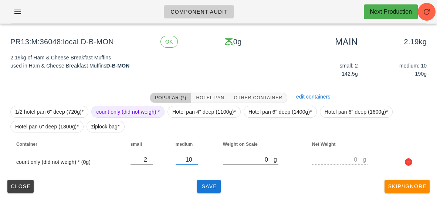
click at [231, 175] on div "Close Save Skip/Ignore" at bounding box center [218, 186] width 428 height 19
click at [206, 175] on button "Save" at bounding box center [209, 186] width 24 height 13
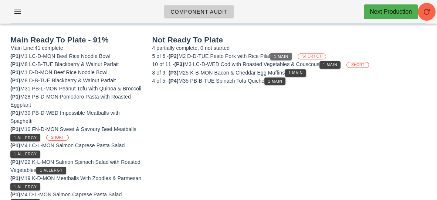
click at [282, 56] on span "1 Main" at bounding box center [280, 57] width 15 height 4
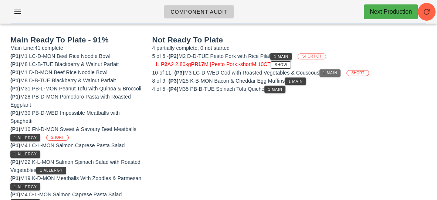
click at [332, 71] on span "1 Main" at bounding box center [329, 73] width 15 height 4
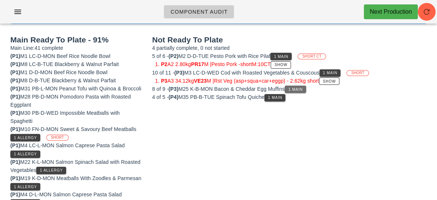
click at [299, 88] on span "1 Main" at bounding box center [295, 90] width 15 height 4
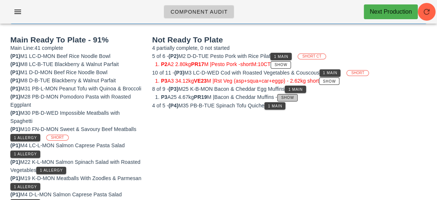
click at [294, 98] on span "Show" at bounding box center [287, 98] width 13 height 4
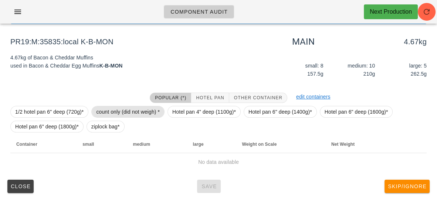
click at [109, 106] on span "count only (did not weigh) *" at bounding box center [128, 111] width 64 height 11
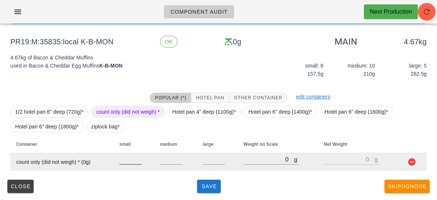
click at [124, 162] on input "number" at bounding box center [130, 160] width 22 height 10
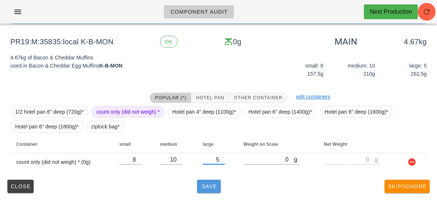
click at [203, 175] on button "Save" at bounding box center [209, 186] width 24 height 13
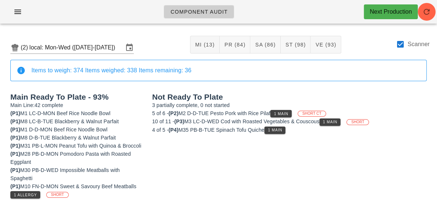
scroll to position [2, 0]
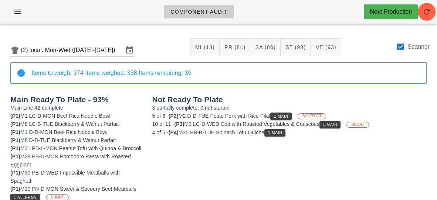
click at [384, 45] on div at bounding box center [399, 47] width 13 height 13
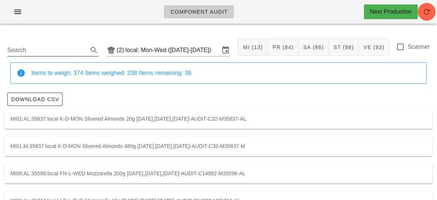
click at [27, 49] on input "Search" at bounding box center [46, 50] width 79 height 12
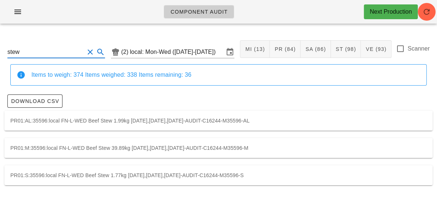
click at [24, 148] on div "PR01:M:35596:local FN-L-WED Beef Stew 39.89kg [DATE],[DATE],[DATE]-AUDIT-C16244…" at bounding box center [218, 148] width 428 height 20
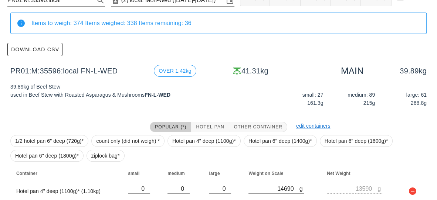
scroll to position [57, 0]
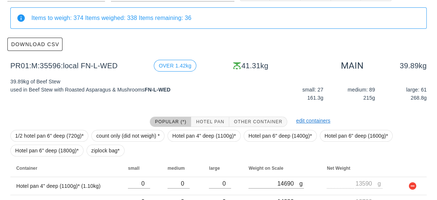
click at [384, 97] on div "PR01:M:35596:local (2) local: Mon-Wed ([DATE]-[DATE]) MI (13) PR (84) SA (86) S…" at bounding box center [218, 117] width 437 height 288
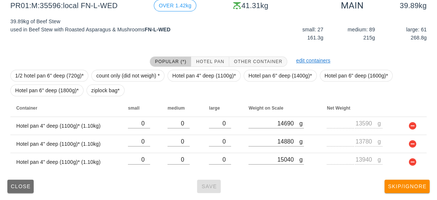
click at [20, 175] on span "Close" at bounding box center [20, 187] width 20 height 6
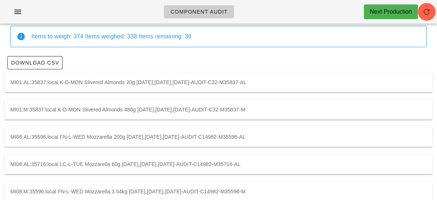
click at [384, 141] on div "MI08:AL:35596:local FN-L-WED Mozzarella 200g [DATE],[DATE],[DATE]-AUDIT-C14982-…" at bounding box center [218, 137] width 428 height 20
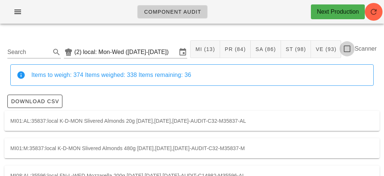
click at [347, 48] on div at bounding box center [347, 48] width 13 height 13
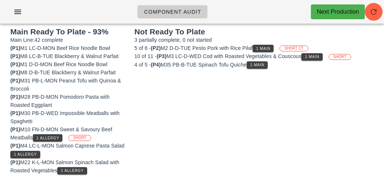
scroll to position [61, 0]
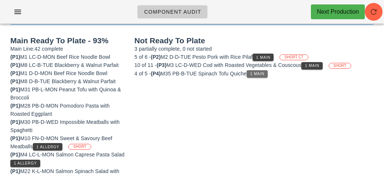
click at [268, 76] on button "1 Main" at bounding box center [257, 73] width 21 height 7
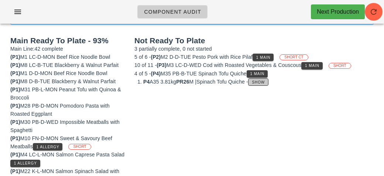
click at [264, 80] on span "Show" at bounding box center [258, 82] width 13 height 4
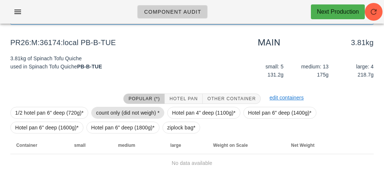
click at [120, 108] on span "count only (did not weigh) *" at bounding box center [128, 112] width 64 height 11
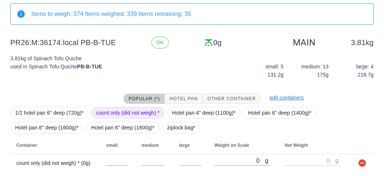
scroll to position [86, 0]
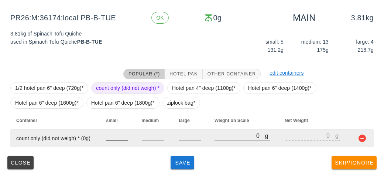
click at [113, 138] on input "number" at bounding box center [117, 136] width 22 height 10
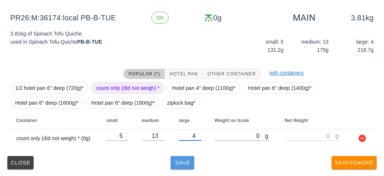
click at [182, 165] on button "Save" at bounding box center [183, 162] width 24 height 13
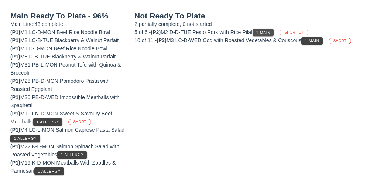
click at [268, 32] on span "1 Main" at bounding box center [263, 33] width 15 height 4
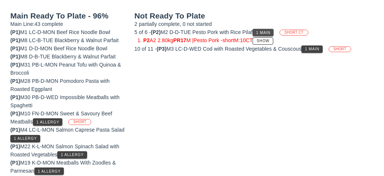
click at [329, 46] on div "10 of 11 - (P3) M3 LC-D-WED Cod with Roasted Vegetables & Couscous 1 Main SHORT" at bounding box center [253, 49] width 239 height 8
click at [308, 45] on button "1 Main" at bounding box center [311, 48] width 21 height 7
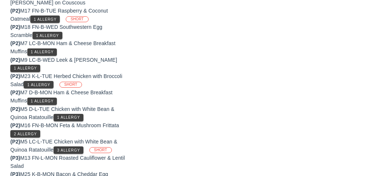
scroll to position [590, 0]
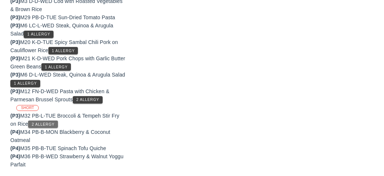
click at [45, 123] on button "2 Allergy" at bounding box center [43, 123] width 30 height 7
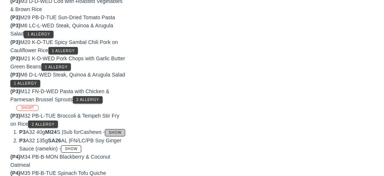
click at [105, 136] on button "Show" at bounding box center [115, 132] width 20 height 7
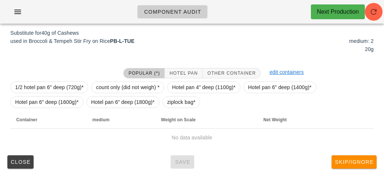
scroll to position [89, 0]
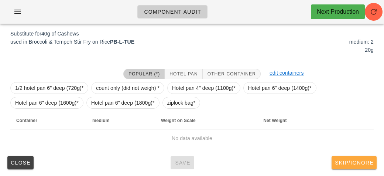
click at [355, 167] on button "Skip/Ignore" at bounding box center [354, 162] width 45 height 13
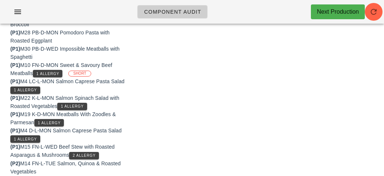
scroll to position [135, 0]
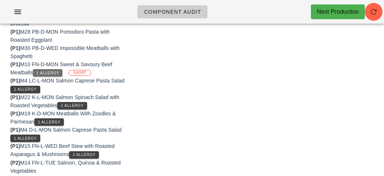
click at [40, 72] on span "1 Allergy" at bounding box center [47, 73] width 23 height 4
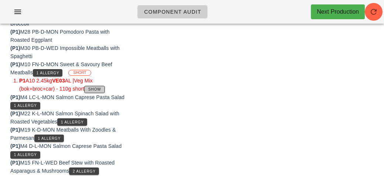
click at [88, 90] on button "Show" at bounding box center [94, 89] width 20 height 7
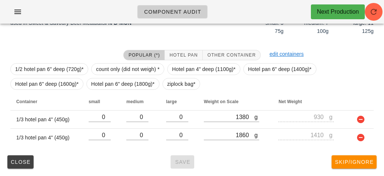
scroll to position [110, 0]
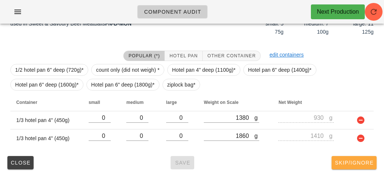
click at [357, 160] on span "Skip/Ignore" at bounding box center [354, 163] width 39 height 6
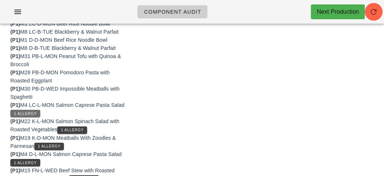
click at [27, 114] on button "1 Allergy" at bounding box center [25, 113] width 30 height 7
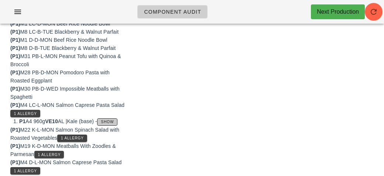
click at [106, 120] on button "Show" at bounding box center [107, 121] width 20 height 7
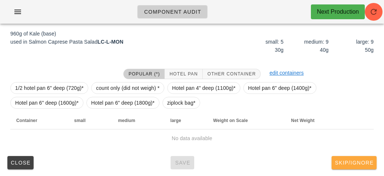
click at [345, 162] on span "Skip/Ignore" at bounding box center [354, 163] width 39 height 6
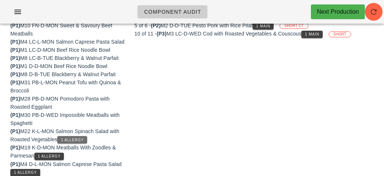
click at [79, 143] on button "1 Allergy" at bounding box center [72, 139] width 30 height 7
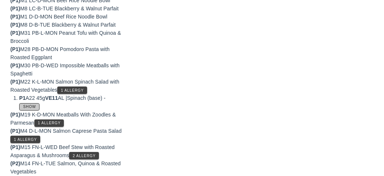
click at [29, 110] on button "Show" at bounding box center [29, 106] width 20 height 7
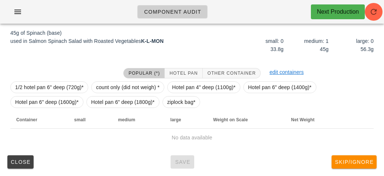
scroll to position [92, 0]
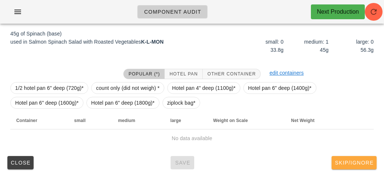
click at [348, 157] on button "Skip/Ignore" at bounding box center [354, 162] width 45 height 13
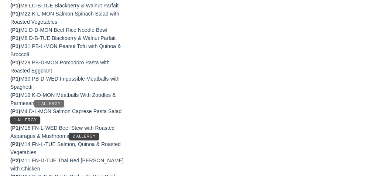
click at [45, 106] on span "1 Allergy" at bounding box center [48, 104] width 23 height 4
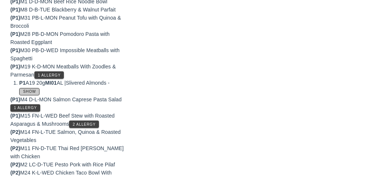
click at [21, 95] on button "Show" at bounding box center [29, 91] width 20 height 7
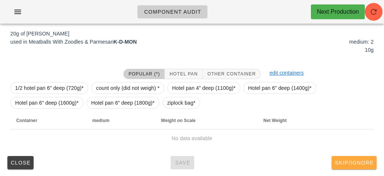
click at [341, 165] on button "Skip/Ignore" at bounding box center [354, 162] width 45 height 13
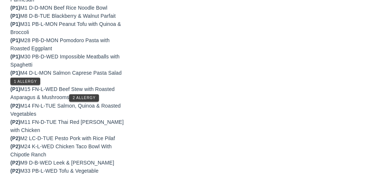
scroll to position [185, 0]
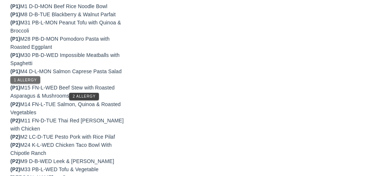
click at [13, 83] on button "1 Allergy" at bounding box center [25, 79] width 30 height 7
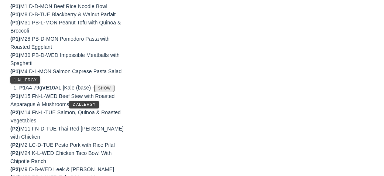
click at [112, 92] on button "Show" at bounding box center [104, 88] width 20 height 7
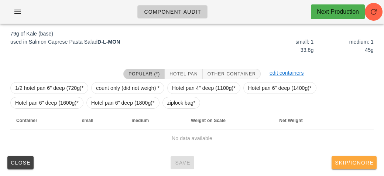
click at [347, 160] on span "Skip/Ignore" at bounding box center [354, 163] width 39 height 6
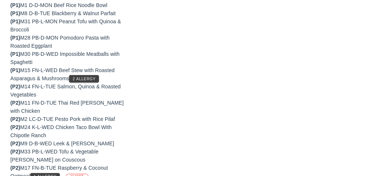
scroll to position [195, 0]
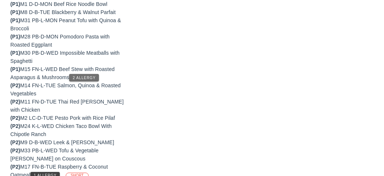
click at [83, 80] on span "2 Allergy" at bounding box center [83, 78] width 23 height 4
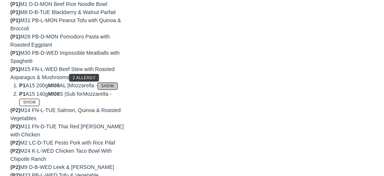
click at [112, 90] on button "Show" at bounding box center [108, 85] width 20 height 7
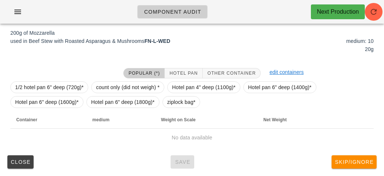
scroll to position [92, 0]
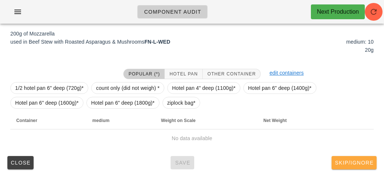
click at [344, 168] on button "Skip/Ignore" at bounding box center [354, 162] width 45 height 13
click at [342, 164] on span "Skip/Ignore" at bounding box center [354, 163] width 39 height 6
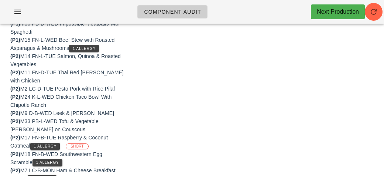
scroll to position [224, 0]
click at [79, 51] on span "1 Allergy" at bounding box center [83, 49] width 23 height 4
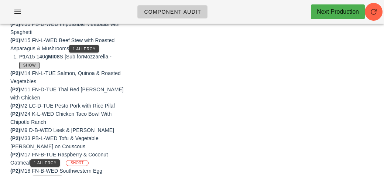
click at [27, 67] on span "Show" at bounding box center [29, 65] width 13 height 4
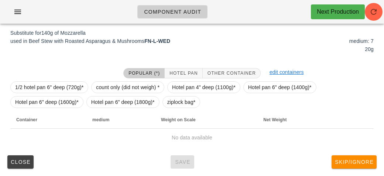
scroll to position [89, 0]
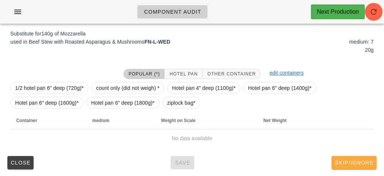
click at [348, 164] on span "Skip/Ignore" at bounding box center [354, 163] width 39 height 6
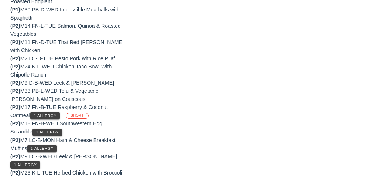
scroll to position [287, 0]
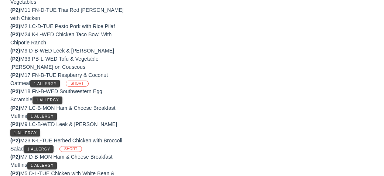
click at [27, 101] on div "(P2) M18 FN-B-WED Southwestern Egg Scramble 1 Allergy" at bounding box center [67, 95] width 115 height 16
click at [44, 86] on span "1 Allergy" at bounding box center [45, 84] width 23 height 4
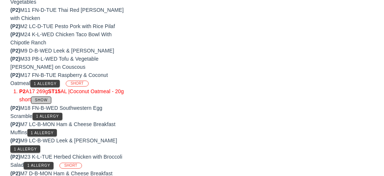
click at [51, 104] on button "Show" at bounding box center [41, 99] width 20 height 7
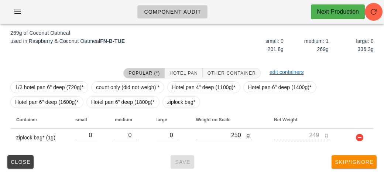
scroll to position [92, 0]
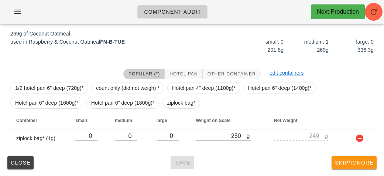
click at [344, 168] on button "Skip/Ignore" at bounding box center [354, 162] width 45 height 13
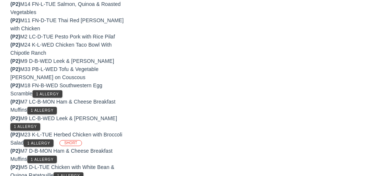
scroll to position [293, 0]
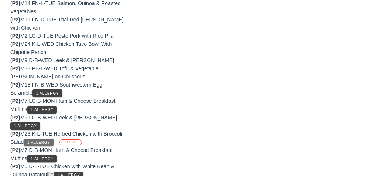
click at [43, 144] on span "1 Allergy" at bounding box center [38, 142] width 23 height 4
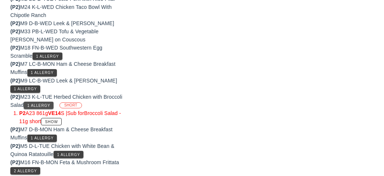
scroll to position [335, 0]
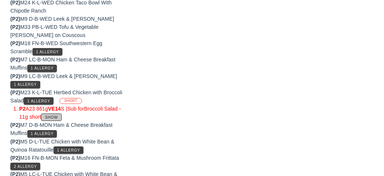
click at [55, 119] on span "Show" at bounding box center [51, 117] width 13 height 4
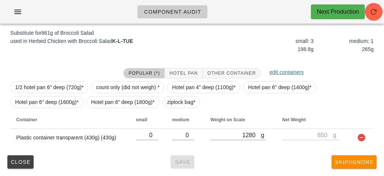
scroll to position [89, 0]
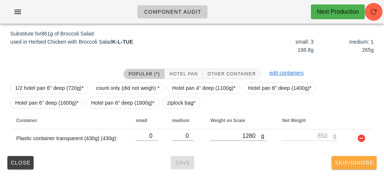
click at [346, 158] on button "Skip/Ignore" at bounding box center [354, 162] width 45 height 13
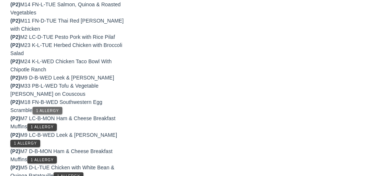
click at [45, 113] on span "1 Allergy" at bounding box center [47, 111] width 23 height 4
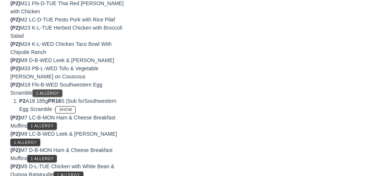
scroll to position [310, 0]
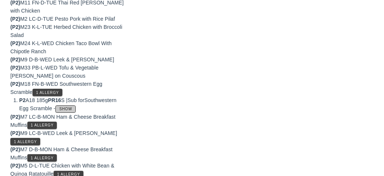
click at [72, 111] on span "Show" at bounding box center [65, 109] width 13 height 4
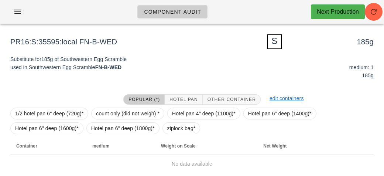
scroll to position [89, 0]
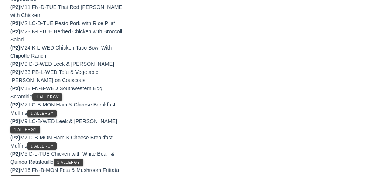
scroll to position [306, 0]
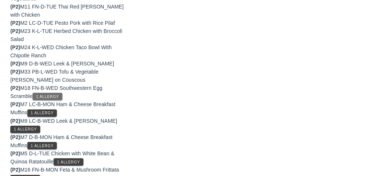
click at [57, 100] on button "1 Allergy" at bounding box center [48, 96] width 30 height 7
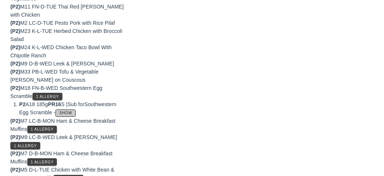
click at [68, 117] on button "Show" at bounding box center [65, 112] width 20 height 7
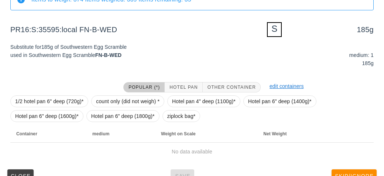
scroll to position [89, 0]
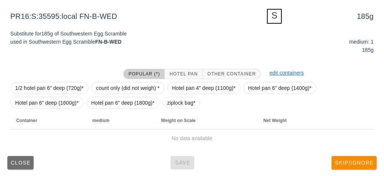
click at [23, 158] on button "Close" at bounding box center [20, 162] width 26 height 13
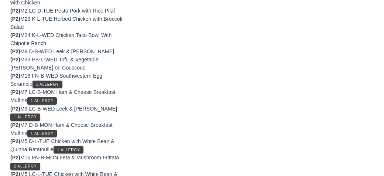
scroll to position [321, 0]
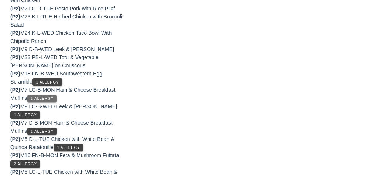
click at [43, 100] on span "1 Allergy" at bounding box center [41, 98] width 23 height 4
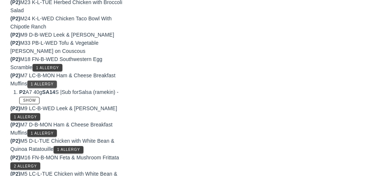
scroll to position [339, 0]
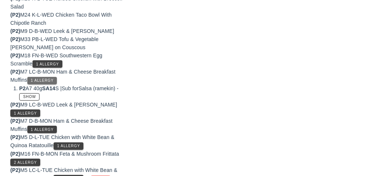
click at [36, 82] on span "1 Allergy" at bounding box center [41, 80] width 23 height 4
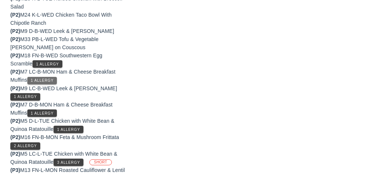
click at [34, 82] on span "1 Allergy" at bounding box center [41, 80] width 23 height 4
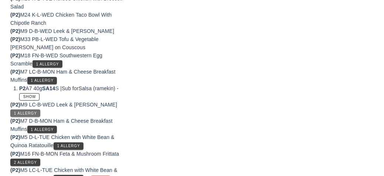
click at [18, 115] on span "1 Allergy" at bounding box center [25, 113] width 23 height 4
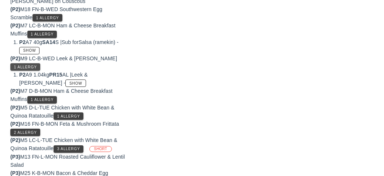
scroll to position [386, 0]
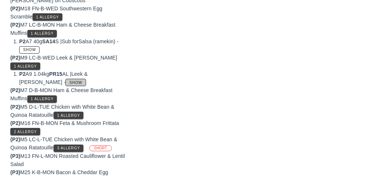
click at [69, 85] on span "Show" at bounding box center [75, 83] width 13 height 4
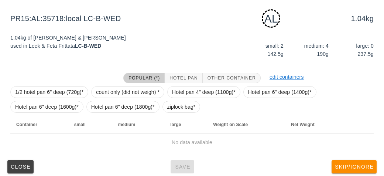
scroll to position [92, 0]
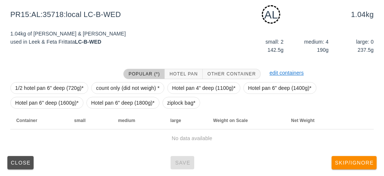
click at [13, 164] on span "Close" at bounding box center [20, 163] width 20 height 6
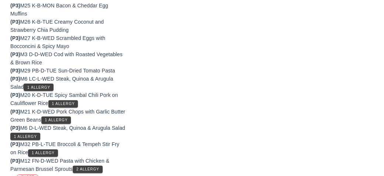
scroll to position [581, 0]
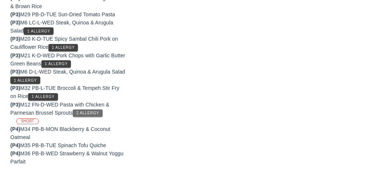
click at [79, 111] on span "2 Allergy" at bounding box center [87, 113] width 23 height 4
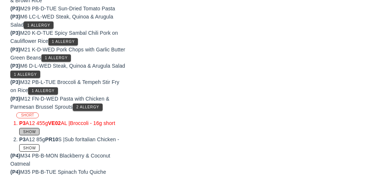
click at [27, 134] on button "Show" at bounding box center [29, 131] width 20 height 7
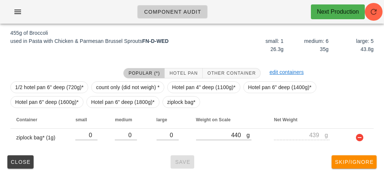
scroll to position [92, 0]
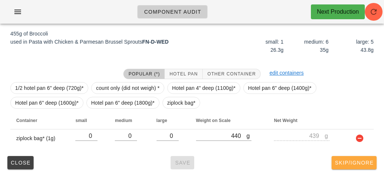
click at [342, 161] on span "Skip/Ignore" at bounding box center [354, 163] width 39 height 6
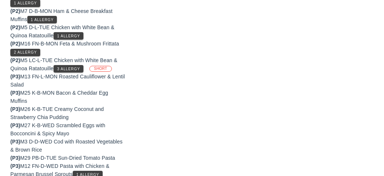
scroll to position [573, 0]
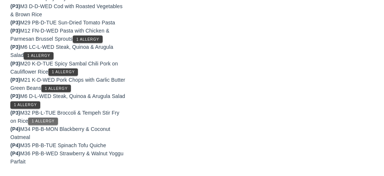
click at [35, 124] on button "1 Allergy" at bounding box center [43, 120] width 30 height 7
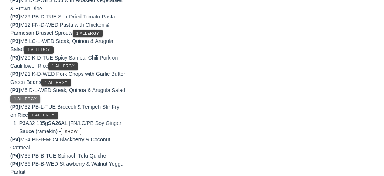
click at [36, 101] on span "1 Allergy" at bounding box center [25, 99] width 23 height 4
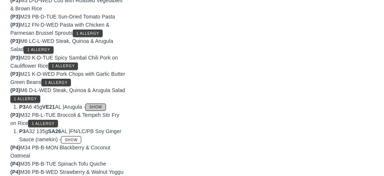
click at [102, 109] on span "Show" at bounding box center [95, 107] width 13 height 4
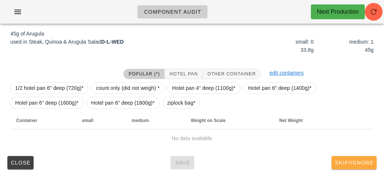
click at [344, 165] on button "Skip/Ignore" at bounding box center [354, 162] width 45 height 13
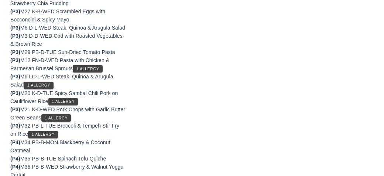
scroll to position [573, 0]
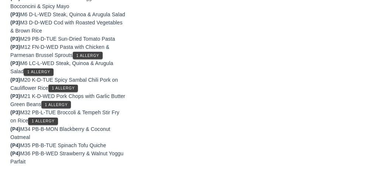
click at [45, 128] on div "(P4) M34 PB-B-MON Blackberry & Coconut Oatmeal" at bounding box center [67, 133] width 115 height 16
click at [38, 118] on button "1 Allergy" at bounding box center [43, 120] width 30 height 7
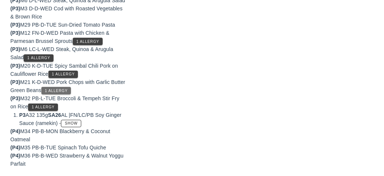
click at [68, 93] on span "1 Allergy" at bounding box center [55, 91] width 23 height 4
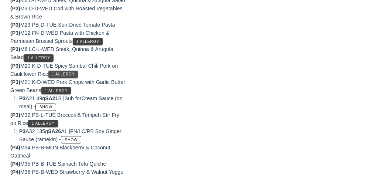
click at [59, 78] on button "1 Allergy" at bounding box center [63, 74] width 30 height 7
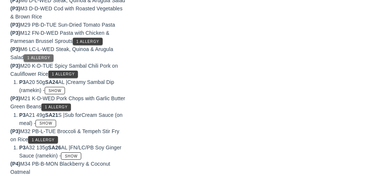
click at [35, 62] on button "1 Allergy" at bounding box center [39, 57] width 30 height 7
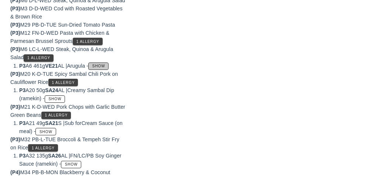
click at [104, 68] on span "Show" at bounding box center [98, 66] width 13 height 4
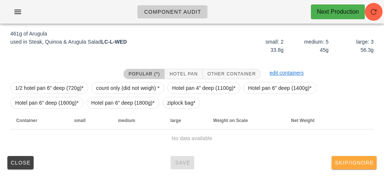
click at [349, 157] on button "Skip/Ignore" at bounding box center [354, 162] width 45 height 13
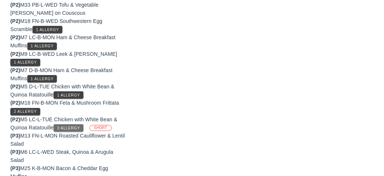
click at [68, 131] on button "3 Allergy" at bounding box center [69, 127] width 30 height 7
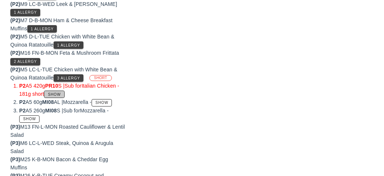
click at [57, 96] on span "Show" at bounding box center [54, 94] width 13 height 4
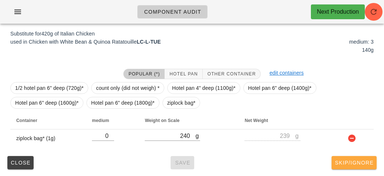
click at [350, 163] on span "Skip/Ignore" at bounding box center [354, 163] width 39 height 6
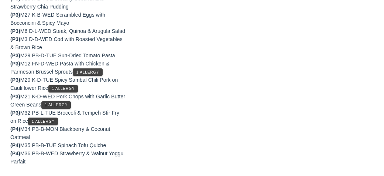
scroll to position [573, 0]
click at [31, 119] on button "1 Allergy" at bounding box center [43, 120] width 30 height 7
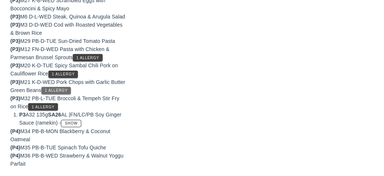
click at [71, 94] on button "1 Allergy" at bounding box center [56, 90] width 30 height 7
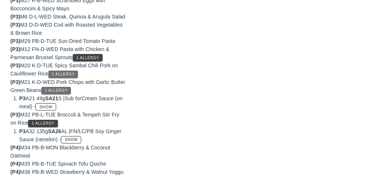
click at [55, 78] on button "1 Allergy" at bounding box center [63, 74] width 30 height 7
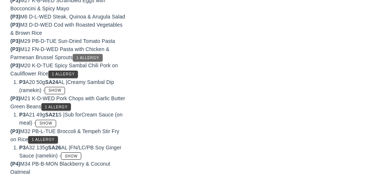
click at [82, 60] on span "1 Allergy" at bounding box center [87, 58] width 23 height 4
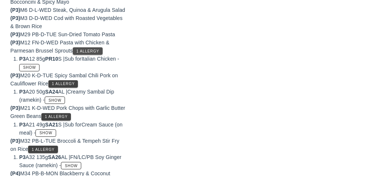
scroll to position [591, 0]
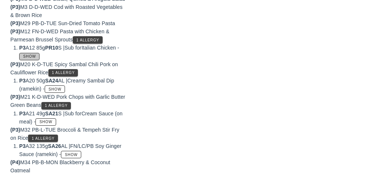
click at [32, 60] on button "Show" at bounding box center [29, 56] width 20 height 7
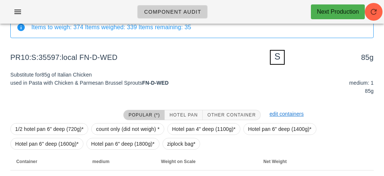
scroll to position [89, 0]
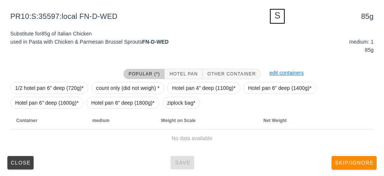
click at [176, 167] on div "Close Save Skip/Ignore" at bounding box center [191, 162] width 375 height 19
click at [10, 164] on span "Close" at bounding box center [20, 163] width 20 height 6
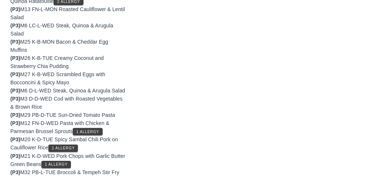
scroll to position [573, 0]
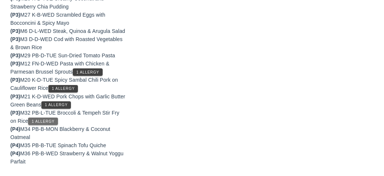
click at [35, 124] on button "1 Allergy" at bounding box center [43, 120] width 30 height 7
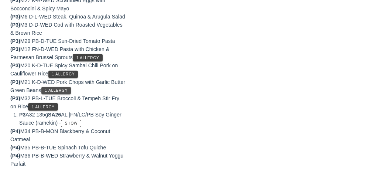
click at [68, 92] on span "1 Allergy" at bounding box center [55, 90] width 23 height 4
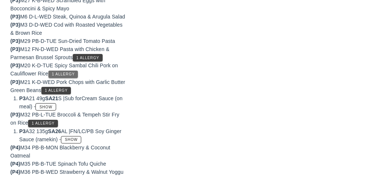
click at [62, 76] on span "1 Allergy" at bounding box center [63, 74] width 23 height 4
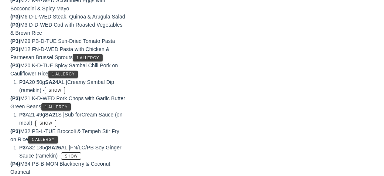
click at [86, 61] on div "(P3) M12 FN-D-WED Pasta with Chicken & Parmesan Brussel Sprouts 1 Allergy" at bounding box center [67, 53] width 115 height 16
click at [85, 60] on span "1 Allergy" at bounding box center [87, 58] width 23 height 4
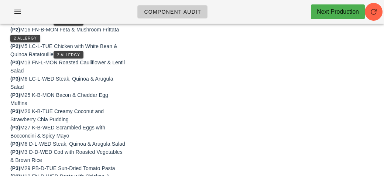
scroll to position [434, 0]
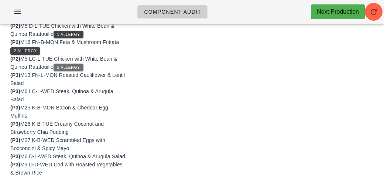
click at [60, 69] on span "2 Allergy" at bounding box center [68, 67] width 23 height 4
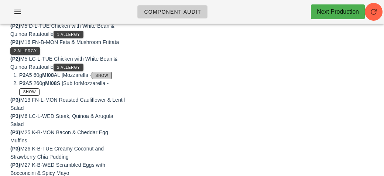
click at [103, 79] on button "Show" at bounding box center [102, 75] width 20 height 7
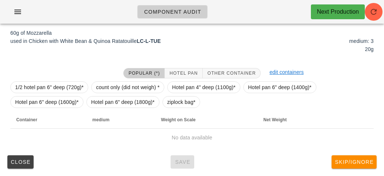
scroll to position [92, 0]
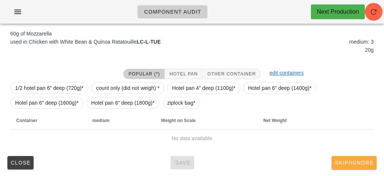
click at [353, 163] on span "Skip/Ignore" at bounding box center [354, 163] width 39 height 6
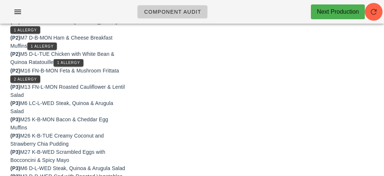
scroll to position [421, 0]
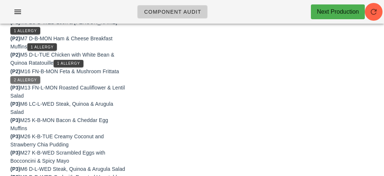
click at [24, 83] on button "2 Allergy" at bounding box center [25, 79] width 30 height 7
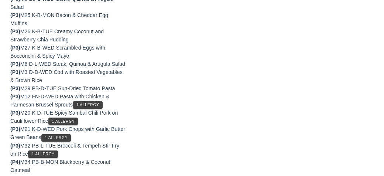
scroll to position [561, 0]
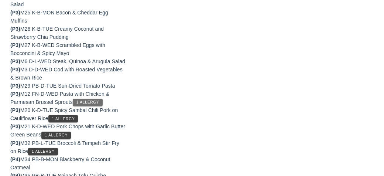
click at [81, 104] on span "1 Allergy" at bounding box center [87, 102] width 23 height 4
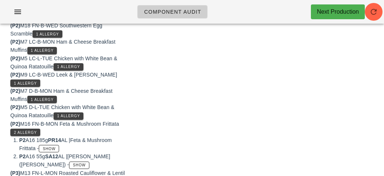
scroll to position [367, 0]
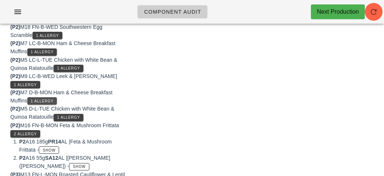
click at [41, 105] on button "1 Allergy" at bounding box center [42, 100] width 30 height 7
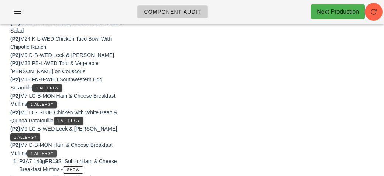
scroll to position [312, 0]
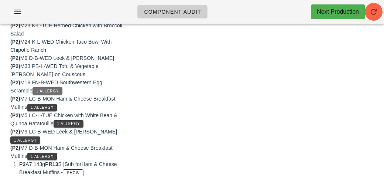
click at [40, 93] on span "1 Allergy" at bounding box center [47, 91] width 23 height 4
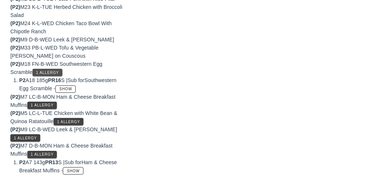
scroll to position [332, 0]
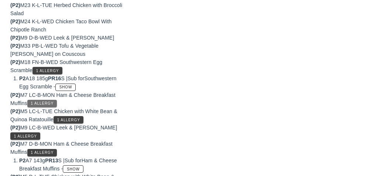
click at [37, 105] on span "1 Allergy" at bounding box center [41, 103] width 23 height 4
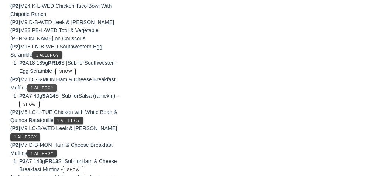
scroll to position [351, 0]
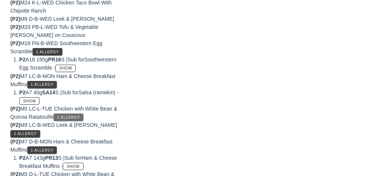
click at [62, 119] on span "1 Allergy" at bounding box center [68, 117] width 23 height 4
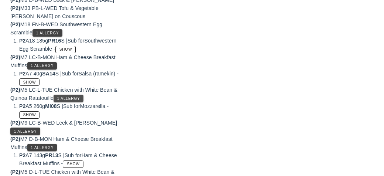
scroll to position [382, 0]
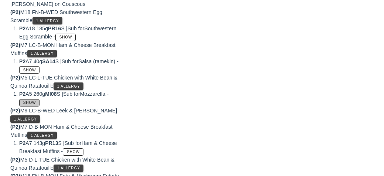
click at [27, 105] on span "Show" at bounding box center [29, 102] width 13 height 4
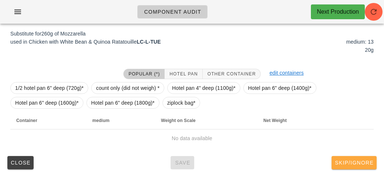
click at [348, 163] on span "Skip/Ignore" at bounding box center [354, 163] width 39 height 6
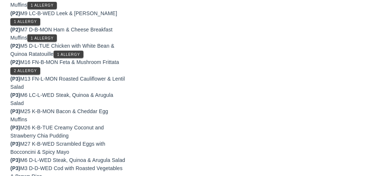
scroll to position [431, 0]
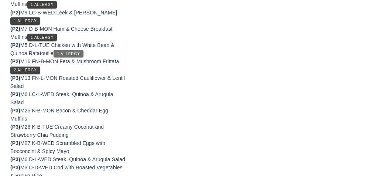
click at [65, 56] on span "1 Allergy" at bounding box center [68, 54] width 23 height 4
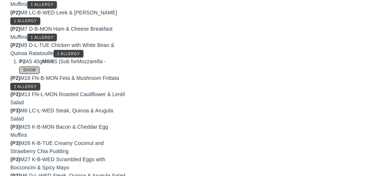
click at [23, 72] on span "Show" at bounding box center [29, 70] width 13 height 4
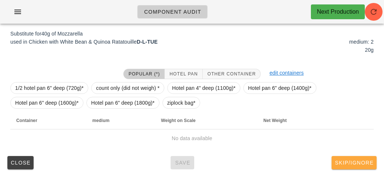
click at [340, 167] on button "Skip/Ignore" at bounding box center [354, 162] width 45 height 13
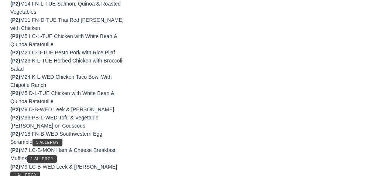
scroll to position [345, 0]
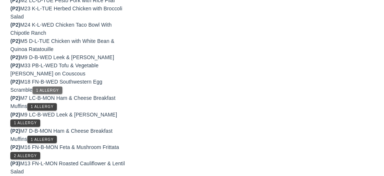
click at [45, 92] on span "1 Allergy" at bounding box center [47, 90] width 23 height 4
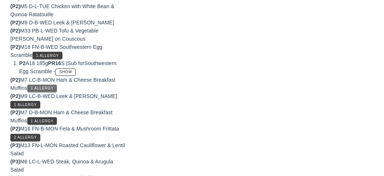
click at [35, 92] on button "1 Allergy" at bounding box center [42, 88] width 30 height 7
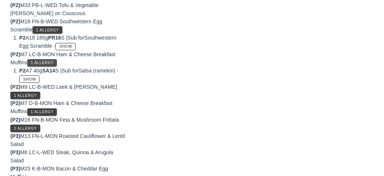
scroll to position [409, 0]
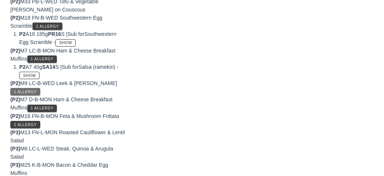
click at [22, 95] on button "1 Allergy" at bounding box center [25, 91] width 30 height 7
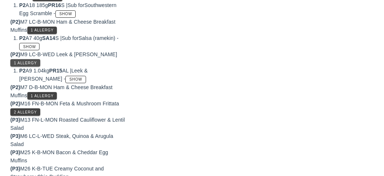
scroll to position [437, 0]
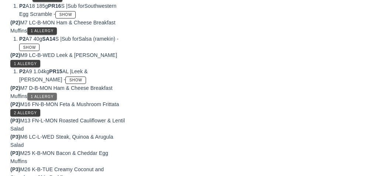
click at [40, 99] on span "1 Allergy" at bounding box center [41, 97] width 23 height 4
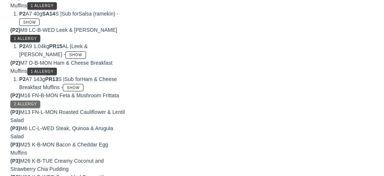
click at [14, 108] on button "2 Allergy" at bounding box center [25, 103] width 30 height 7
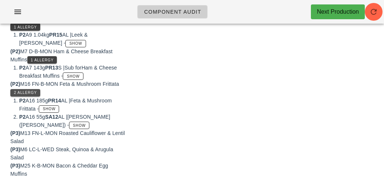
scroll to position [473, 0]
click at [74, 79] on span "Show" at bounding box center [72, 77] width 13 height 4
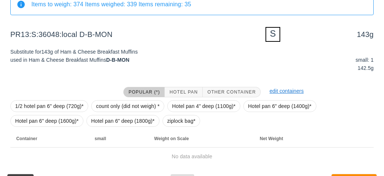
scroll to position [89, 0]
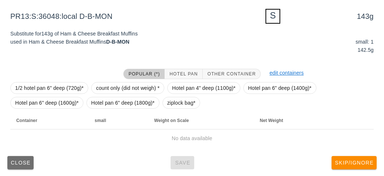
click at [18, 166] on button "Close" at bounding box center [20, 162] width 26 height 13
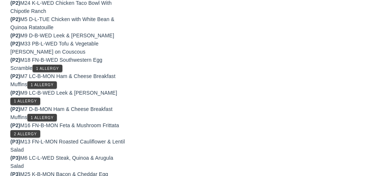
scroll to position [369, 0]
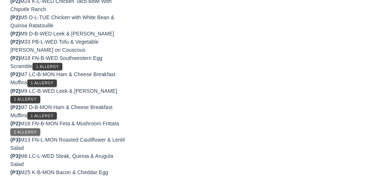
click at [20, 136] on button "2 Allergy" at bounding box center [25, 131] width 30 height 7
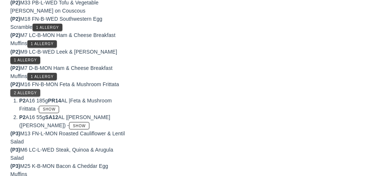
scroll to position [408, 0]
click at [52, 111] on span "Show" at bounding box center [48, 109] width 13 height 4
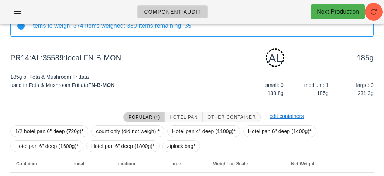
scroll to position [92, 0]
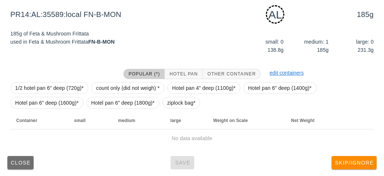
click at [13, 165] on button "Close" at bounding box center [20, 162] width 26 height 13
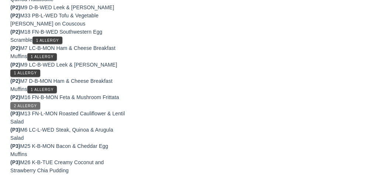
scroll to position [396, 0]
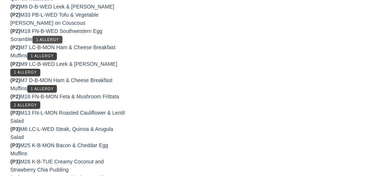
click at [49, 43] on button "1 Allergy" at bounding box center [48, 39] width 30 height 7
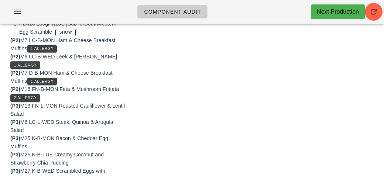
scroll to position [414, 0]
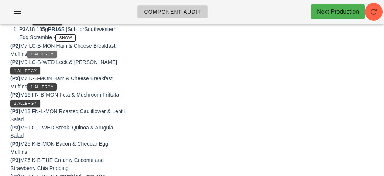
click at [40, 56] on span "1 Allergy" at bounding box center [41, 54] width 23 height 4
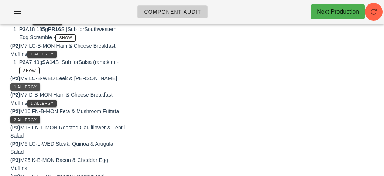
click at [18, 90] on button "1 Allergy" at bounding box center [25, 86] width 30 height 7
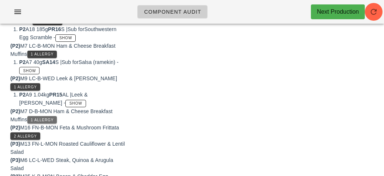
click at [34, 123] on button "1 Allergy" at bounding box center [42, 119] width 30 height 7
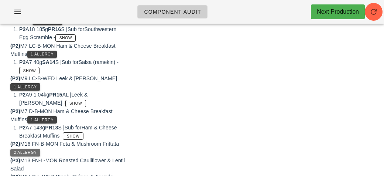
click at [16, 154] on span "2 Allergy" at bounding box center [25, 152] width 23 height 4
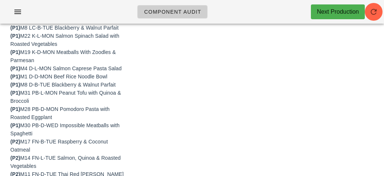
scroll to position [0, 0]
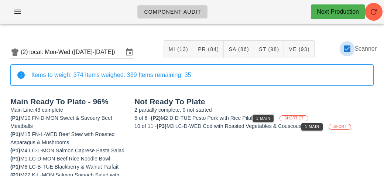
click at [348, 48] on div at bounding box center [347, 48] width 13 height 13
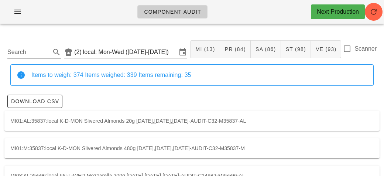
click at [31, 49] on input "Search" at bounding box center [28, 52] width 42 height 12
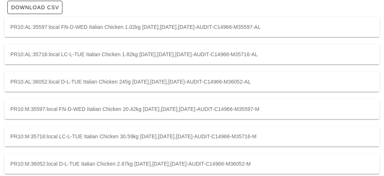
scroll to position [109, 0]
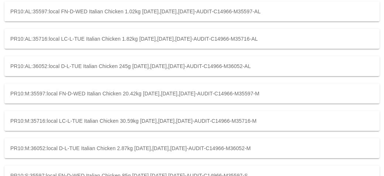
click at [31, 92] on div "PR10:M:35597:local FN-D-WED Italian Chicken 20.42kg [DATE],[DATE],[DATE]-AUDIT-…" at bounding box center [191, 93] width 375 height 20
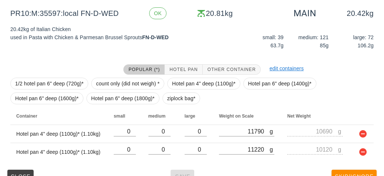
scroll to position [123, 0]
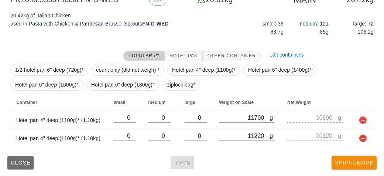
click at [14, 163] on span "Close" at bounding box center [20, 163] width 20 height 6
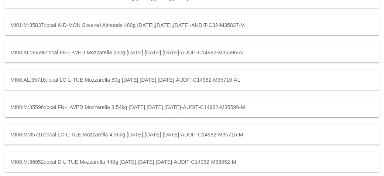
click at [70, 134] on div "MI08:M:35716:local LC-L-TUE Mozzarella 4.36kg [DATE],[DATE],[DATE]-AUDIT-C14982…" at bounding box center [191, 134] width 375 height 20
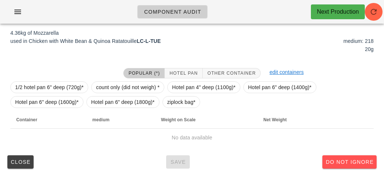
scroll to position [105, 0]
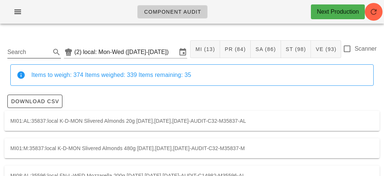
click at [17, 48] on input "Search" at bounding box center [28, 52] width 42 height 12
click at [351, 54] on div at bounding box center [347, 48] width 13 height 13
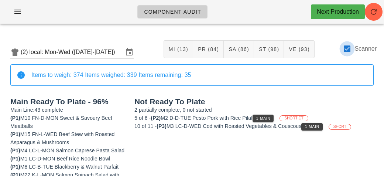
click at [345, 52] on div at bounding box center [347, 48] width 13 height 13
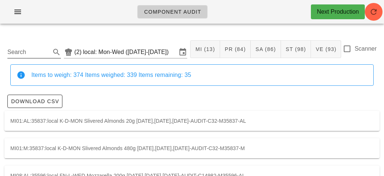
click at [27, 51] on input "Search" at bounding box center [28, 52] width 42 height 12
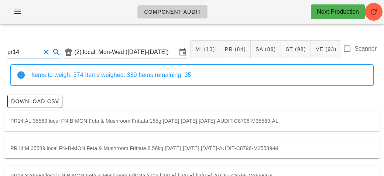
scroll to position [21, 0]
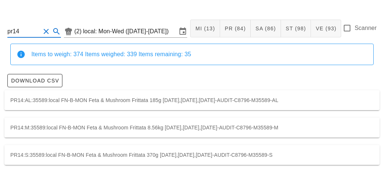
click at [159, 93] on div "PR14:AL:35589:local FN-B-MON Feta & Mushroom Frittata 185g [DATE],[DATE],[DATE]…" at bounding box center [191, 100] width 375 height 20
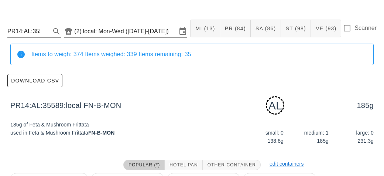
scroll to position [112, 0]
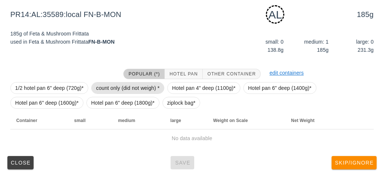
click at [137, 86] on span "count only (did not weigh) *" at bounding box center [128, 87] width 64 height 11
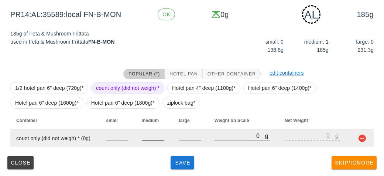
click at [154, 139] on input "number" at bounding box center [153, 136] width 22 height 10
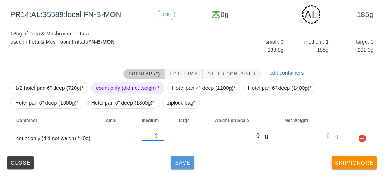
click at [181, 161] on span "Save" at bounding box center [183, 163] width 18 height 6
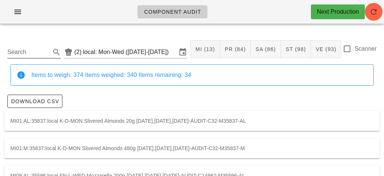
click at [29, 55] on input "Search" at bounding box center [28, 52] width 42 height 12
click at [349, 52] on div at bounding box center [347, 48] width 13 height 13
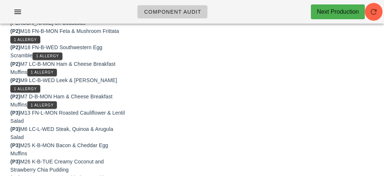
scroll to position [394, 0]
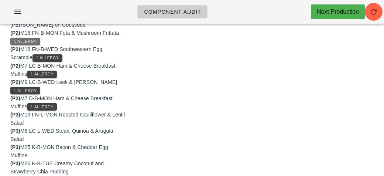
click at [22, 44] on span "1 Allergy" at bounding box center [25, 42] width 23 height 4
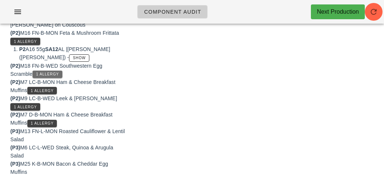
click at [57, 76] on span "1 Allergy" at bounding box center [47, 74] width 23 height 4
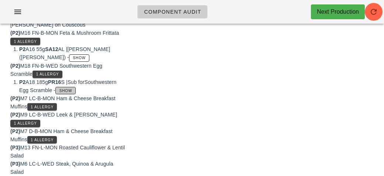
click at [68, 93] on span "Show" at bounding box center [65, 91] width 13 height 4
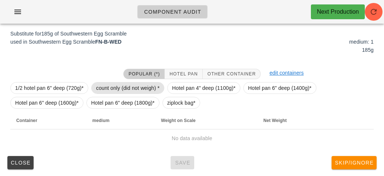
click at [134, 82] on span "count only (did not weigh) *" at bounding box center [128, 87] width 64 height 11
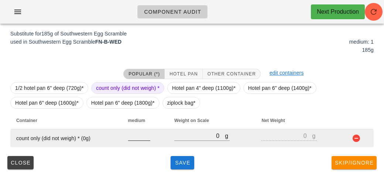
click at [137, 136] on input "number" at bounding box center [139, 136] width 22 height 10
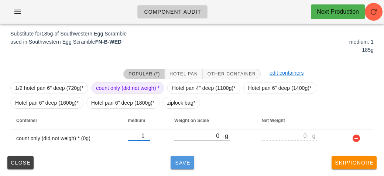
click at [178, 166] on button "Save" at bounding box center [183, 162] width 24 height 13
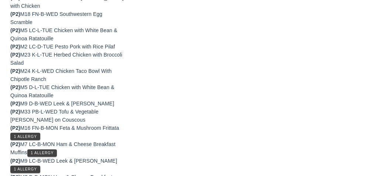
scroll to position [361, 0]
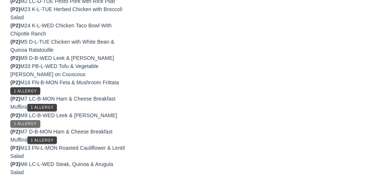
click at [30, 126] on span "1 Allergy" at bounding box center [25, 124] width 23 height 4
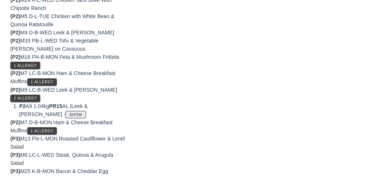
click at [69, 117] on span "Show" at bounding box center [75, 115] width 13 height 4
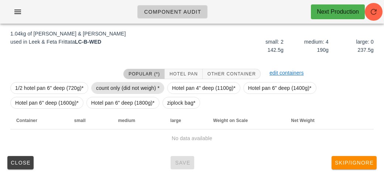
click at [139, 90] on span "count only (did not weigh) *" at bounding box center [128, 87] width 64 height 11
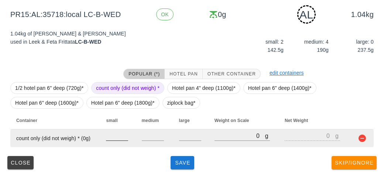
click at [109, 139] on input "number" at bounding box center [117, 136] width 22 height 10
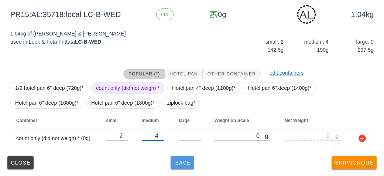
click at [181, 160] on span "Save" at bounding box center [183, 163] width 18 height 6
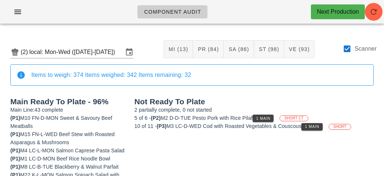
scroll to position [92, 0]
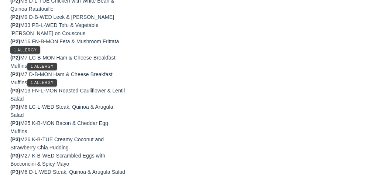
scroll to position [409, 0]
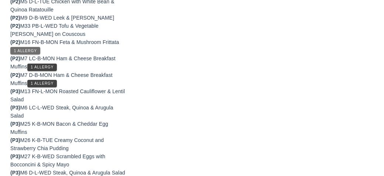
click at [30, 54] on button "1 Allergy" at bounding box center [25, 50] width 30 height 7
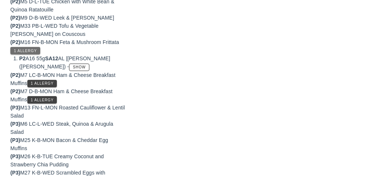
click at [28, 53] on span "1 Allergy" at bounding box center [25, 51] width 23 height 4
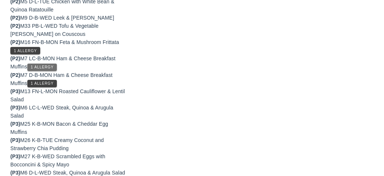
click at [54, 69] on span "1 Allergy" at bounding box center [41, 67] width 23 height 4
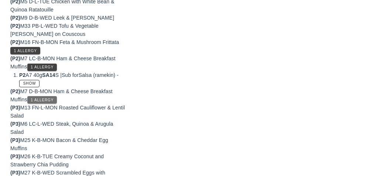
click at [50, 103] on button "1 Allergy" at bounding box center [42, 99] width 30 height 7
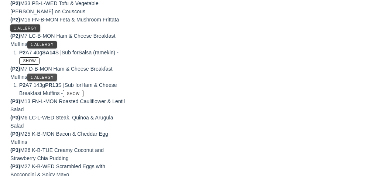
scroll to position [432, 0]
click at [75, 95] on span "Show" at bounding box center [72, 93] width 13 height 4
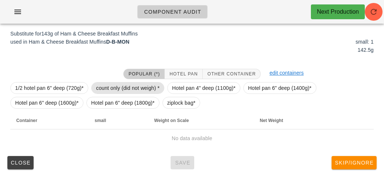
click at [143, 85] on span "count only (did not weigh) *" at bounding box center [128, 87] width 64 height 11
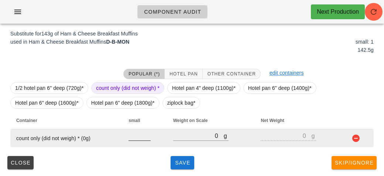
click at [140, 135] on input "number" at bounding box center [140, 136] width 22 height 10
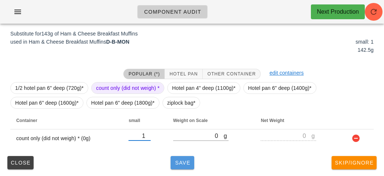
click at [185, 165] on span "Save" at bounding box center [183, 163] width 18 height 6
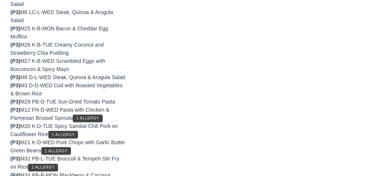
scroll to position [565, 0]
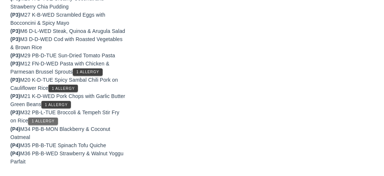
click at [49, 121] on span "1 Allergy" at bounding box center [42, 121] width 23 height 4
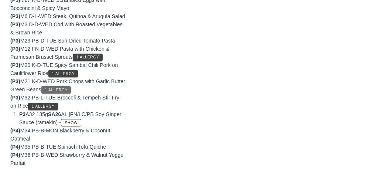
click at [68, 92] on span "1 Allergy" at bounding box center [55, 90] width 23 height 4
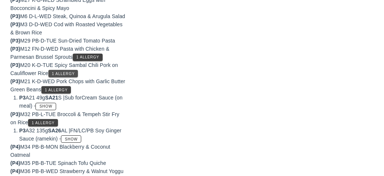
click at [70, 77] on button "1 Allergy" at bounding box center [63, 73] width 30 height 7
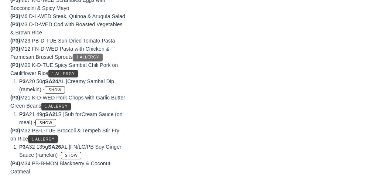
click at [99, 59] on span "1 Allergy" at bounding box center [87, 57] width 23 height 4
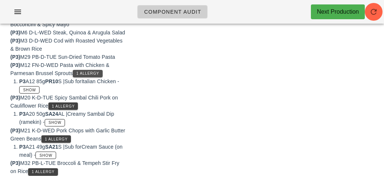
scroll to position [550, 0]
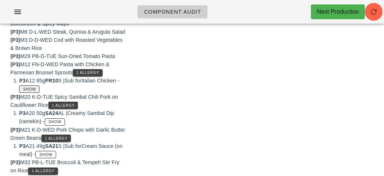
click at [35, 93] on button "Show" at bounding box center [29, 88] width 20 height 7
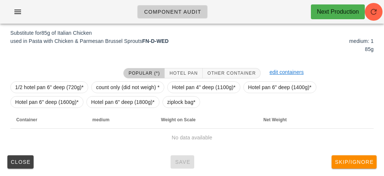
scroll to position [89, 0]
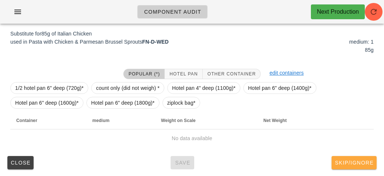
click at [349, 160] on span "Skip/Ignore" at bounding box center [354, 163] width 39 height 6
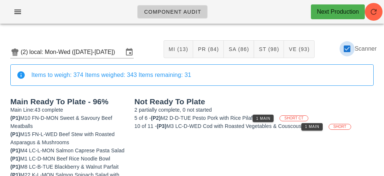
click at [345, 49] on div at bounding box center [347, 48] width 13 height 13
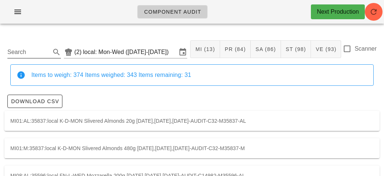
click at [30, 52] on input "Search" at bounding box center [28, 52] width 42 height 12
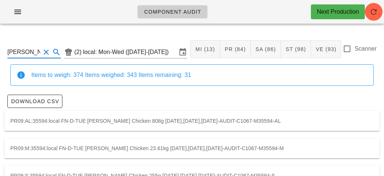
scroll to position [21, 0]
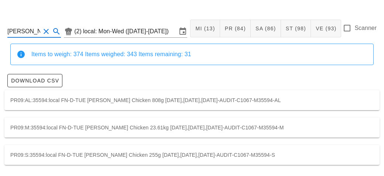
click at [39, 131] on div "PR09:M:35594:local FN-D-TUE [PERSON_NAME] Chicken 23.61kg [DATE],[DATE],[DATE]-…" at bounding box center [191, 127] width 375 height 20
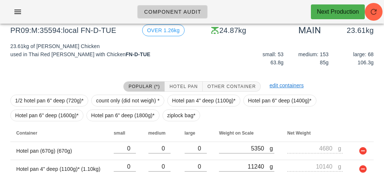
scroll to position [84, 0]
